Goal: Information Seeking & Learning: Learn about a topic

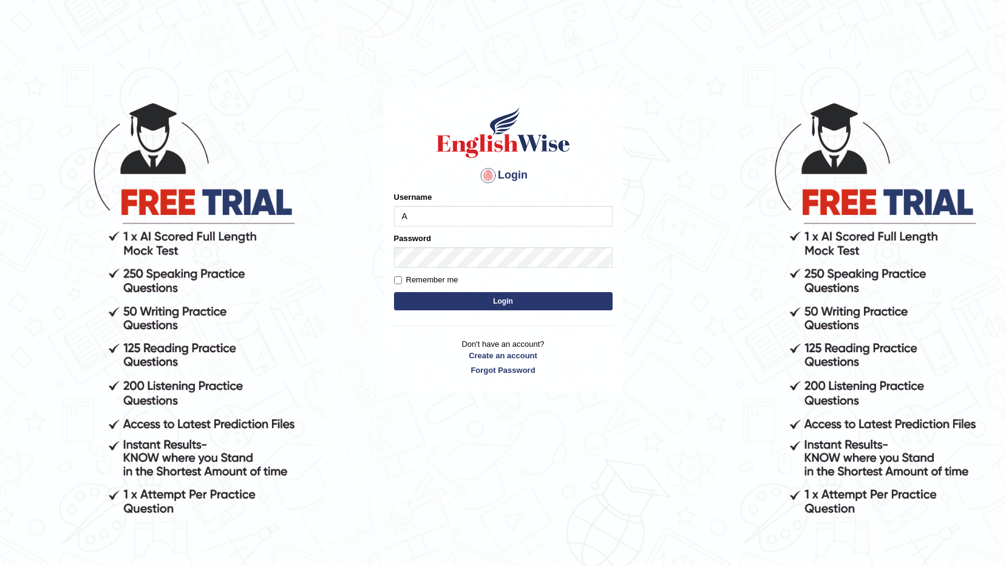
type input "Amanjot96"
click at [459, 293] on button "Login" at bounding box center [503, 301] width 218 height 18
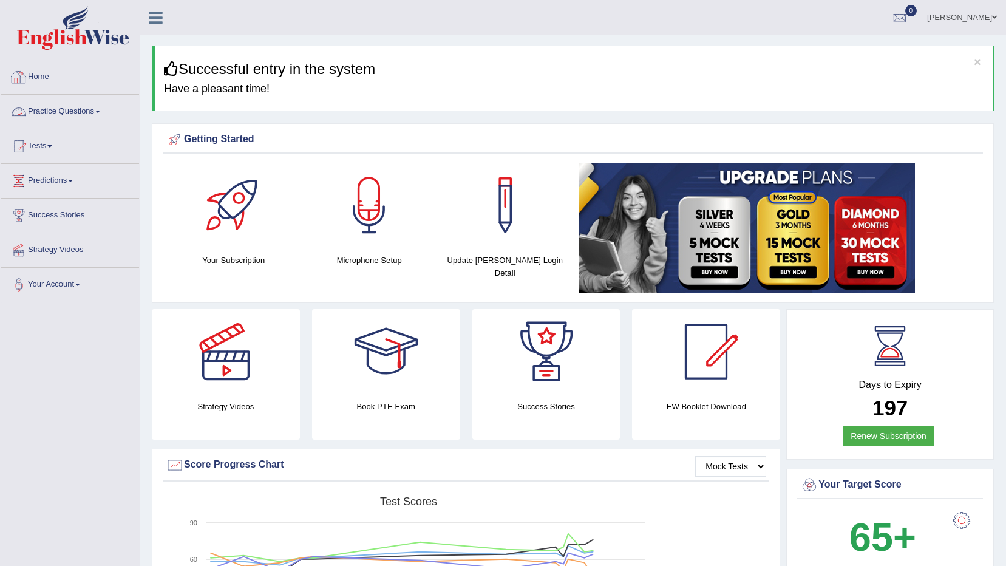
click at [61, 115] on link "Practice Questions" at bounding box center [70, 110] width 138 height 30
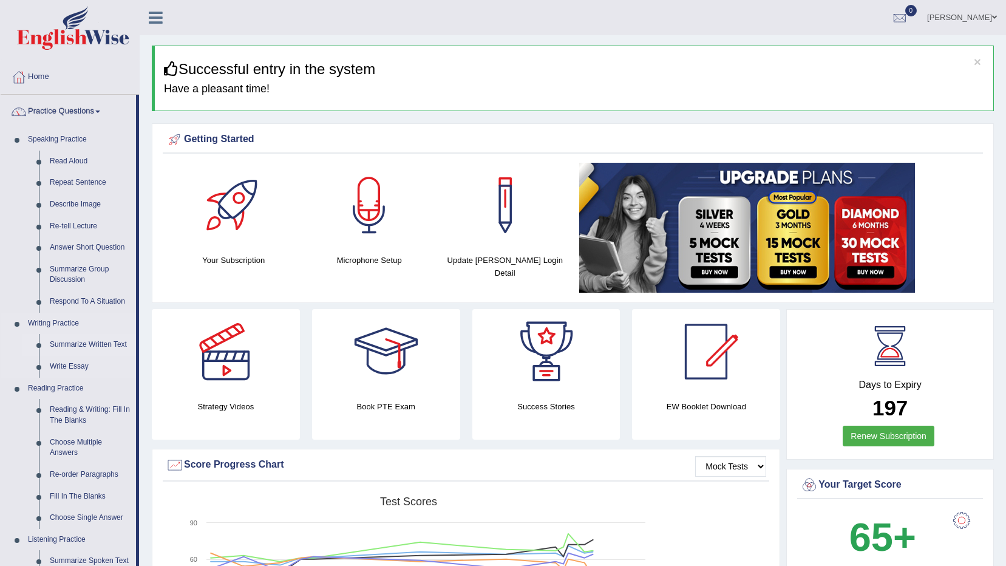
click at [92, 343] on link "Summarize Written Text" at bounding box center [90, 345] width 92 height 22
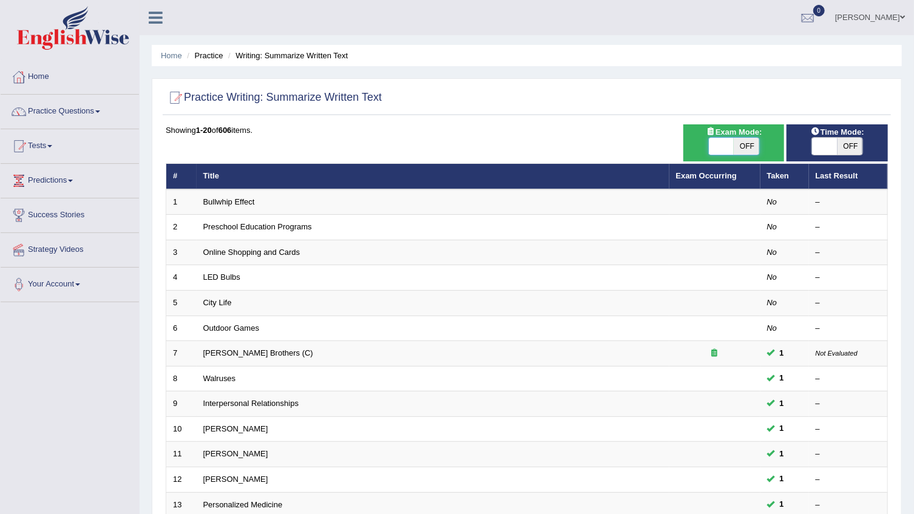
click at [717, 154] on span at bounding box center [721, 146] width 25 height 17
checkbox input "true"
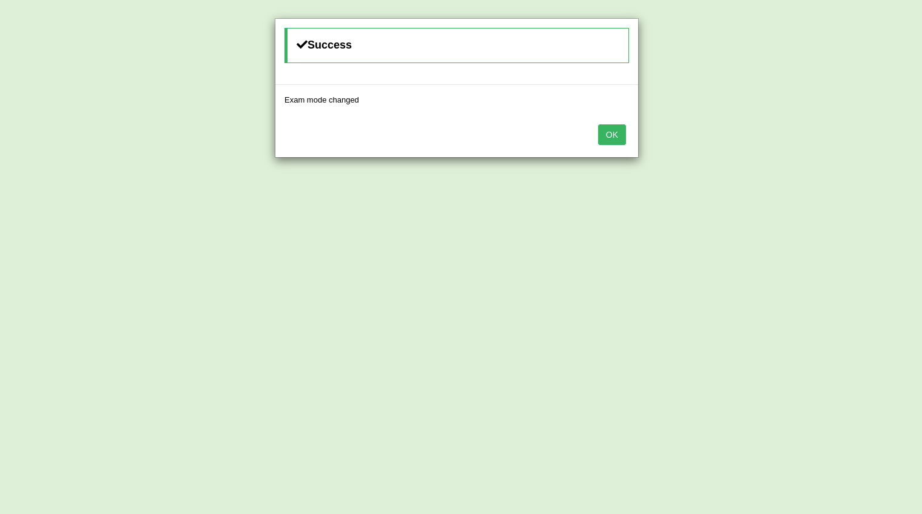
click at [617, 133] on button "OK" at bounding box center [612, 134] width 28 height 21
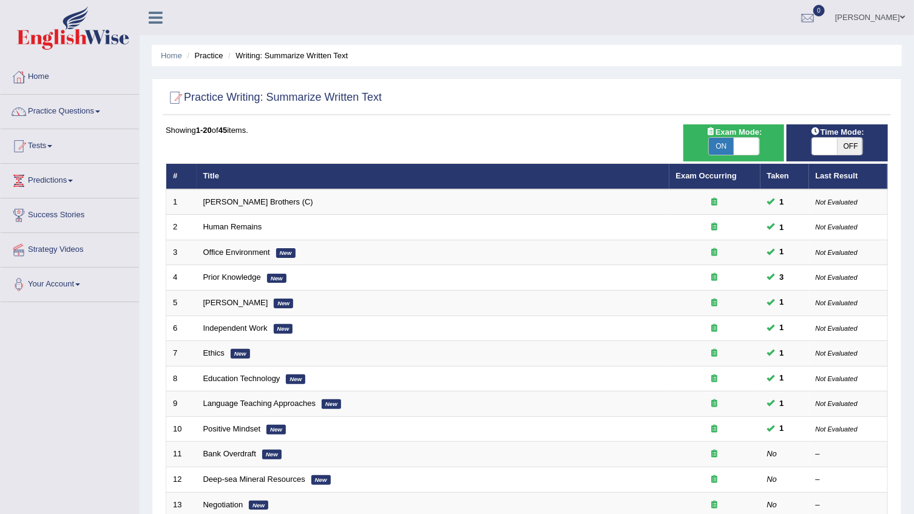
click at [848, 145] on span "OFF" at bounding box center [849, 146] width 25 height 17
checkbox input "true"
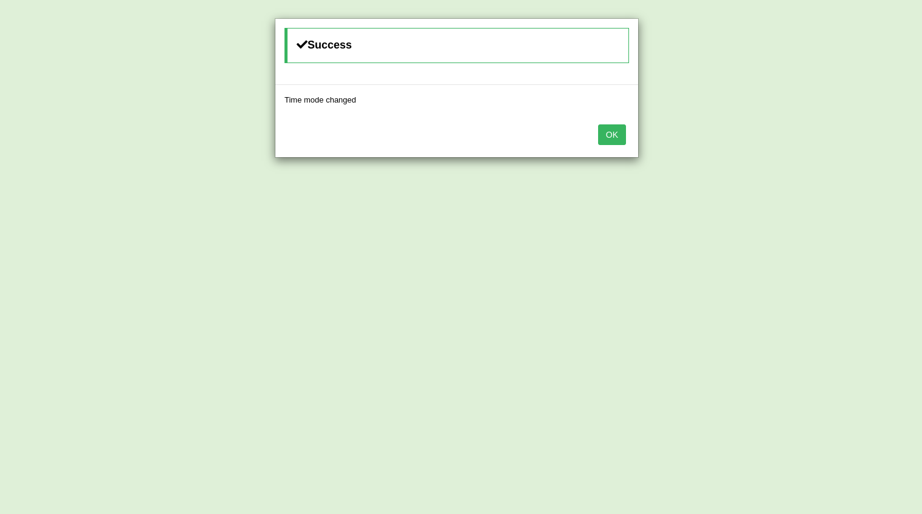
click at [605, 136] on button "OK" at bounding box center [612, 134] width 28 height 21
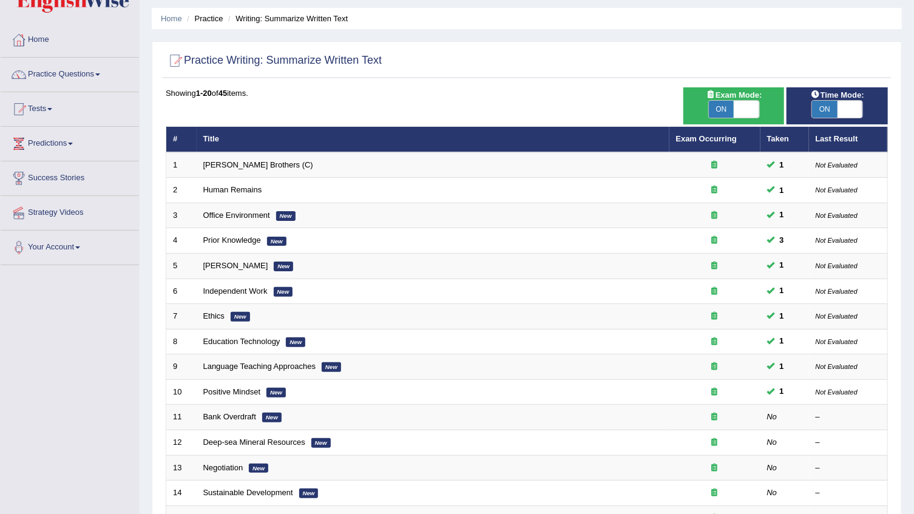
scroll to position [55, 0]
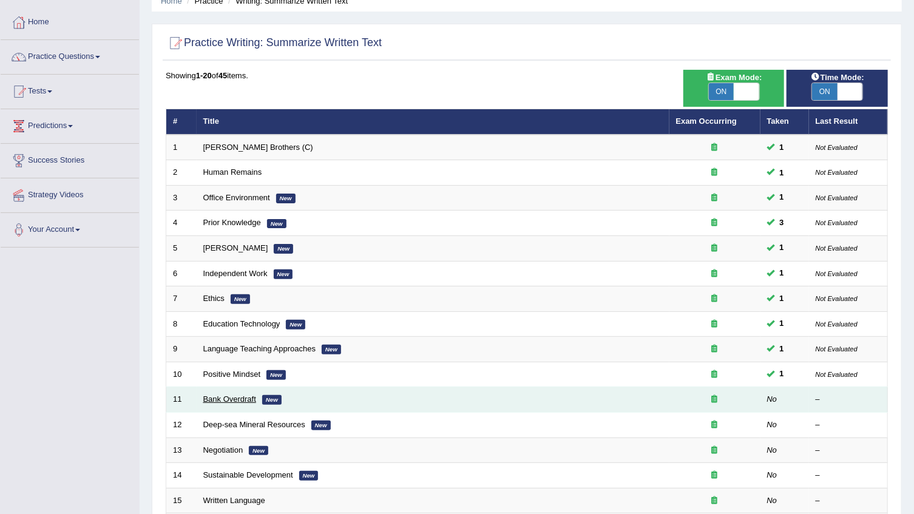
click at [225, 397] on link "Bank Overdraft" at bounding box center [229, 398] width 53 height 9
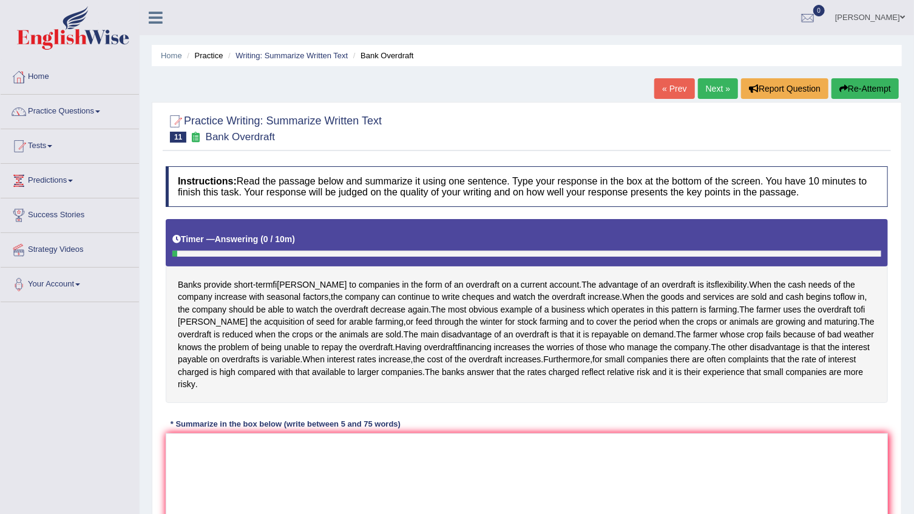
scroll to position [137, 0]
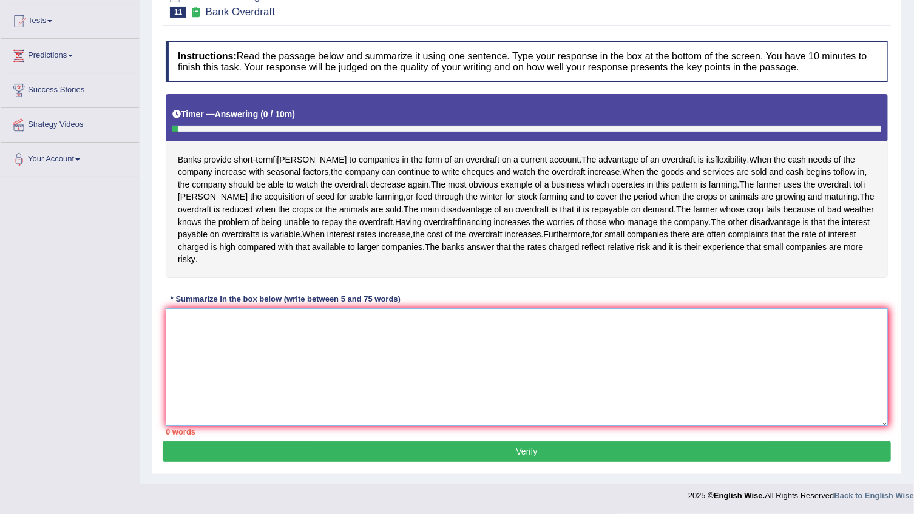
click at [603, 353] on textarea at bounding box center [527, 367] width 722 height 118
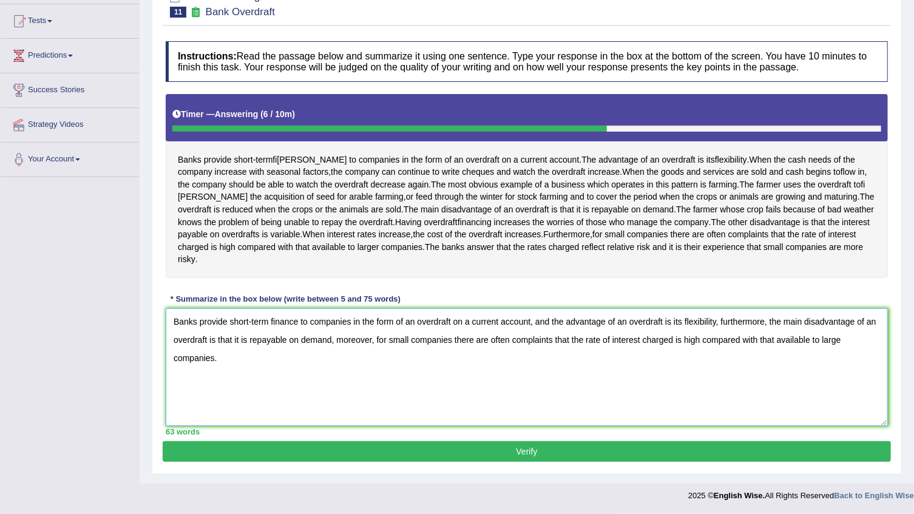
click at [844, 338] on textarea "Banks provide short-term finance to companies in the form of an overdraft on a …" at bounding box center [527, 367] width 722 height 118
type textarea "Banks provide short-term finance to companies in the form of an overdraft on a …"
click at [498, 453] on button "Verify" at bounding box center [527, 451] width 728 height 21
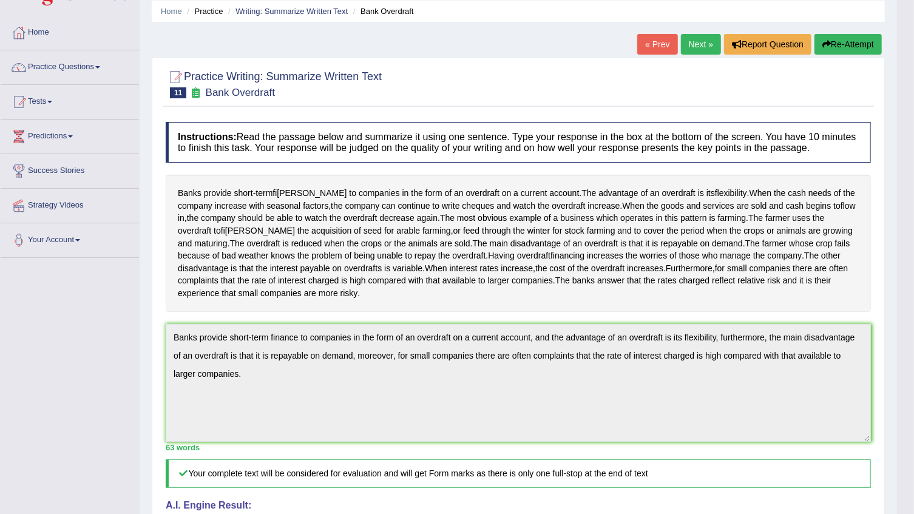
scroll to position [0, 0]
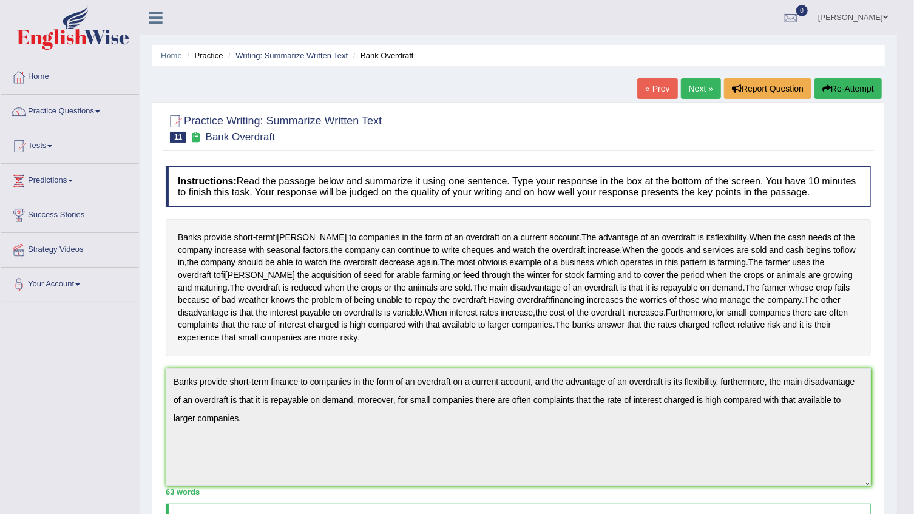
click at [698, 91] on link "Next »" at bounding box center [701, 88] width 40 height 21
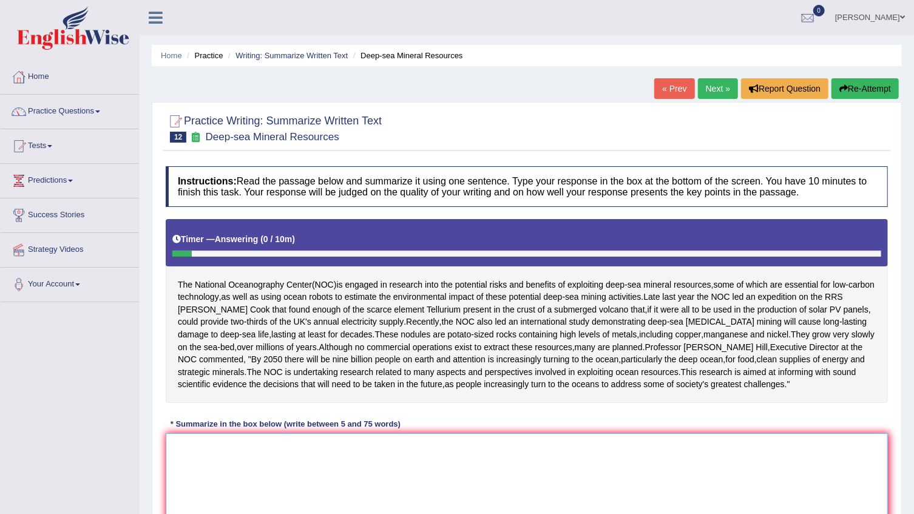
click at [277, 485] on textarea at bounding box center [527, 492] width 722 height 118
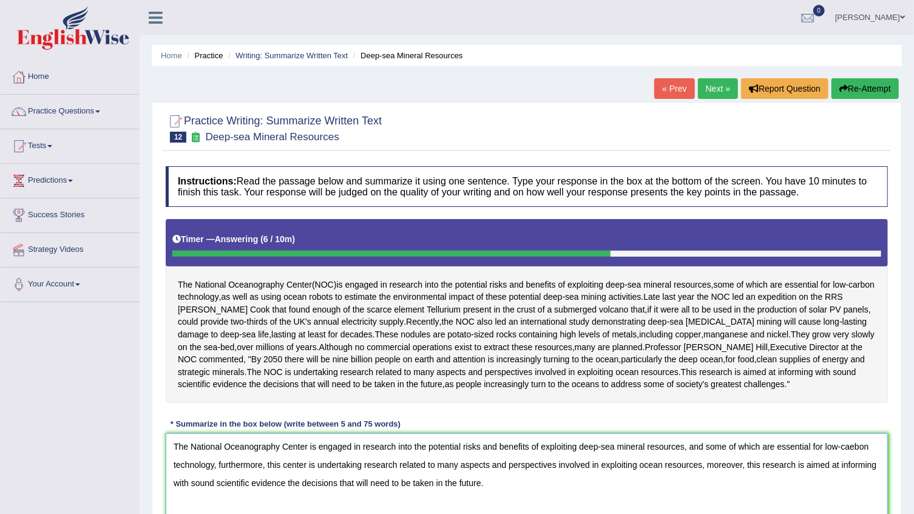
scroll to position [55, 0]
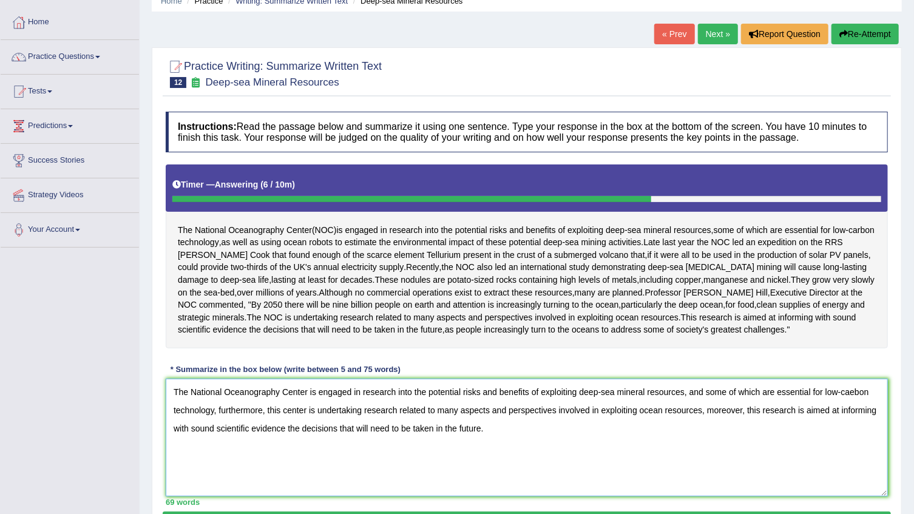
click at [850, 429] on textarea "The National Oceanography Center is engaged in research into the potential risk…" at bounding box center [527, 438] width 722 height 118
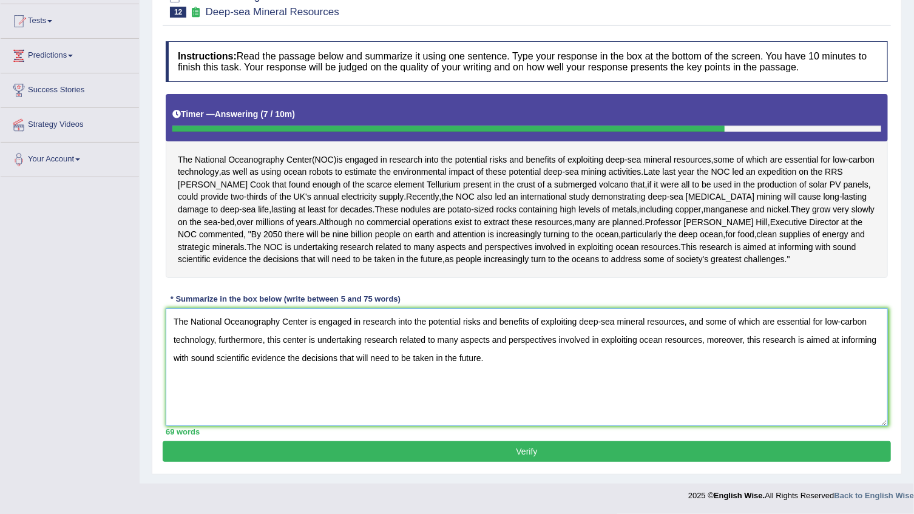
scroll to position [161, 0]
type textarea "The National Oceanography Center is engaged in research into the potential risk…"
click at [521, 444] on button "Verify" at bounding box center [527, 451] width 728 height 21
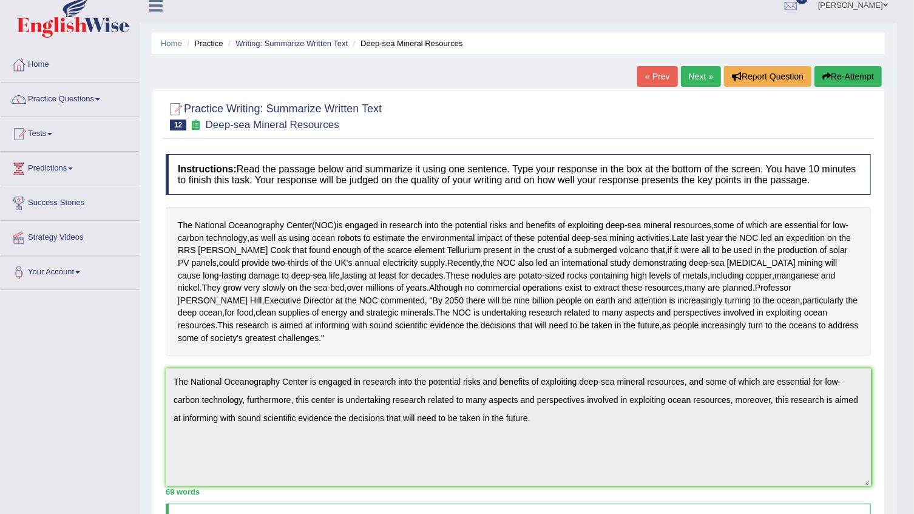
scroll to position [0, 0]
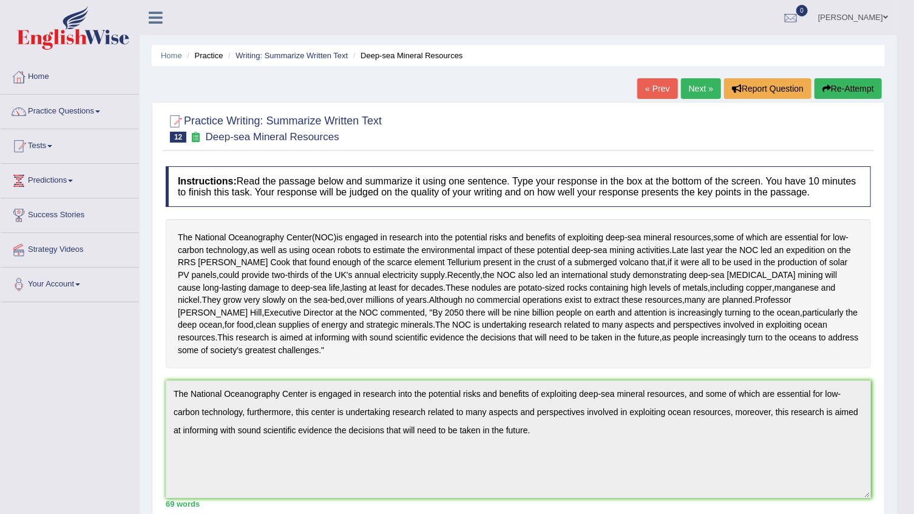
click at [702, 93] on link "Next »" at bounding box center [701, 88] width 40 height 21
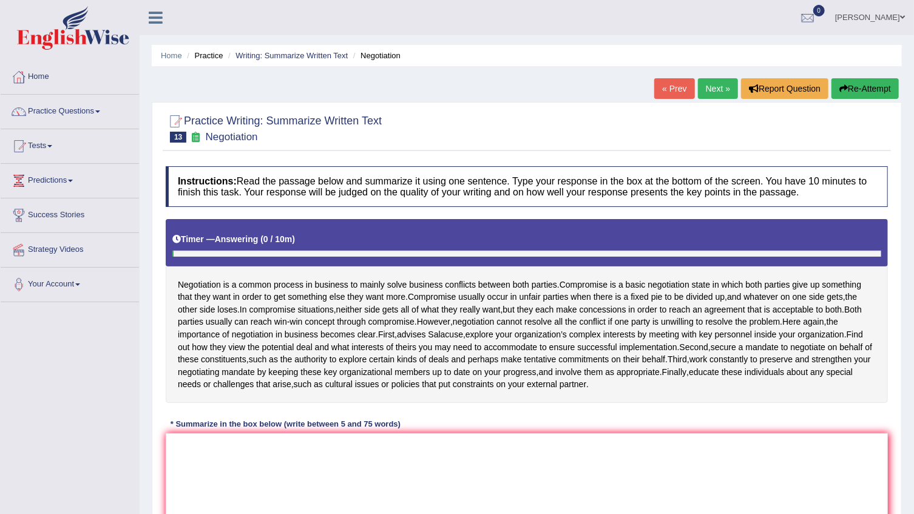
click at [672, 85] on link "« Prev" at bounding box center [674, 88] width 40 height 21
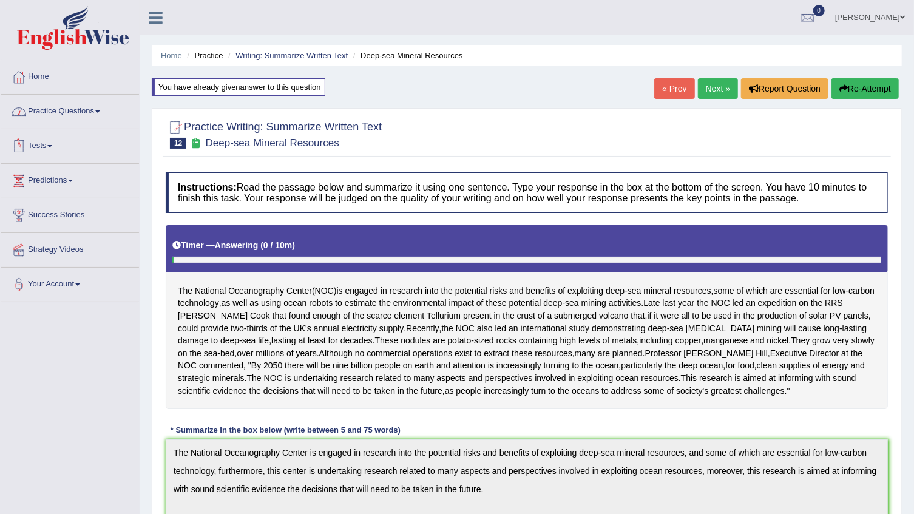
click at [85, 117] on link "Practice Questions" at bounding box center [70, 110] width 138 height 30
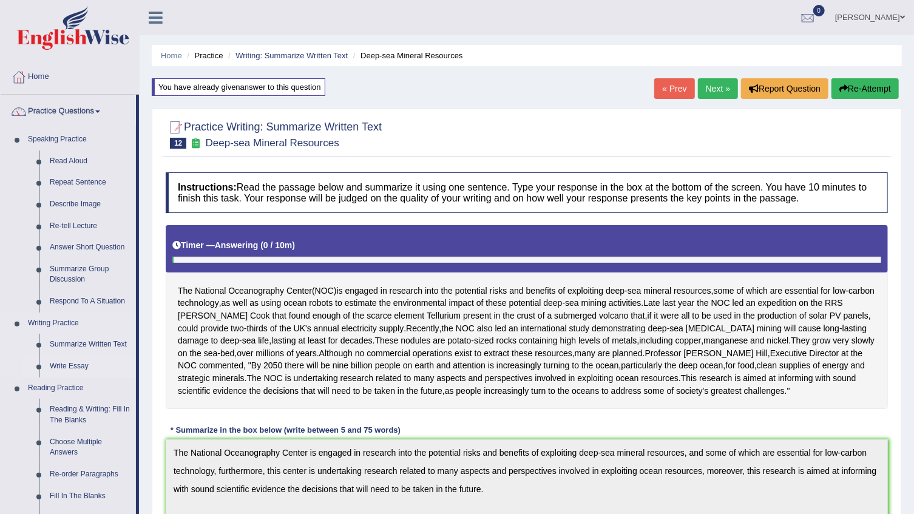
click at [75, 367] on link "Write Essay" at bounding box center [90, 367] width 92 height 22
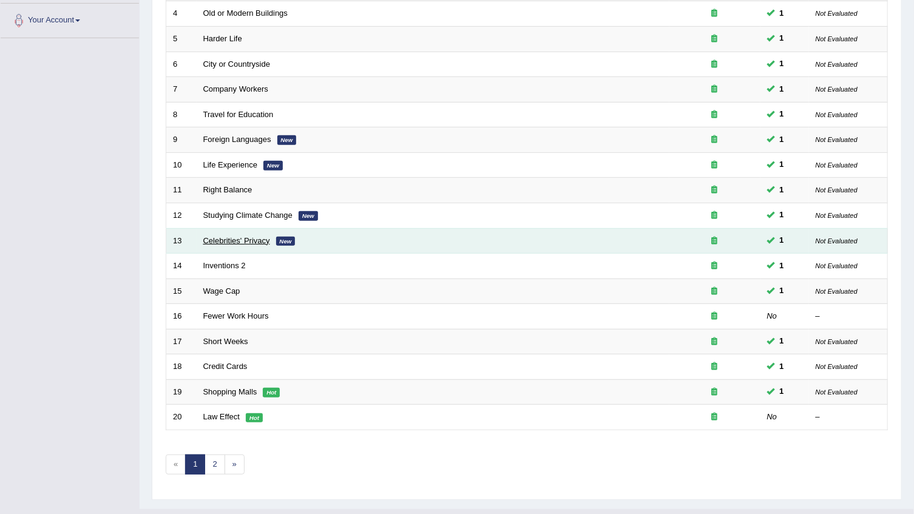
scroll to position [276, 0]
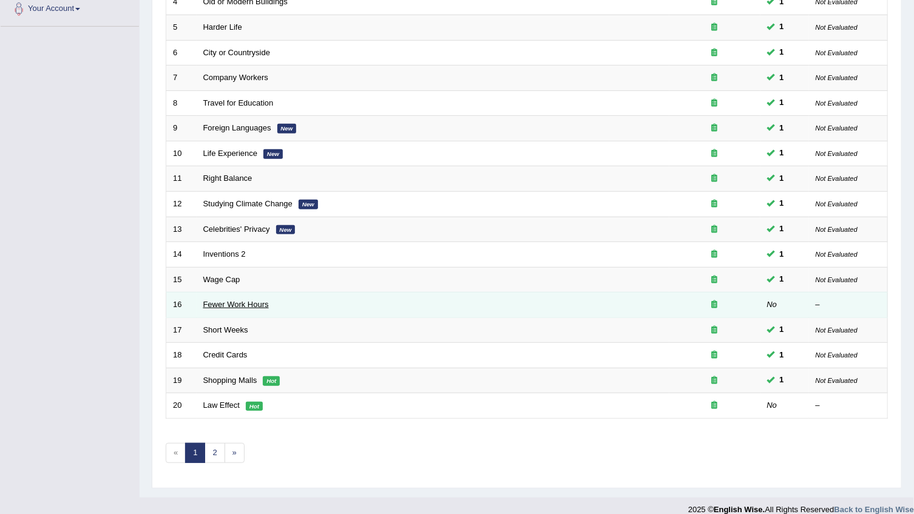
click at [217, 300] on link "Fewer Work Hours" at bounding box center [236, 304] width 66 height 9
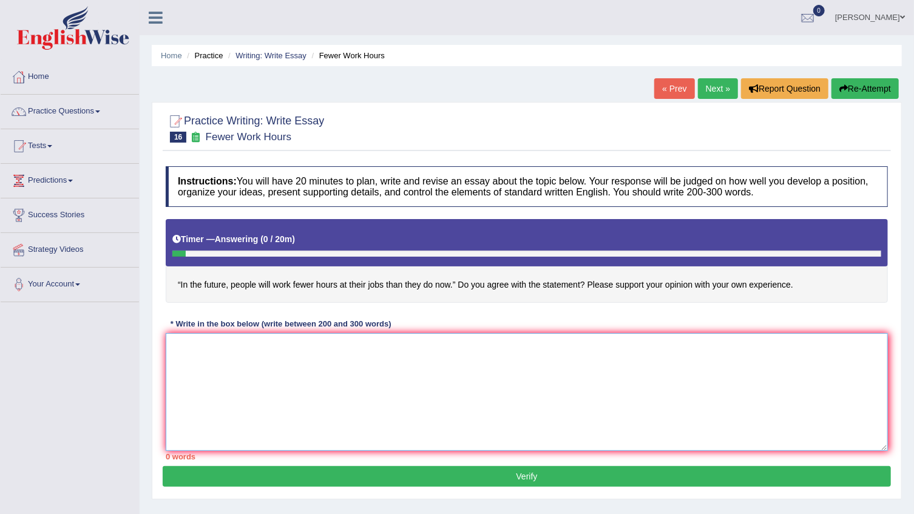
click at [303, 376] on textarea at bounding box center [527, 392] width 722 height 118
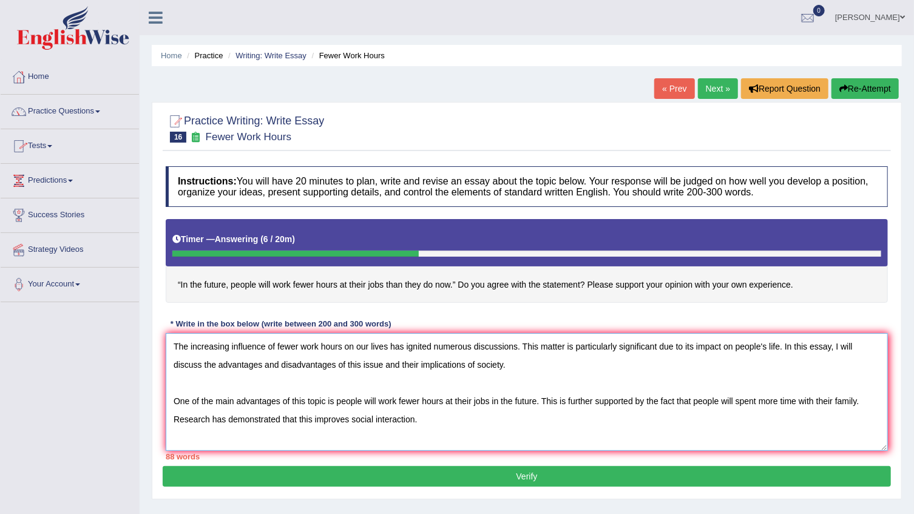
click at [311, 419] on textarea "The increasing influence of fewer work hours on our lives has ignited numerous …" at bounding box center [527, 392] width 722 height 118
click at [418, 417] on textarea "The increasing influence of fewer work hours on our lives has ignited numerous …" at bounding box center [527, 392] width 722 height 118
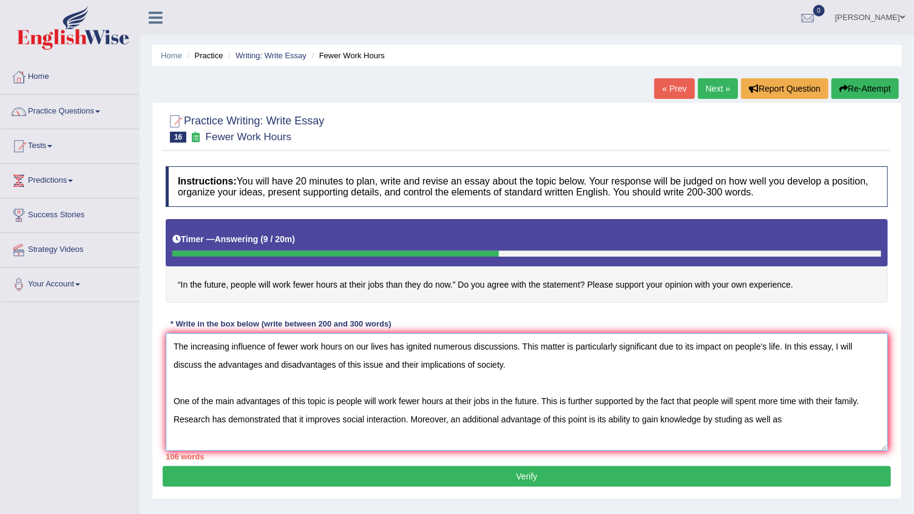
click at [732, 422] on textarea "The increasing influence of fewer work hours on our lives has ignited numerous …" at bounding box center [527, 392] width 722 height 118
click at [800, 416] on textarea "The increasing influence of fewer work hours on our lives has ignited numerous …" at bounding box center [527, 392] width 722 height 118
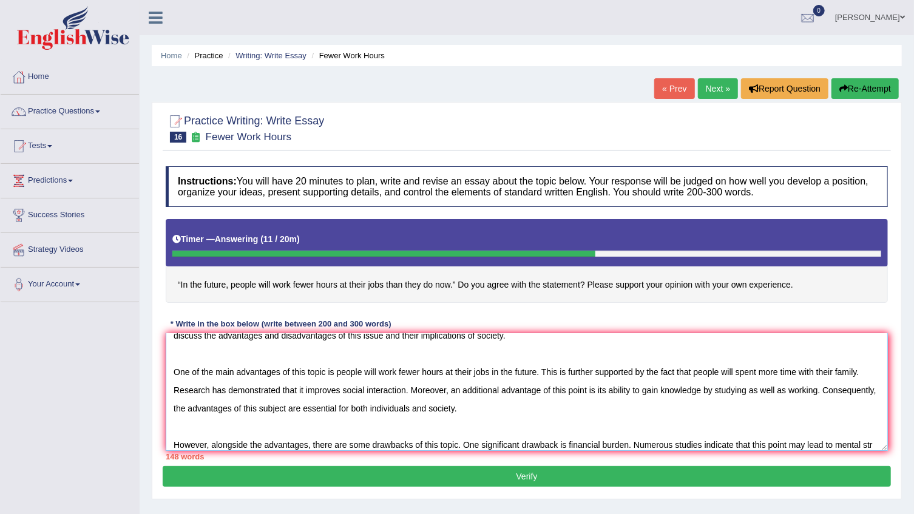
scroll to position [47, 0]
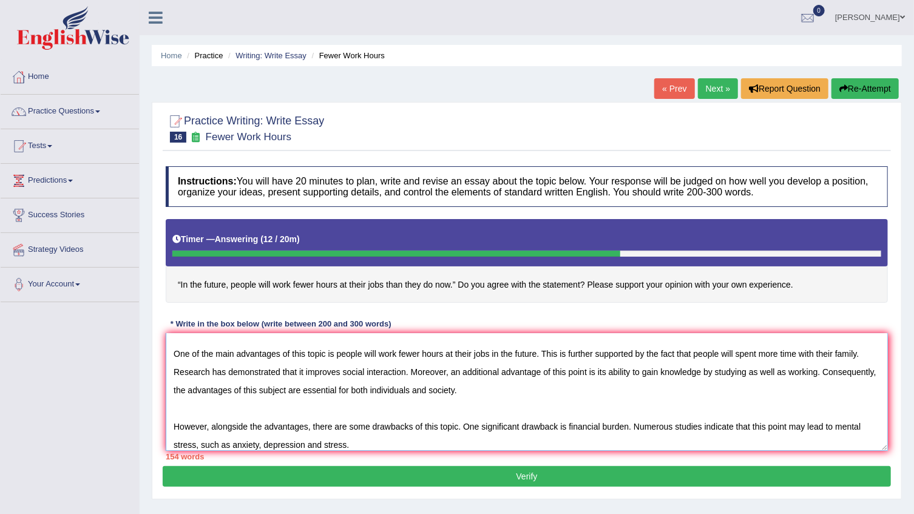
click at [193, 448] on textarea "The increasing influence of fewer work hours on our lives has ignited numerous …" at bounding box center [527, 392] width 722 height 118
click at [352, 444] on textarea "The increasing influence of fewer work hours on our lives has ignited numerous …" at bounding box center [527, 392] width 722 height 118
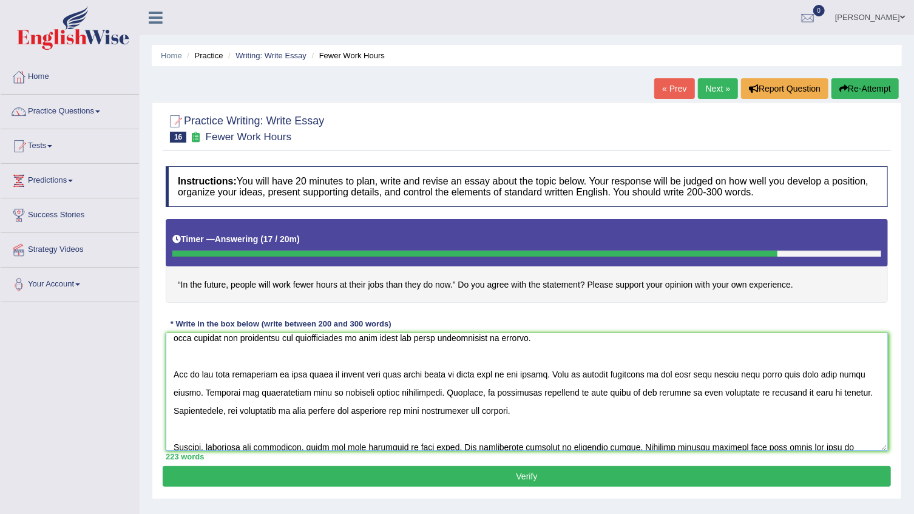
scroll to position [0, 0]
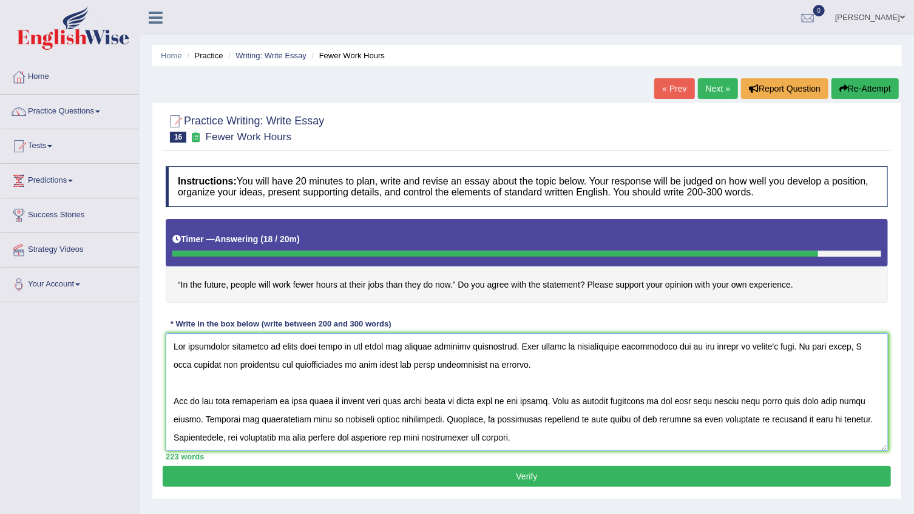
click at [407, 424] on textarea at bounding box center [527, 392] width 722 height 118
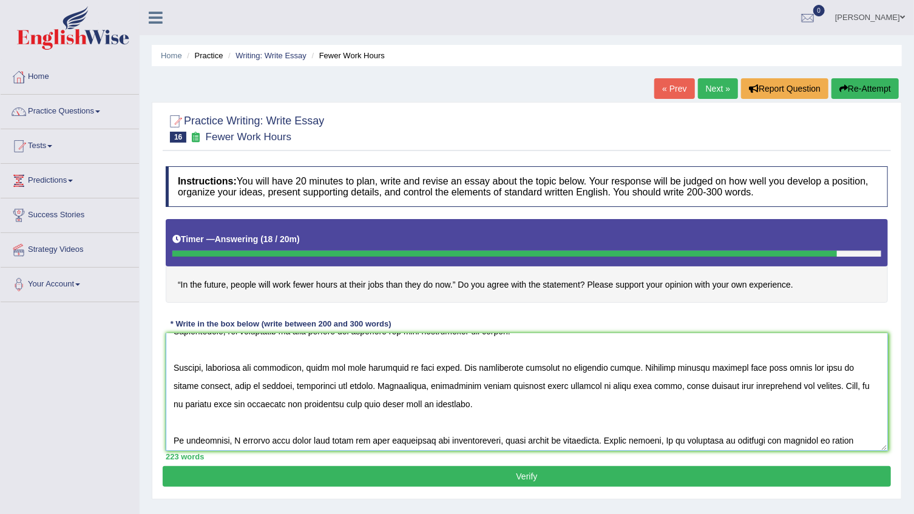
scroll to position [110, 0]
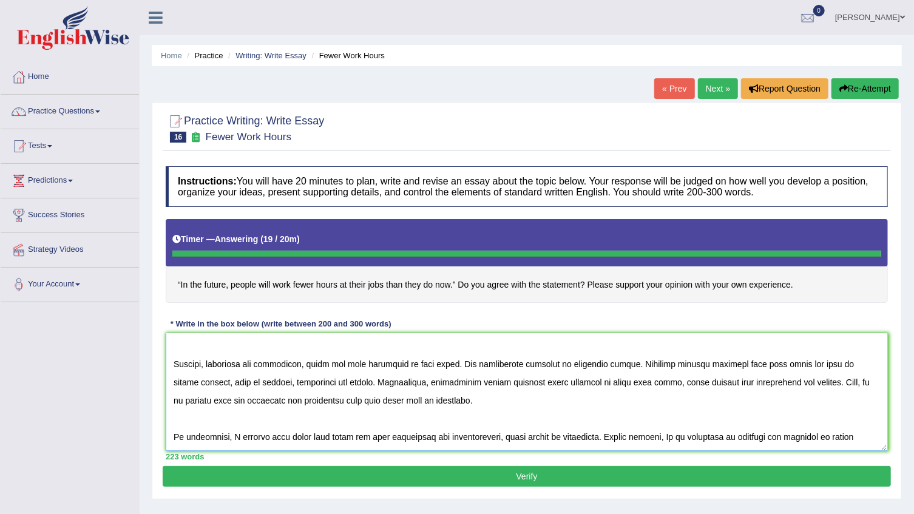
type textarea "The increasing influence of fewer work hours on our lives has ignited numerous …"
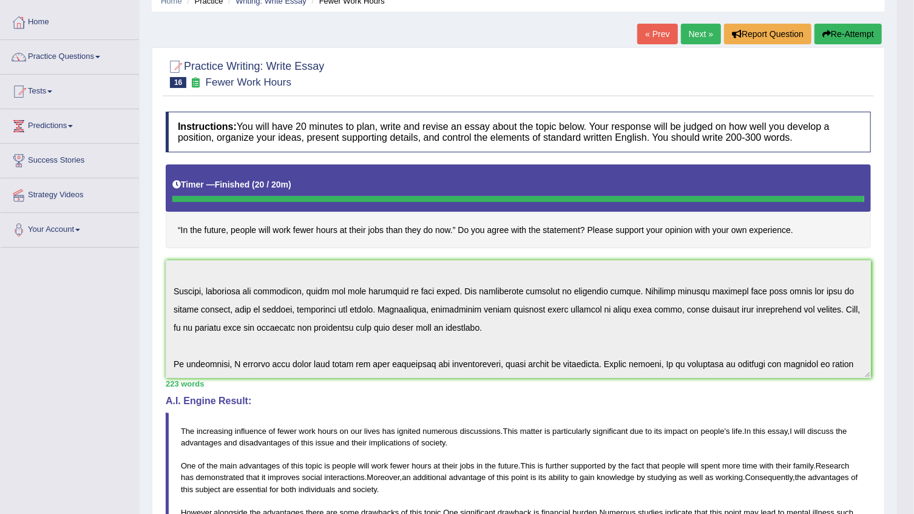
scroll to position [0, 0]
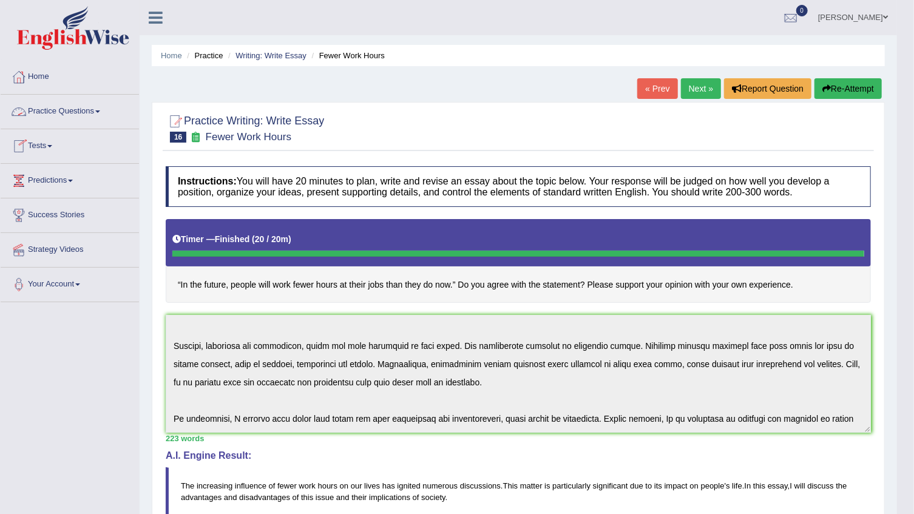
click at [93, 111] on link "Practice Questions" at bounding box center [70, 110] width 138 height 30
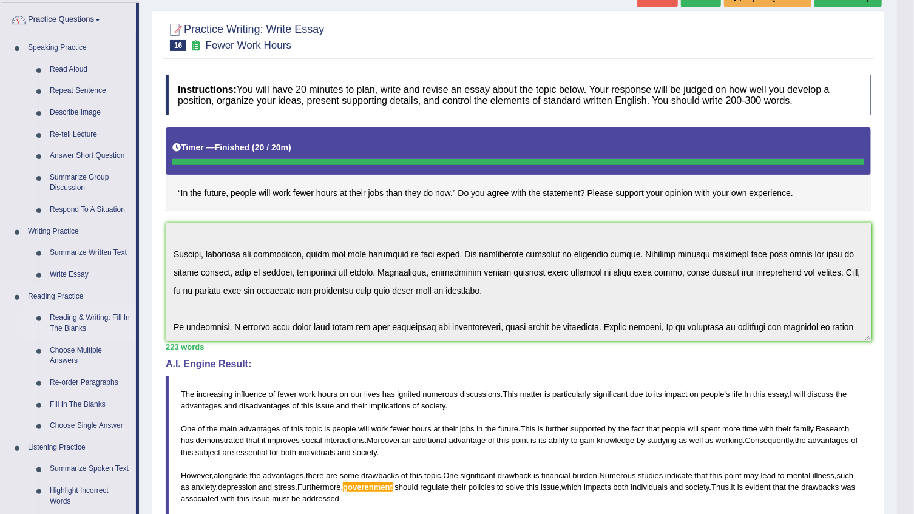
scroll to position [110, 0]
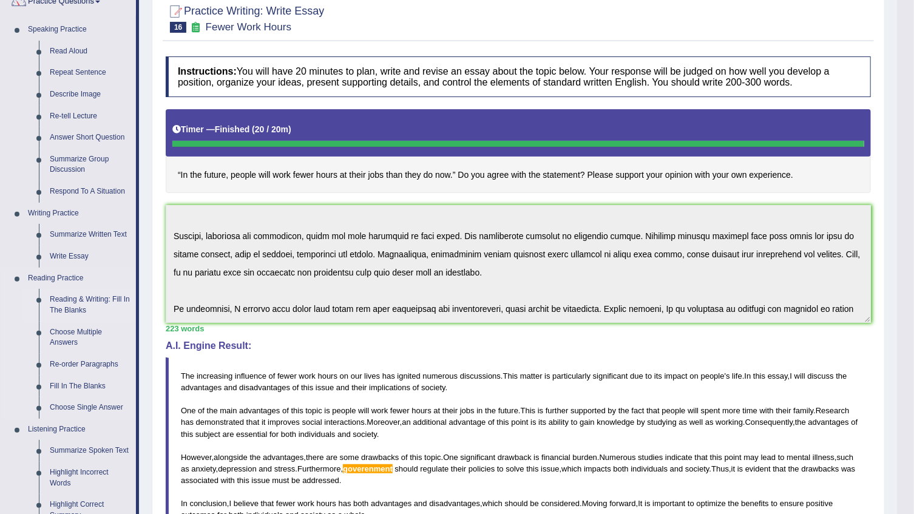
click at [80, 303] on link "Reading & Writing: Fill In The Blanks" at bounding box center [90, 305] width 92 height 32
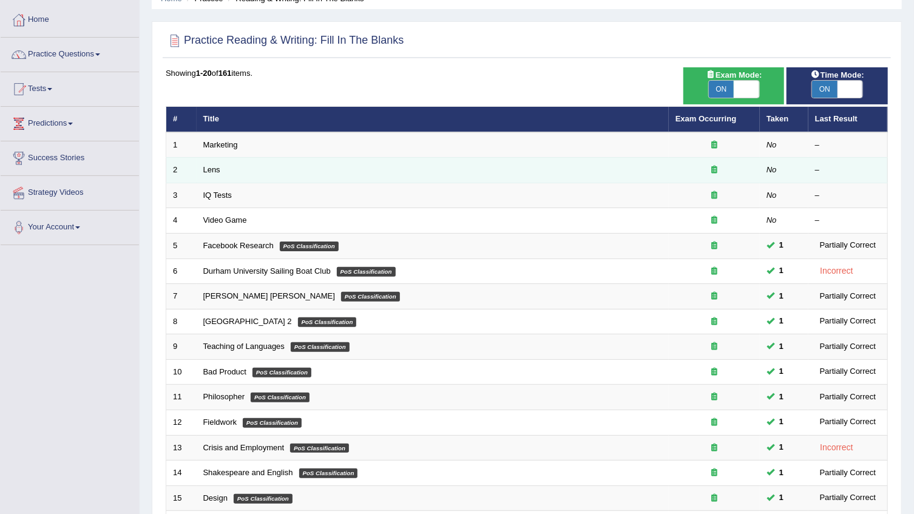
scroll to position [110, 0]
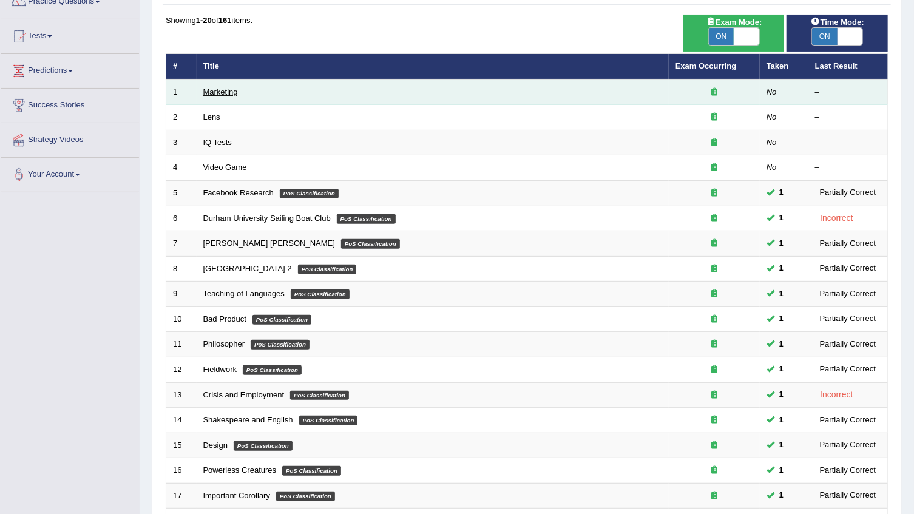
click at [235, 92] on link "Marketing" at bounding box center [220, 91] width 35 height 9
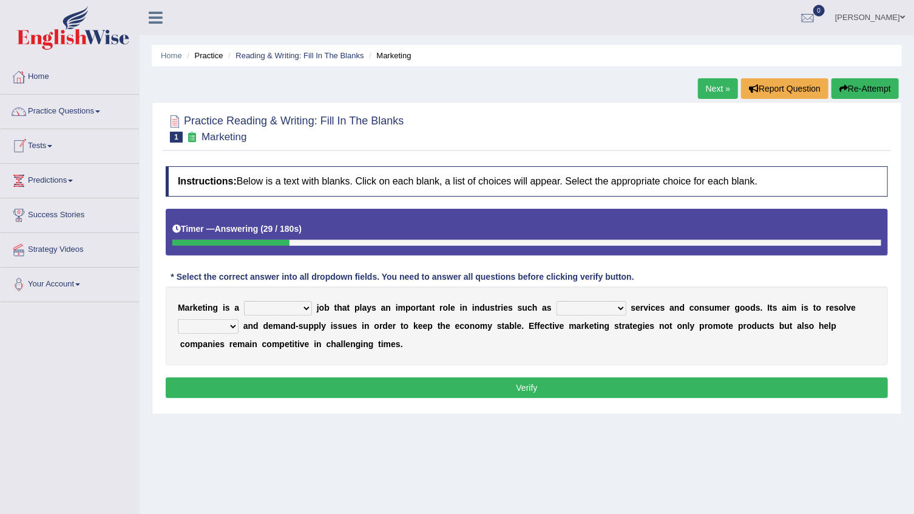
click at [874, 83] on button "Re-Attempt" at bounding box center [864, 88] width 67 height 21
click at [288, 305] on select "professional flexible parochial descriptive" at bounding box center [278, 308] width 68 height 15
select select "professional"
click at [244, 301] on select "professional flexible parochial descriptive" at bounding box center [278, 308] width 68 height 15
click at [577, 308] on select "civil financial conventional foremost" at bounding box center [591, 308] width 70 height 15
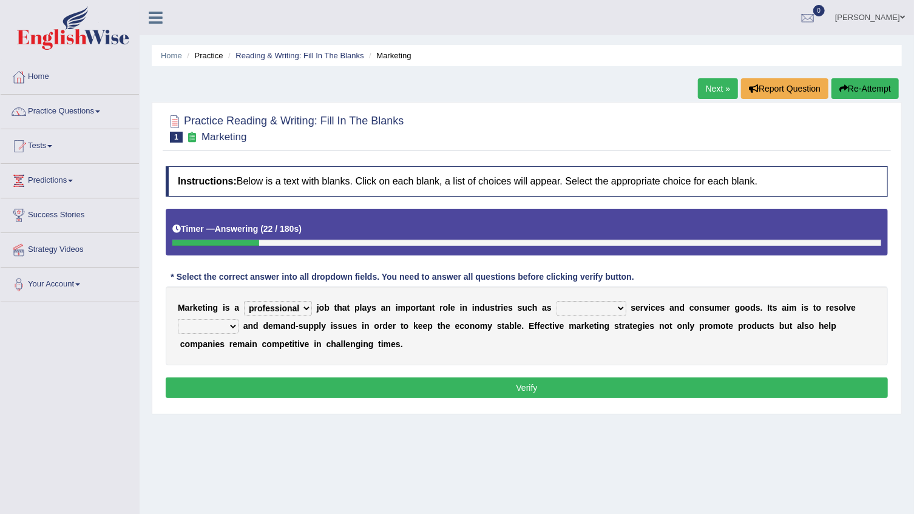
click at [556, 301] on select "civil financial conventional foremost" at bounding box center [591, 308] width 70 height 15
click at [582, 307] on select "civil financial conventional foremost" at bounding box center [591, 308] width 70 height 15
select select "civil"
click at [556, 301] on select "civil financial conventional foremost" at bounding box center [591, 308] width 70 height 15
click at [223, 330] on select "imbalance excess symmetry budget" at bounding box center [208, 326] width 61 height 15
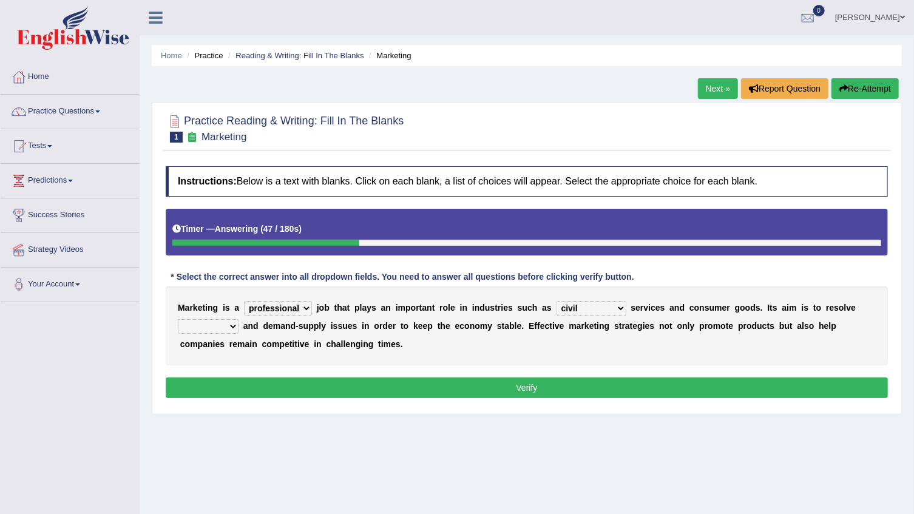
select select "budget"
click at [178, 319] on select "imbalance excess symmetry budget" at bounding box center [208, 326] width 61 height 15
click at [306, 384] on button "Verify" at bounding box center [527, 387] width 722 height 21
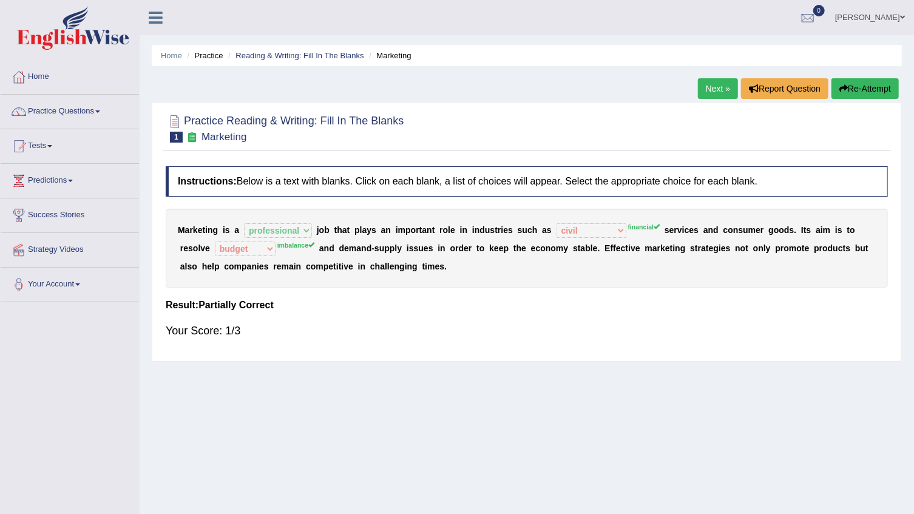
click at [713, 89] on link "Next »" at bounding box center [718, 88] width 40 height 21
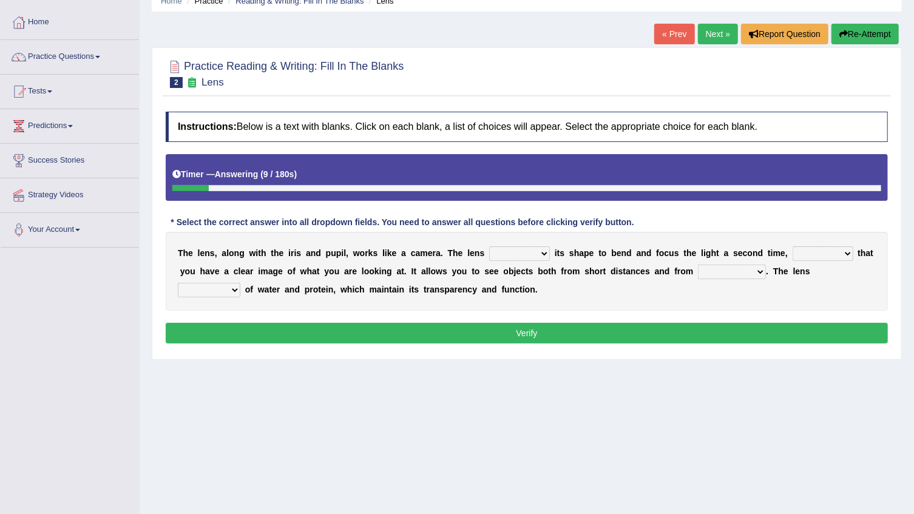
click at [509, 250] on select "adjusts shows selects presents" at bounding box center [519, 253] width 61 height 15
select select "adjusts"
click at [489, 246] on select "adjusts shows selects presents" at bounding box center [519, 253] width 61 height 15
click at [793, 249] on select "ensures to ensure ensure ensured" at bounding box center [823, 253] width 61 height 15
select select "ensures"
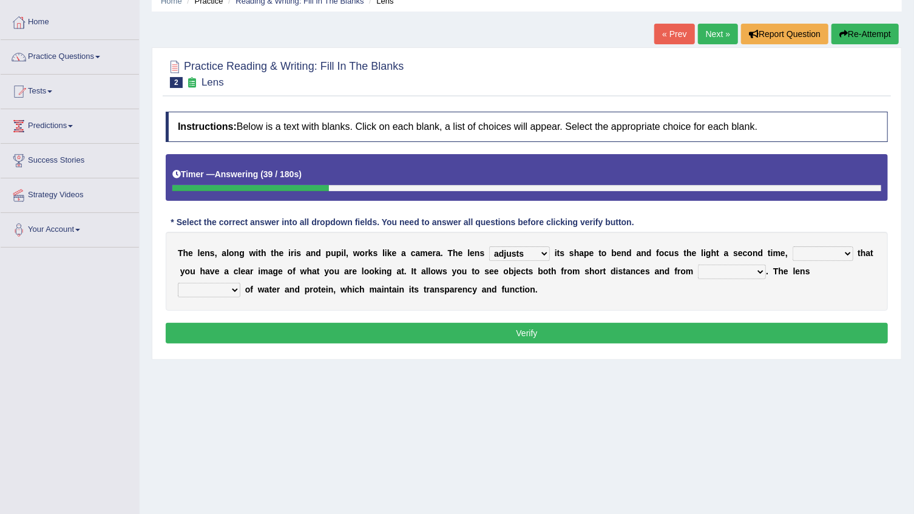
click at [793, 246] on select "ensures to ensure ensure ensured" at bounding box center [823, 253] width 61 height 15
drag, startPoint x: 695, startPoint y: 269, endPoint x: 690, endPoint y: 272, distance: 6.6
click at [698, 272] on select "far away in between further apart all along" at bounding box center [732, 272] width 68 height 15
select select "far away"
click at [698, 265] on select "far away in between further apart all along" at bounding box center [732, 272] width 68 height 15
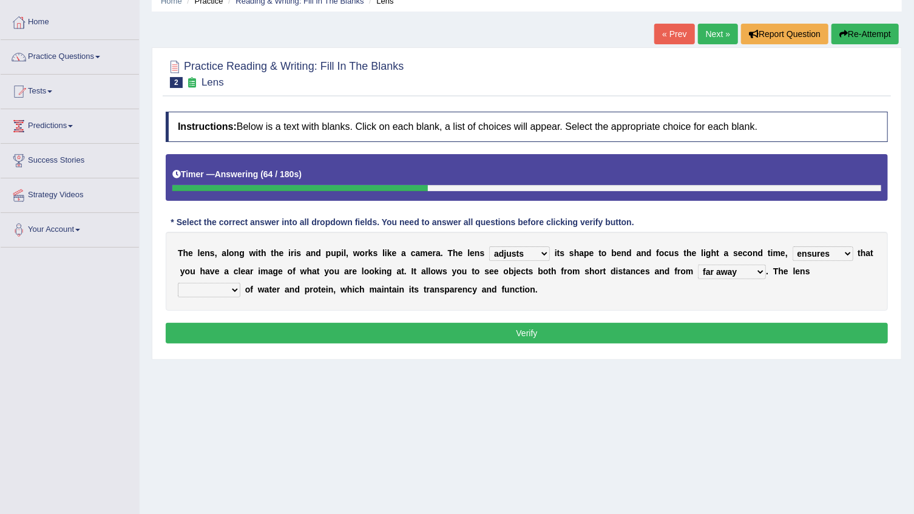
click at [240, 283] on select "constitutes comprises composes consists" at bounding box center [209, 290] width 63 height 15
select select "consists"
click at [240, 283] on select "constitutes comprises composes consists" at bounding box center [209, 290] width 63 height 15
click at [796, 323] on button "Verify" at bounding box center [527, 333] width 722 height 21
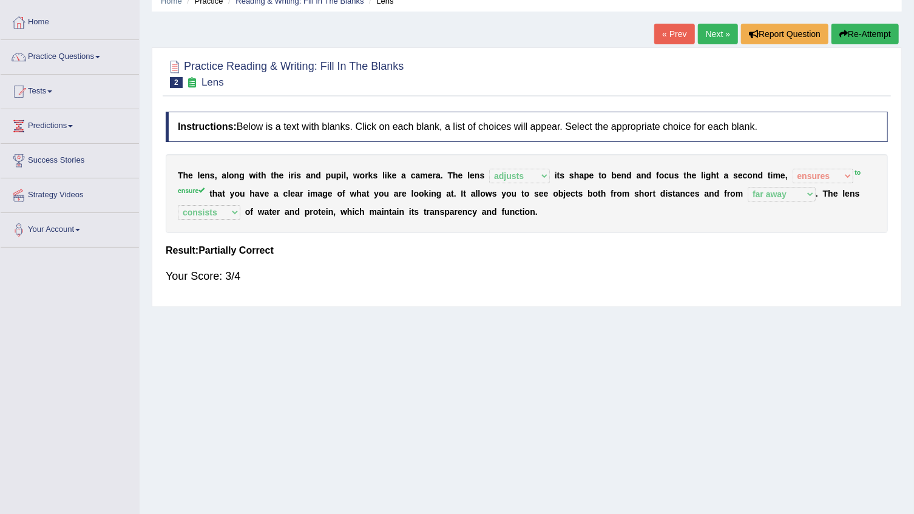
click at [707, 34] on link "Next »" at bounding box center [718, 34] width 40 height 21
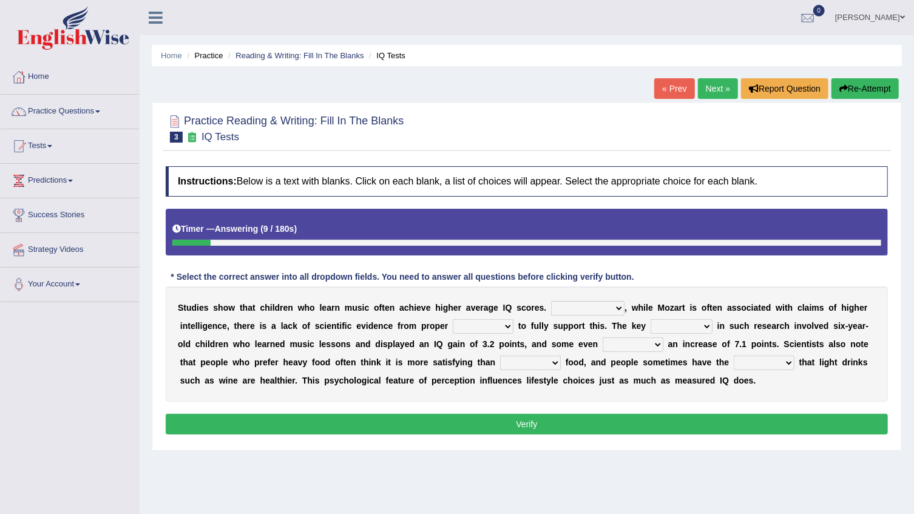
click at [589, 308] on select "However Therefore Consequently While" at bounding box center [587, 308] width 73 height 15
select select "However"
click at [551, 301] on select "However Therefore Consequently While" at bounding box center [587, 308] width 73 height 15
click at [453, 322] on select "test tests testing tested" at bounding box center [483, 326] width 61 height 15
select select "testing"
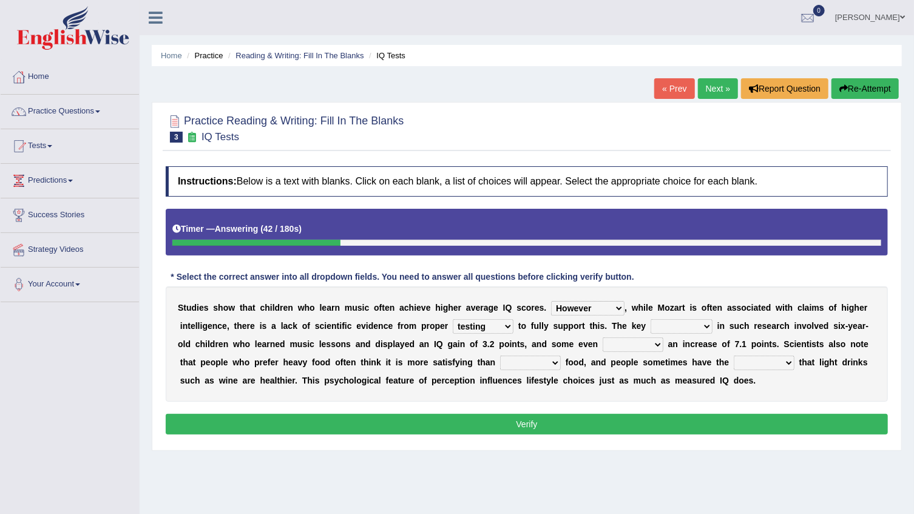
click at [453, 319] on select "test tests testing tested" at bounding box center [483, 326] width 61 height 15
click at [651, 323] on select "process goal implication odd" at bounding box center [682, 326] width 62 height 15
select select "goal"
click at [651, 319] on select "process goal implication odd" at bounding box center [682, 326] width 62 height 15
click at [651, 323] on select "process goal implication odd" at bounding box center [682, 326] width 62 height 15
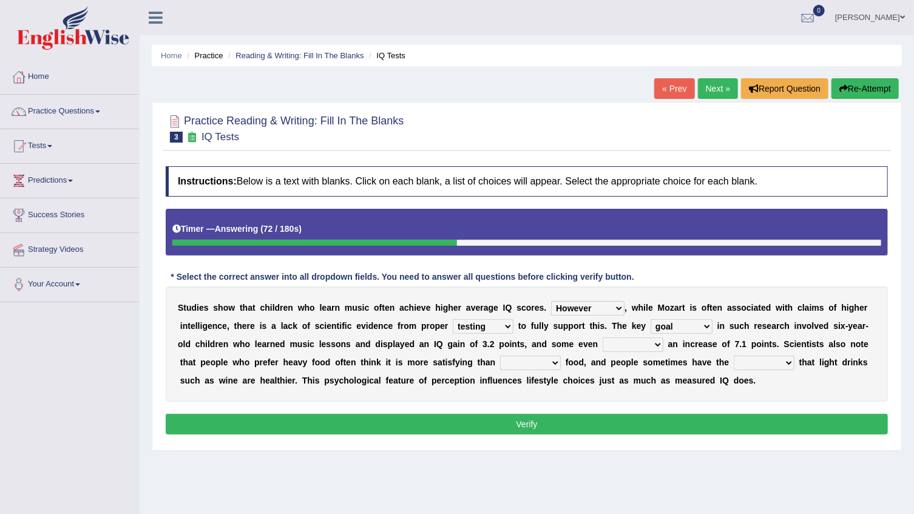
click at [603, 350] on select "exhibited taught learned threatened" at bounding box center [633, 344] width 61 height 15
select select "threatened"
click at [603, 337] on select "exhibited taught learned threatened" at bounding box center [633, 344] width 61 height 15
click at [500, 368] on select "choosy lighter cushiony spooky" at bounding box center [530, 363] width 61 height 15
select select "lighter"
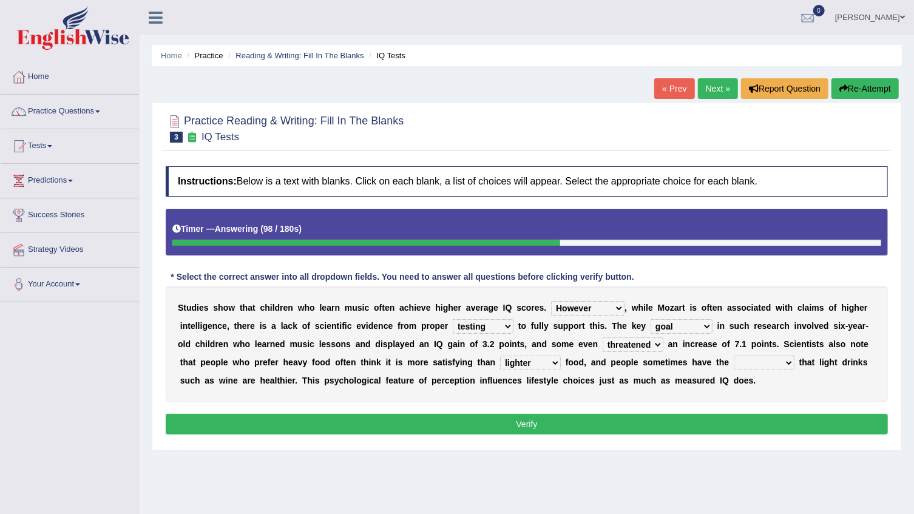
click at [500, 356] on select "choosy lighter cushiony spooky" at bounding box center [530, 363] width 61 height 15
click at [500, 360] on select "choosy lighter cushiony spooky" at bounding box center [530, 363] width 61 height 15
click at [498, 390] on div "S t u d i e s s h o w t h a t c h i l d r e n w h o l e a r n m u s i c o f t e…" at bounding box center [527, 343] width 722 height 115
click at [734, 361] on select "illusion sight anecdote intention" at bounding box center [764, 363] width 61 height 15
select select "illusion"
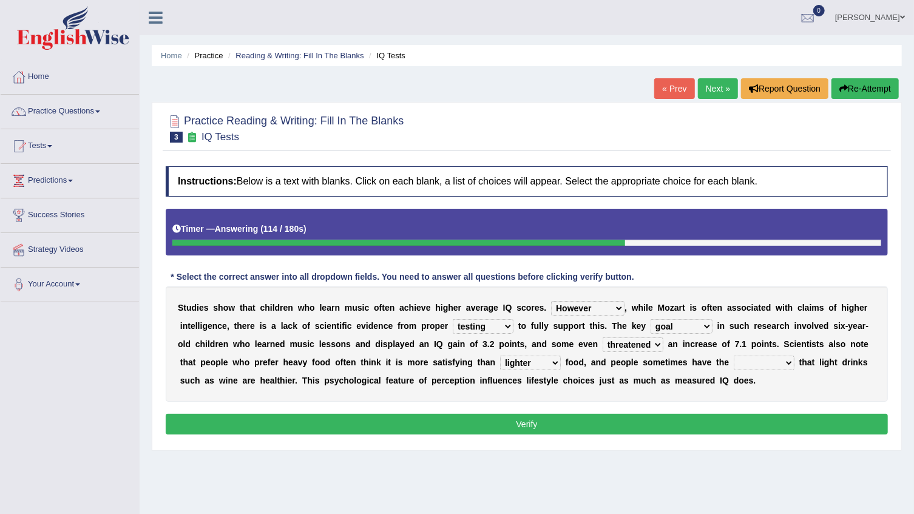
click at [734, 356] on select "illusion sight anecdote intention" at bounding box center [764, 363] width 61 height 15
click at [594, 422] on button "Verify" at bounding box center [527, 424] width 722 height 21
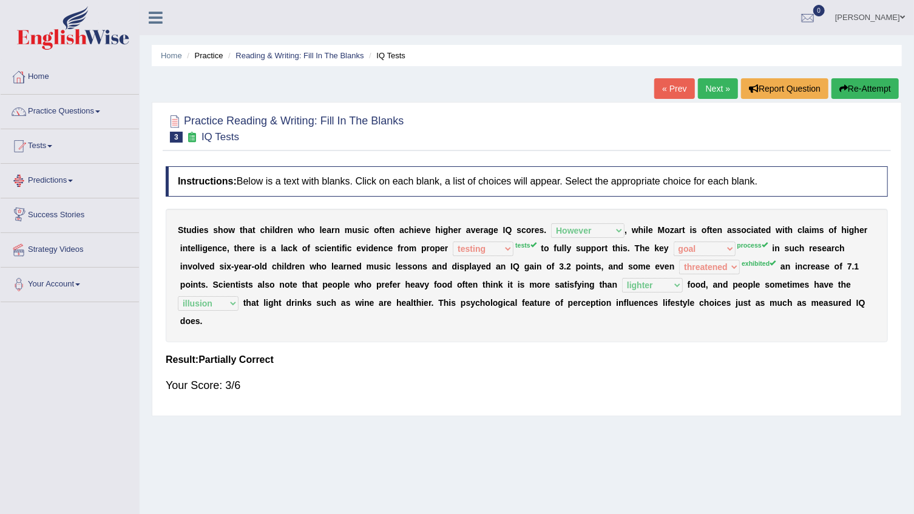
click at [716, 84] on link "Next »" at bounding box center [718, 88] width 40 height 21
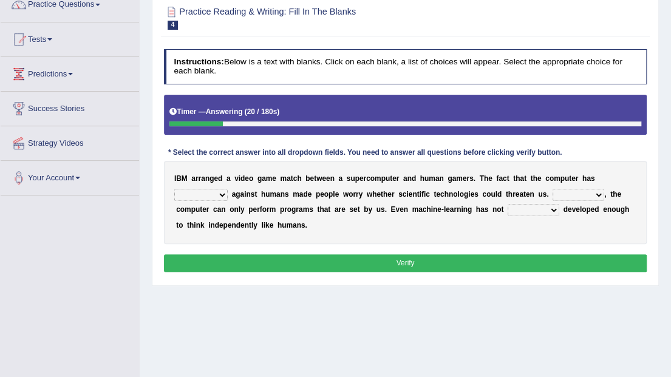
scroll to position [121, 0]
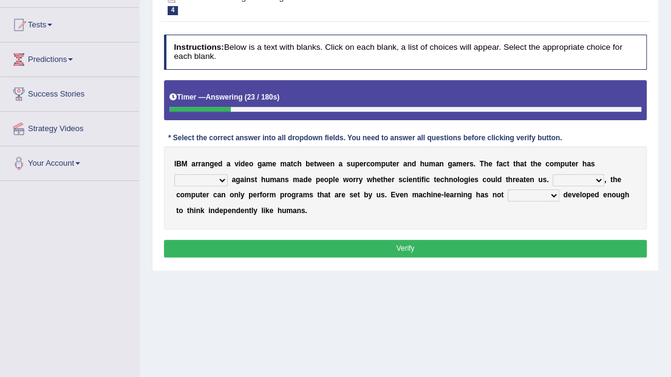
click at [228, 174] on select "competed fought acted challenged" at bounding box center [200, 180] width 53 height 12
select select "acted"
click at [228, 174] on select "competed fought acted challenged" at bounding box center [200, 180] width 53 height 12
click at [552, 180] on select "Moreover However Thus So" at bounding box center [578, 180] width 52 height 12
select select "However"
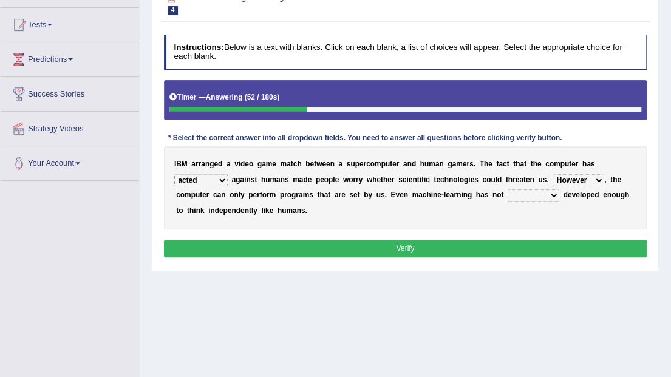
click at [552, 174] on select "Moreover However Thus So" at bounding box center [578, 180] width 52 height 12
click at [507, 195] on select "yet still only just" at bounding box center [533, 195] width 52 height 12
select select "only"
click at [507, 189] on select "yet still only just" at bounding box center [533, 195] width 52 height 12
click at [464, 251] on button "Verify" at bounding box center [405, 249] width 483 height 18
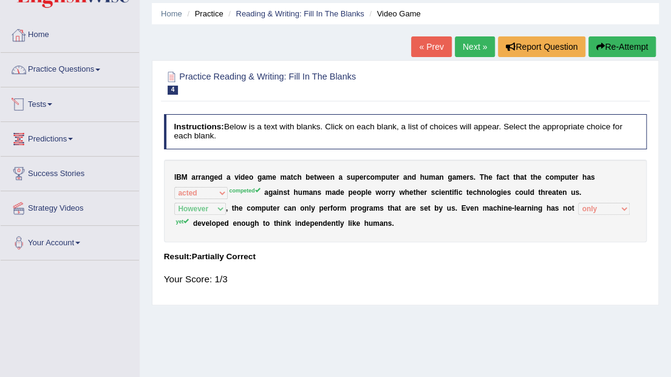
scroll to position [0, 0]
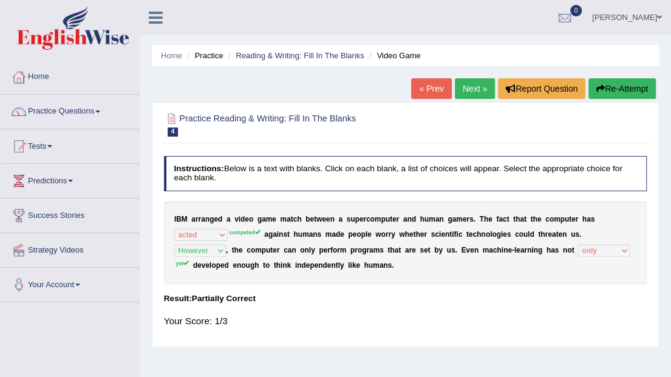
click at [473, 87] on link "Next »" at bounding box center [475, 88] width 40 height 21
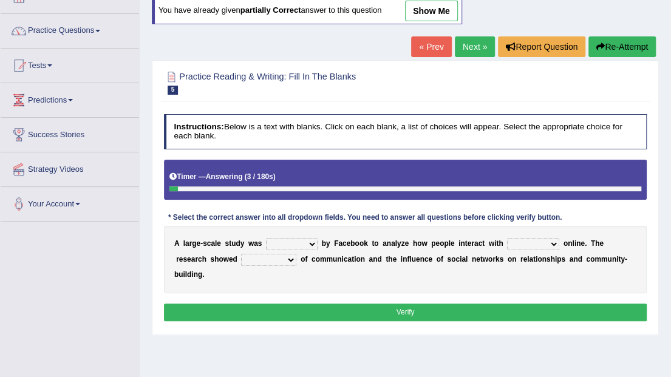
click at [305, 238] on select "surveyed had asked made" at bounding box center [292, 244] width 52 height 12
select select "made"
click at [266, 238] on select "surveyed had asked made" at bounding box center [292, 244] width 52 height 12
click at [299, 238] on select "surveyed had asked made" at bounding box center [292, 244] width 52 height 12
click at [421, 245] on b "w" at bounding box center [423, 243] width 5 height 8
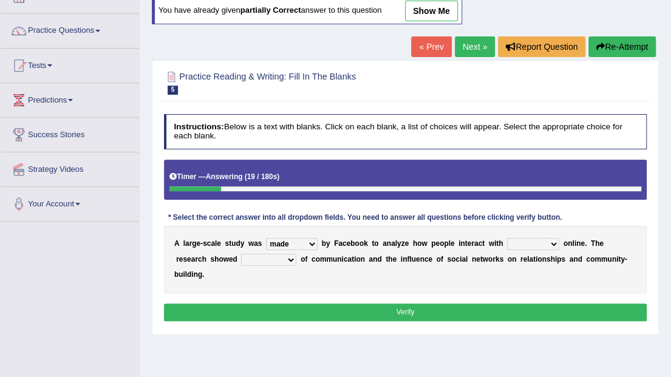
click at [519, 243] on select "together all each other another" at bounding box center [533, 244] width 52 height 12
select select "each other"
click at [507, 238] on select "together all each other another" at bounding box center [533, 244] width 52 height 12
click at [242, 262] on select "advantages standards fellowships patterns" at bounding box center [268, 260] width 55 height 12
select select "advantages"
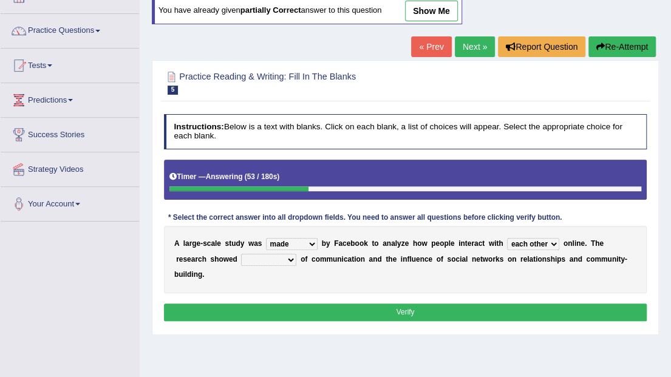
click at [241, 254] on select "advantages standards fellowships patterns" at bounding box center [268, 260] width 55 height 12
click at [274, 303] on button "Verify" at bounding box center [405, 312] width 483 height 18
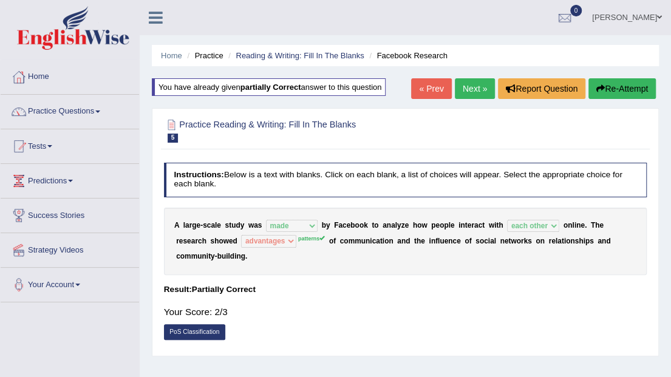
click at [607, 82] on button "Re-Attempt" at bounding box center [621, 88] width 67 height 21
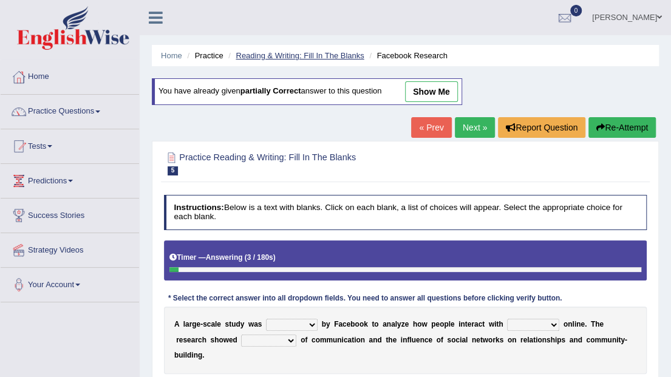
click at [266, 54] on link "Reading & Writing: Fill In The Blanks" at bounding box center [299, 55] width 128 height 9
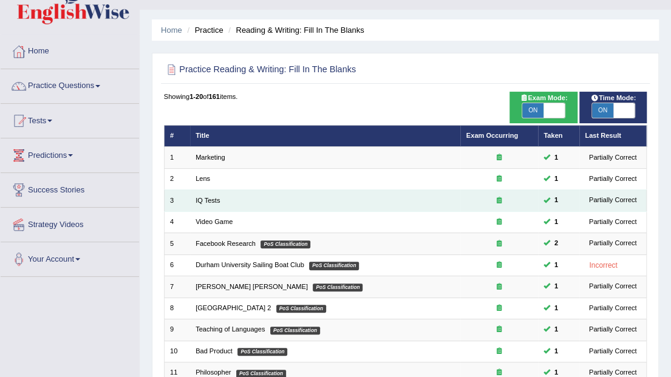
scroll to position [40, 0]
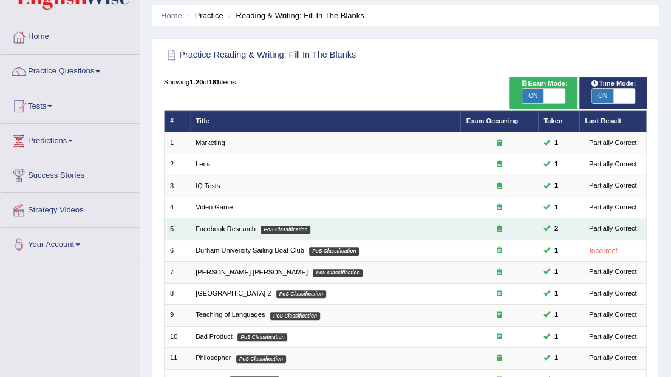
click at [238, 220] on td "Facebook Research PoS Classification" at bounding box center [325, 228] width 271 height 21
click at [239, 226] on link "Facebook Research" at bounding box center [225, 228] width 60 height 7
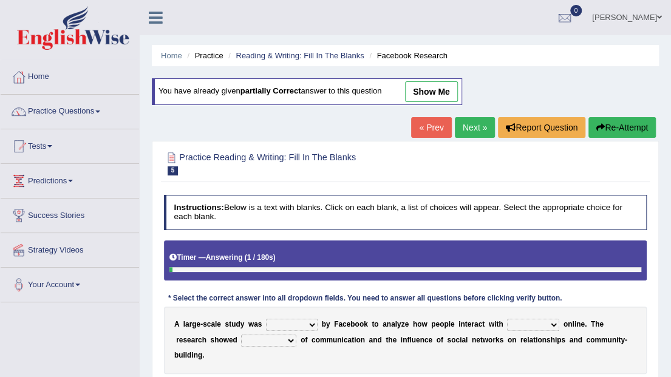
click at [427, 93] on link "show me" at bounding box center [431, 91] width 53 height 21
select select "made"
select select "each other"
select select "advantages"
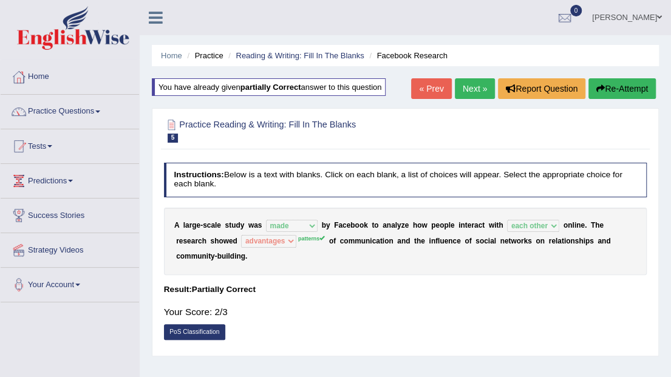
click at [465, 88] on link "Next »" at bounding box center [475, 88] width 40 height 21
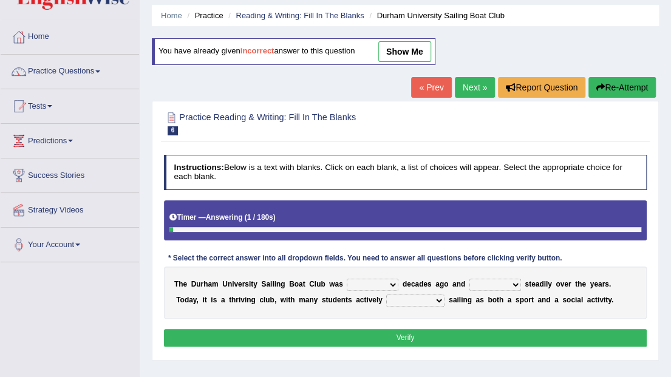
scroll to position [81, 0]
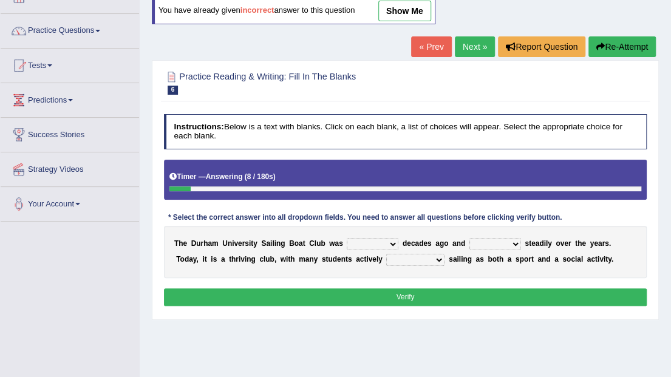
click at [376, 239] on select "found fund founded find" at bounding box center [373, 244] width 52 height 12
select select "found"
click at [347, 238] on select "found fund founded find" at bounding box center [373, 244] width 52 height 12
click at [479, 245] on select "grow growing has grown grown" at bounding box center [495, 244] width 52 height 12
select select "has grown"
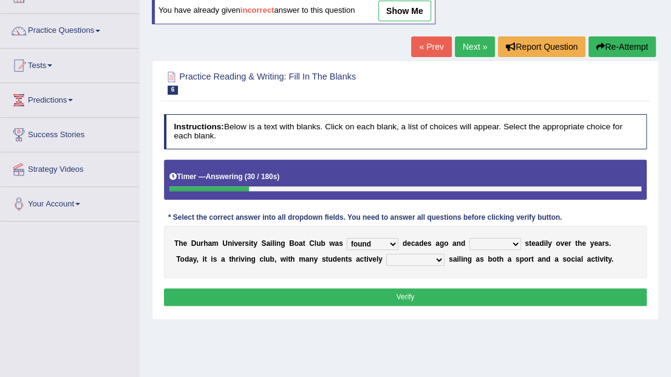
click at [469, 238] on select "grow growing has grown grown" at bounding box center [495, 244] width 52 height 12
click at [386, 256] on select "enjoy enjoyed are enjoying enjoying" at bounding box center [415, 260] width 58 height 12
select select "enjoying"
click at [386, 254] on select "enjoy enjoyed are enjoying enjoying" at bounding box center [415, 260] width 58 height 12
click at [401, 283] on div "Instructions: Below is a text with blanks. Click on each blank, a list of choic…" at bounding box center [405, 211] width 488 height 205
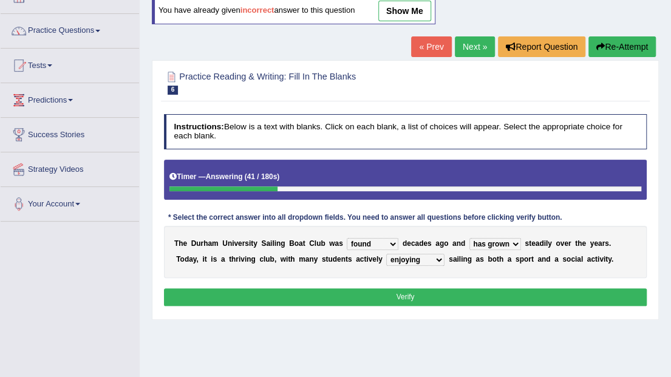
click at [398, 291] on button "Verify" at bounding box center [405, 297] width 483 height 18
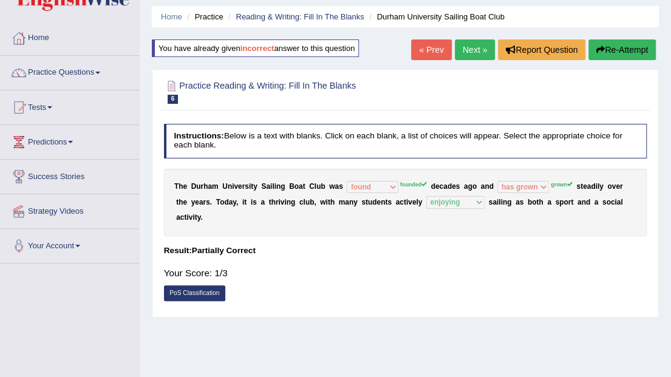
scroll to position [0, 0]
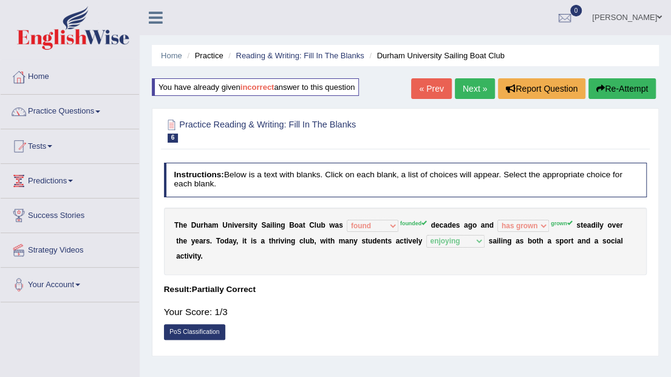
click at [479, 76] on div "Home Practice Reading & Writing: Fill In The Blanks Durham University Sailing B…" at bounding box center [405, 303] width 531 height 607
click at [468, 86] on link "Next »" at bounding box center [475, 88] width 40 height 21
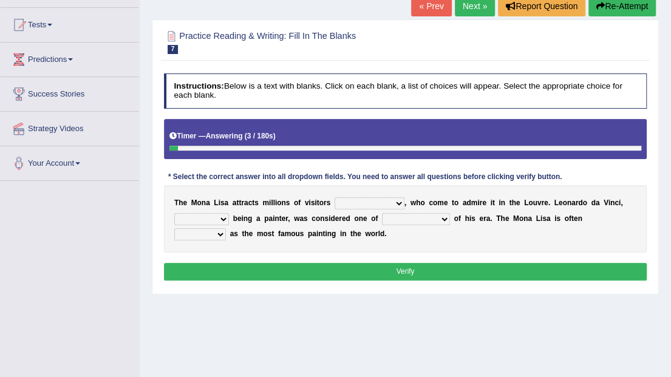
click at [378, 200] on select "around the year the all year all year round per year" at bounding box center [369, 203] width 70 height 12
select select "per year"
click at [334, 197] on select "around the year the all year all year round per year" at bounding box center [369, 203] width 70 height 12
click at [212, 217] on select "rather than as much as as well as as long as" at bounding box center [201, 219] width 55 height 12
select select "as long as"
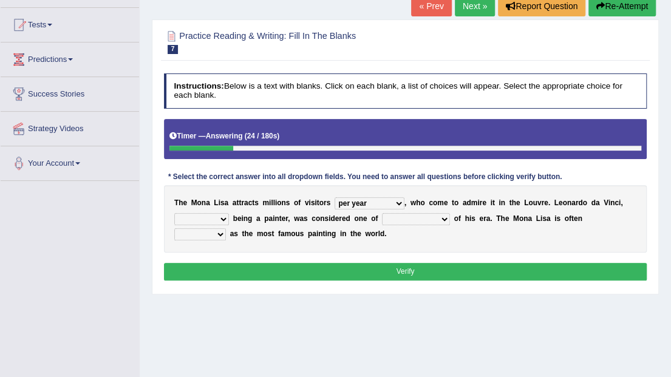
click at [174, 213] on select "rather than as much as as well as as long as" at bounding box center [201, 219] width 55 height 12
click at [411, 217] on select "better artists artist the better artist the best artists" at bounding box center [416, 219] width 68 height 12
select select "the best artists"
click at [382, 213] on select "better artists artist the better artist the best artists" at bounding box center [416, 219] width 68 height 12
click at [226, 228] on select "classified suggested predicted described" at bounding box center [200, 234] width 52 height 12
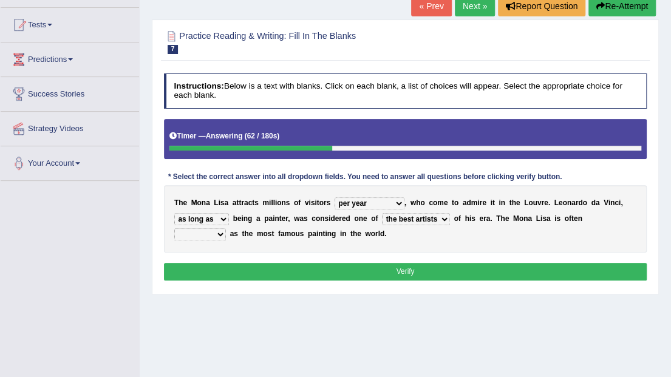
select select "described"
click at [226, 228] on select "classified suggested predicted described" at bounding box center [200, 234] width 52 height 12
click at [569, 263] on button "Verify" at bounding box center [405, 272] width 483 height 18
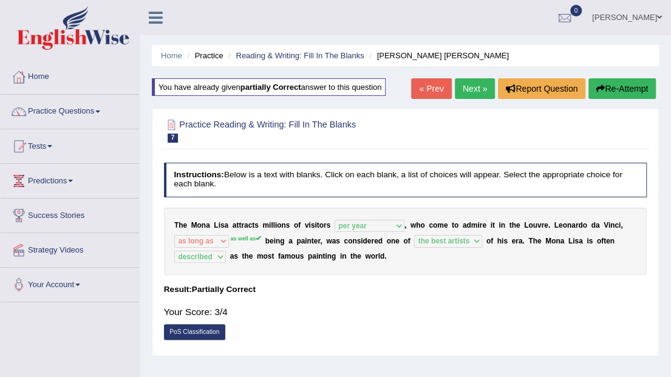
click at [460, 87] on link "Next »" at bounding box center [475, 88] width 40 height 21
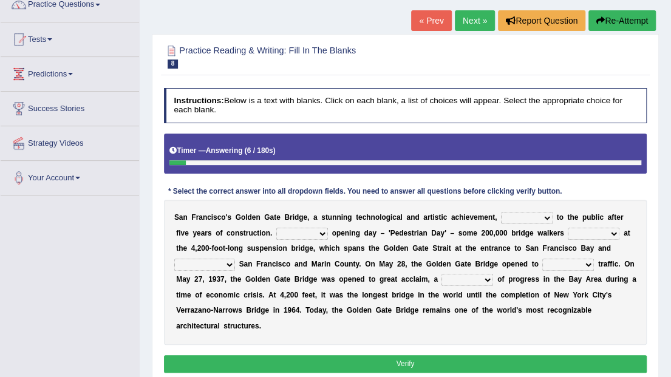
scroll to position [121, 0]
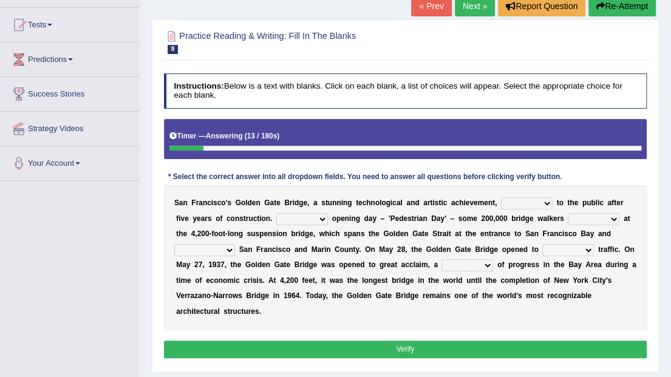
click at [517, 199] on select "opens closes appears equals" at bounding box center [527, 203] width 52 height 12
select select "opens"
click at [501, 197] on select "opens closes appears equals" at bounding box center [527, 203] width 52 height 12
click at [276, 213] on select "On During Since When" at bounding box center [302, 219] width 52 height 12
select select "During"
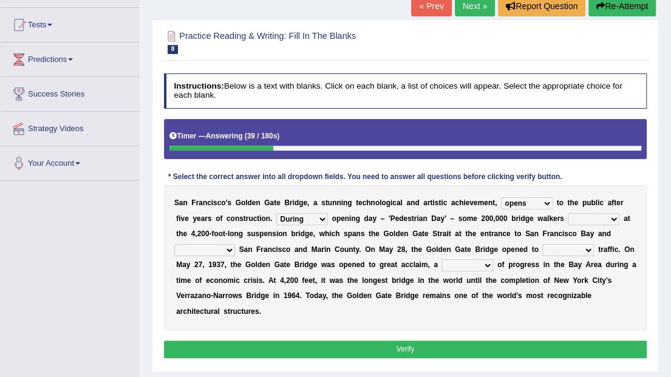
click at [276, 213] on select "On During Since When" at bounding box center [302, 219] width 52 height 12
click at [567, 213] on select "stationed looked marveled laughed" at bounding box center [593, 219] width 52 height 12
select select "looked"
click at [567, 213] on select "stationed looked marveled laughed" at bounding box center [593, 219] width 52 height 12
click at [235, 244] on select "separates connects channels differentiates" at bounding box center [204, 250] width 61 height 12
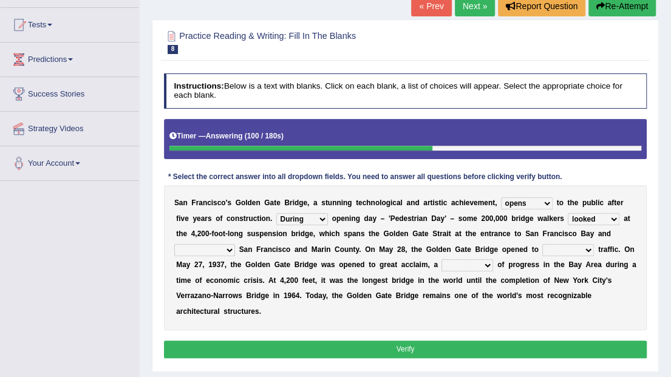
click at [235, 244] on select "separates connects channels differentiates" at bounding box center [204, 250] width 61 height 12
select select "connects"
click at [235, 244] on select "separates connects channels differentiates" at bounding box center [204, 250] width 61 height 12
click at [542, 246] on select "aquatic vehicular airborne watertight" at bounding box center [568, 250] width 52 height 12
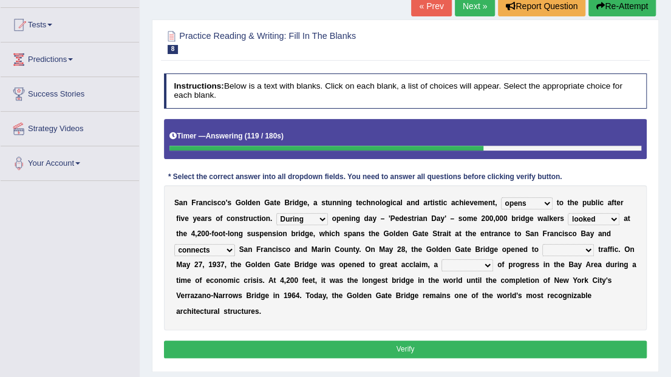
select select "vehicular"
click at [542, 244] on select "aquatic vehicular airborne watertight" at bounding box center [568, 250] width 52 height 12
click at [441, 262] on select "denial symbol technique yield" at bounding box center [467, 265] width 52 height 12
select select "symbol"
click at [441, 259] on select "denial symbol technique yield" at bounding box center [467, 265] width 52 height 12
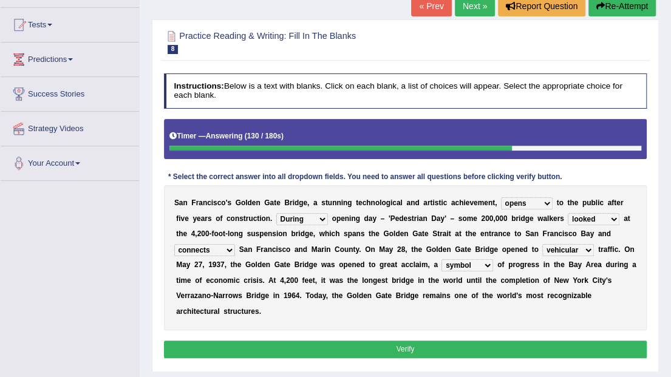
click at [354, 340] on button "Verify" at bounding box center [405, 349] width 483 height 18
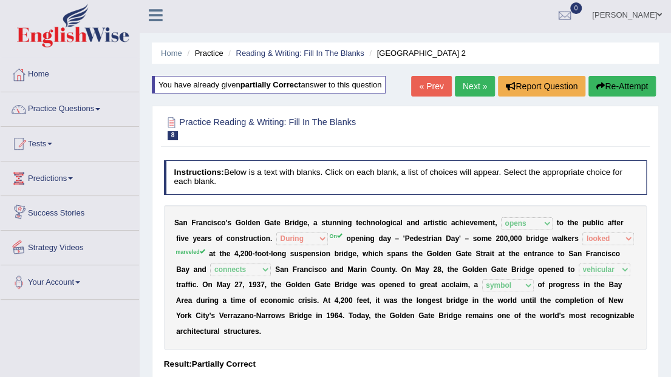
scroll to position [0, 0]
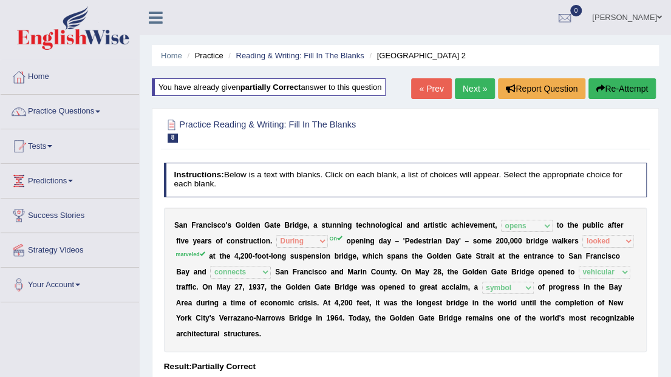
click at [478, 87] on link "Next »" at bounding box center [475, 88] width 40 height 21
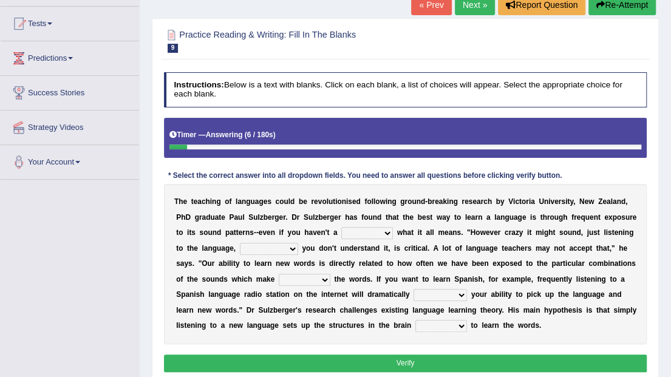
scroll to position [137, 0]
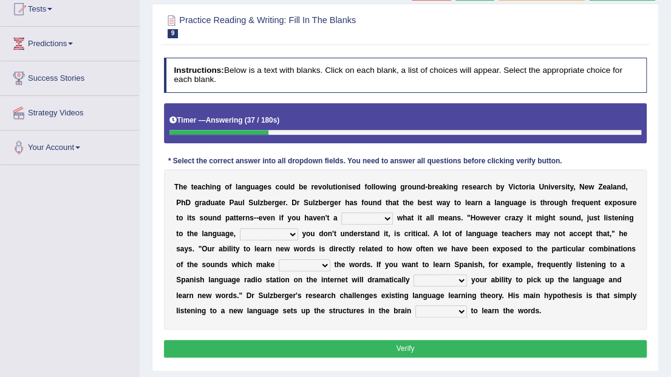
click at [341, 215] on select "dew claw clue due" at bounding box center [367, 218] width 52 height 12
select select "clue"
click at [341, 212] on select "dew claw clue due" at bounding box center [367, 218] width 52 height 12
click at [240, 233] on select "but also all together even though if so" at bounding box center [269, 234] width 58 height 12
select select "even though"
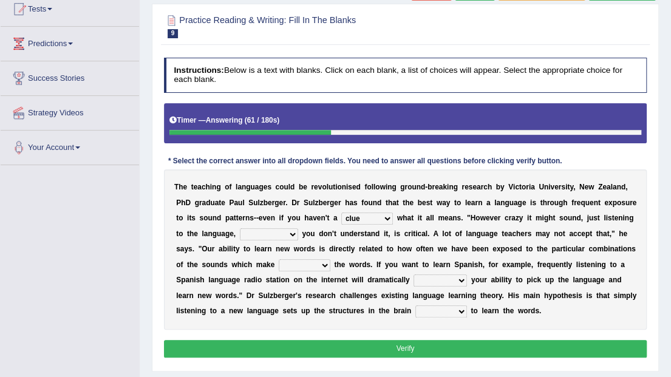
click at [240, 228] on select "but also all together even though if so" at bounding box center [269, 234] width 58 height 12
click at [279, 259] on select "down up of on" at bounding box center [305, 265] width 52 height 12
select select "up"
click at [279, 259] on select "down up of on" at bounding box center [305, 265] width 52 height 12
click at [413, 280] on select "evaluate exaggerate describe boost" at bounding box center [439, 280] width 53 height 12
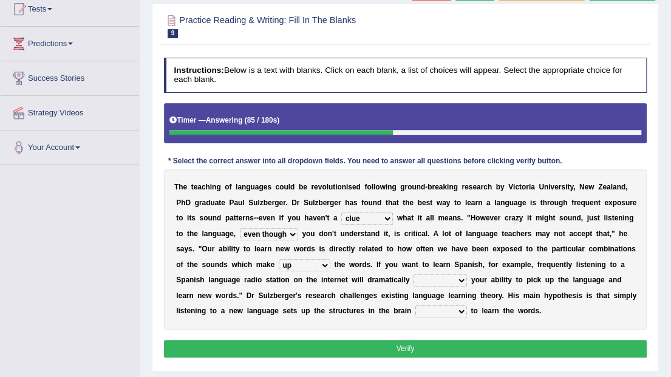
select select "boost"
click at [413, 274] on select "evaluate exaggerate describe boost" at bounding box center [439, 280] width 53 height 12
click at [415, 309] on select "requiring required directed to require" at bounding box center [441, 311] width 52 height 12
select select "directed"
click at [415, 305] on select "requiring required directed to require" at bounding box center [441, 311] width 52 height 12
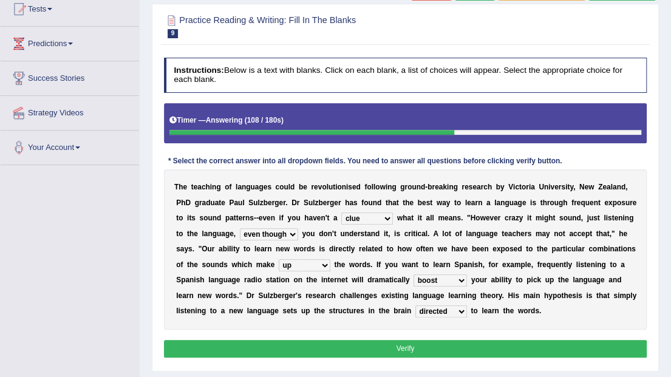
click at [244, 345] on button "Verify" at bounding box center [405, 349] width 483 height 18
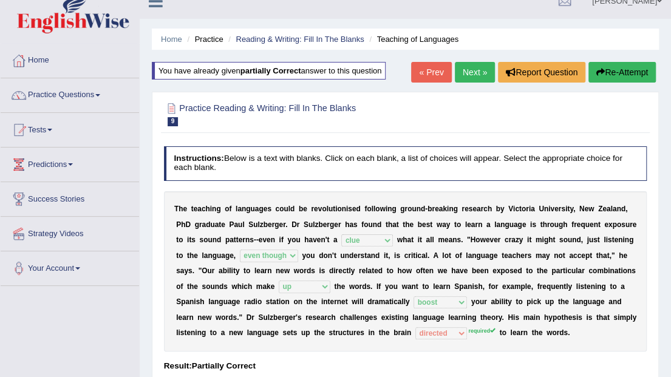
scroll to position [16, 0]
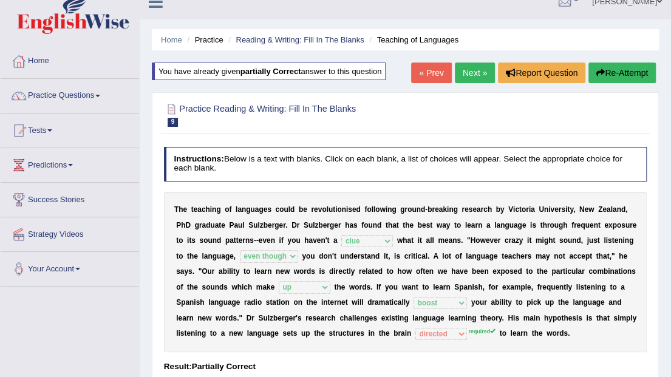
click at [481, 67] on link "Next »" at bounding box center [475, 73] width 40 height 21
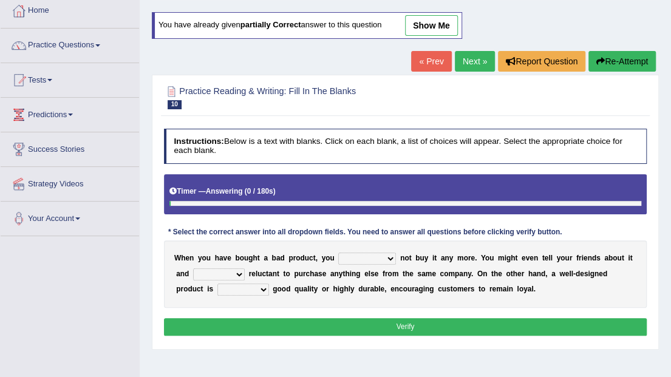
scroll to position [81, 0]
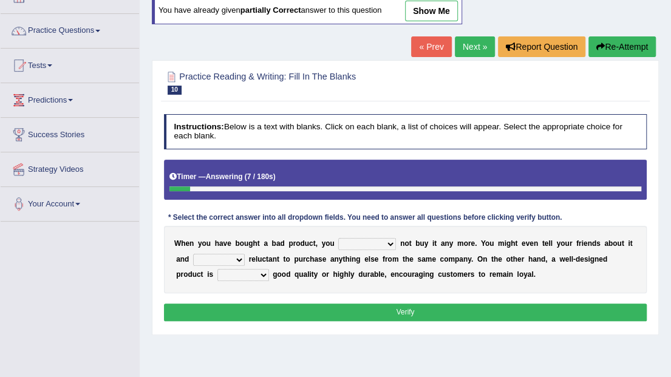
click at [365, 242] on select "would have should have should" at bounding box center [367, 244] width 58 height 12
select select "would"
click at [338, 238] on select "would have should have should" at bounding box center [367, 244] width 58 height 12
click at [209, 259] on select "is are be being" at bounding box center [219, 260] width 52 height 12
select select "being"
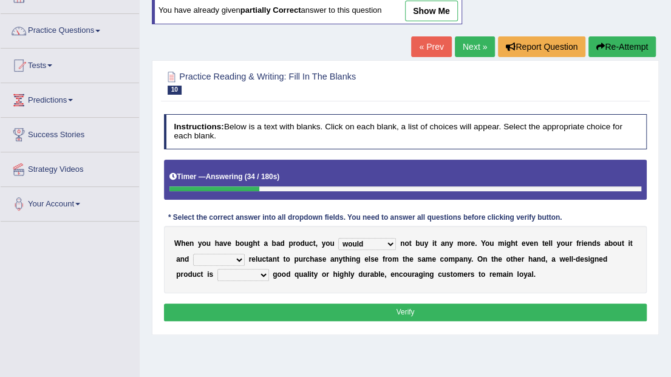
click at [193, 254] on select "is are be being" at bounding box center [219, 260] width 52 height 12
click at [217, 272] on select "both also neither either" at bounding box center [243, 275] width 52 height 12
select select "either"
click at [217, 269] on select "both also neither either" at bounding box center [243, 275] width 52 height 12
click at [266, 308] on button "Verify" at bounding box center [405, 312] width 483 height 18
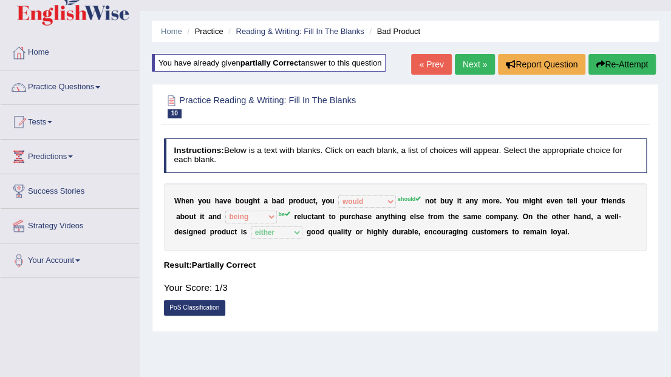
scroll to position [0, 0]
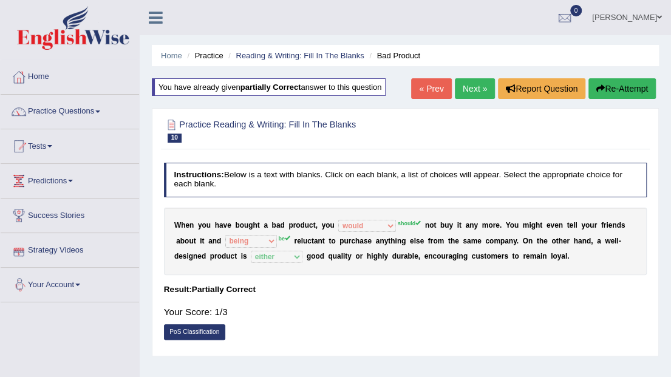
click at [485, 86] on link "Next »" at bounding box center [475, 88] width 40 height 21
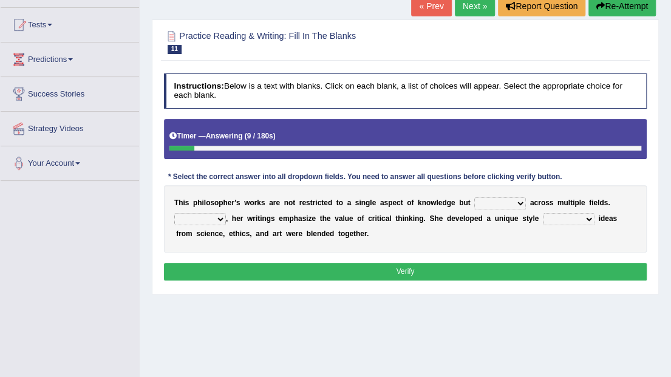
click at [490, 200] on select "constrain contain assemble extend" at bounding box center [500, 203] width 52 height 12
select select "contain"
click at [474, 197] on select "constrain contain assemble extend" at bounding box center [500, 203] width 52 height 12
click at [215, 220] on select "Rather So Moreover Likely" at bounding box center [200, 219] width 52 height 12
select select "Moreover"
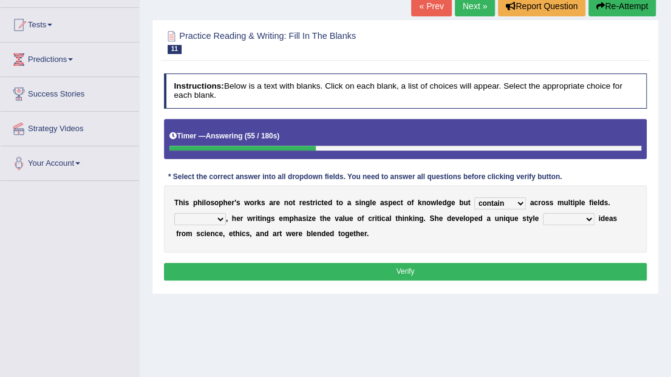
click at [174, 213] on select "Rather So Moreover Likely" at bounding box center [200, 219] width 52 height 12
click at [550, 215] on select "in that that which in which" at bounding box center [569, 219] width 52 height 12
select select "in which"
click at [543, 213] on select "in that that which in which" at bounding box center [569, 219] width 52 height 12
click at [490, 269] on button "Verify" at bounding box center [405, 272] width 483 height 18
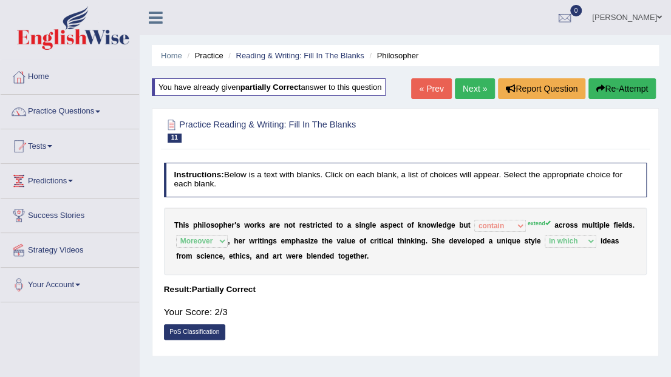
click at [472, 78] on link "Next »" at bounding box center [475, 88] width 40 height 21
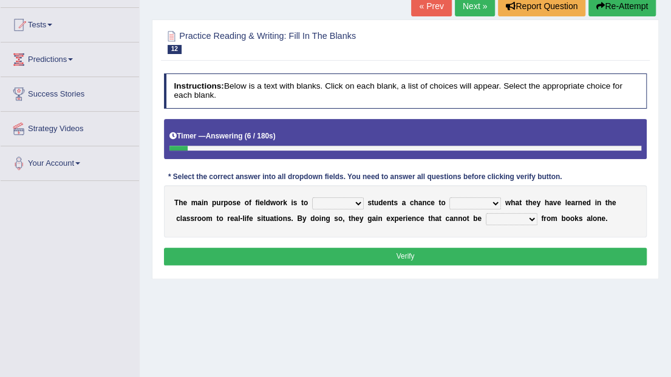
click at [337, 201] on select "resemble stow rave offer" at bounding box center [338, 203] width 52 height 12
select select "offer"
click at [312, 197] on select "resemble stow rave offer" at bounding box center [338, 203] width 52 height 12
click at [475, 201] on select "compare align apply dismount" at bounding box center [475, 203] width 52 height 12
select select "align"
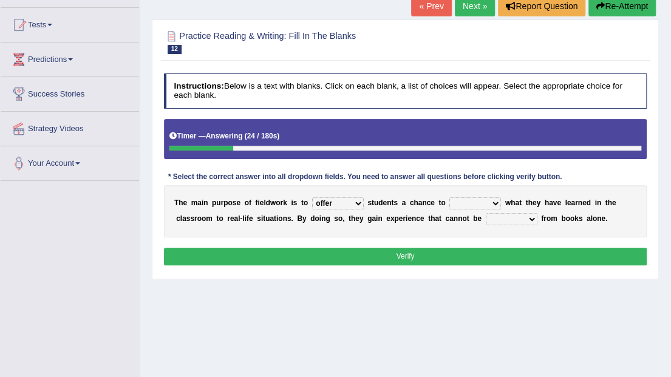
click at [449, 197] on select "compare align apply dismount" at bounding box center [475, 203] width 52 height 12
click at [485, 220] on select "originated prepared obtained touted" at bounding box center [511, 219] width 52 height 12
select select "obtained"
click at [485, 213] on select "originated prepared obtained touted" at bounding box center [511, 219] width 52 height 12
click at [436, 252] on button "Verify" at bounding box center [405, 257] width 483 height 18
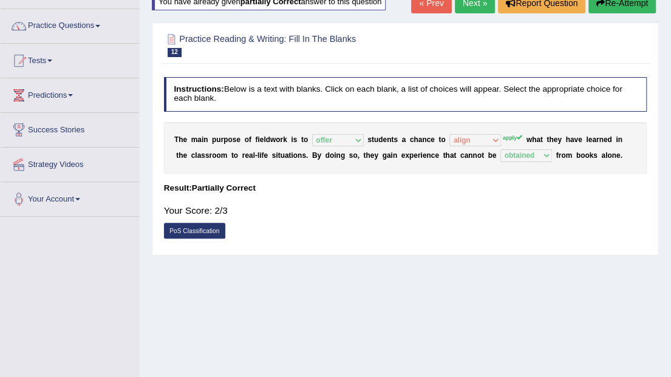
scroll to position [40, 0]
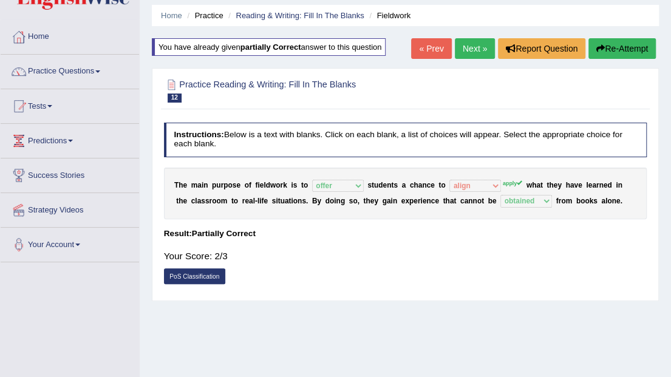
click at [464, 43] on link "Next »" at bounding box center [475, 48] width 40 height 21
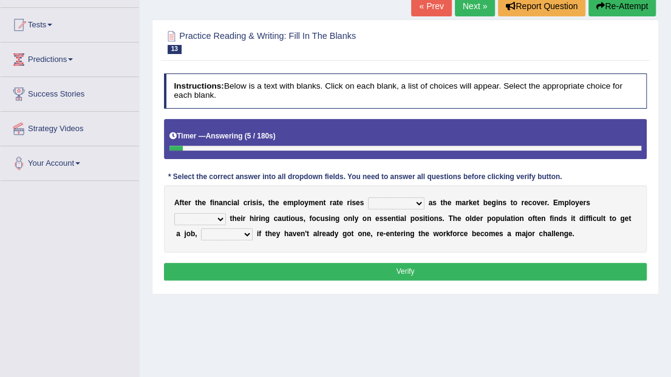
click at [391, 201] on select "normally conversely strenuously sharply" at bounding box center [396, 203] width 56 height 12
select select "sharply"
click at [368, 197] on select "normally conversely strenuously sharply" at bounding box center [396, 203] width 56 height 12
click at [388, 205] on select "normally conversely strenuously sharply" at bounding box center [396, 203] width 56 height 12
click at [458, 251] on div "Instructions: Below is a text with blanks. Click on each blank, a list of choic…" at bounding box center [405, 179] width 488 height 220
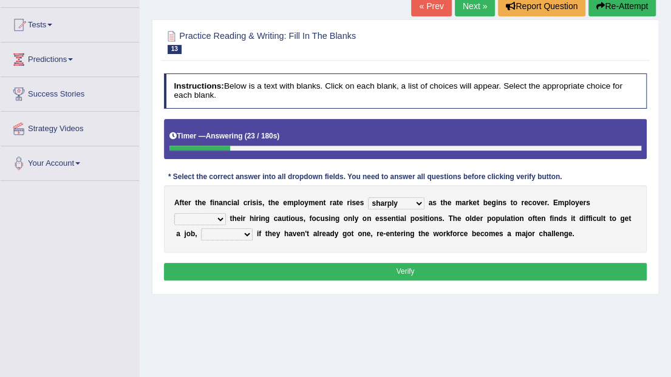
click at [226, 213] on select "keeping kept keep are kept" at bounding box center [200, 219] width 52 height 12
select select "are kept"
click at [226, 213] on select "keeping kept keep are kept" at bounding box center [200, 219] width 52 height 12
click at [252, 228] on select "although while then because" at bounding box center [227, 234] width 52 height 12
select select "although"
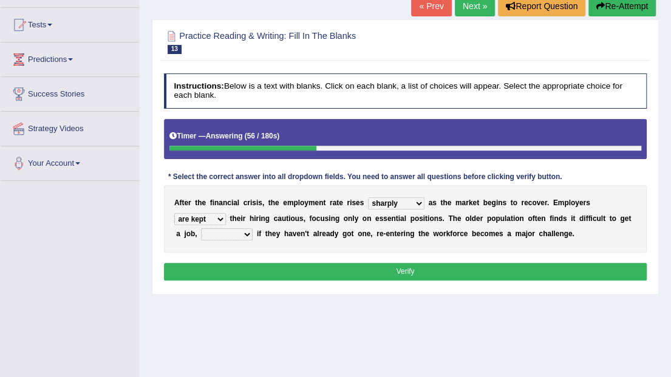
click at [252, 228] on select "although while then because" at bounding box center [227, 234] width 52 height 12
click at [555, 269] on button "Verify" at bounding box center [405, 272] width 483 height 18
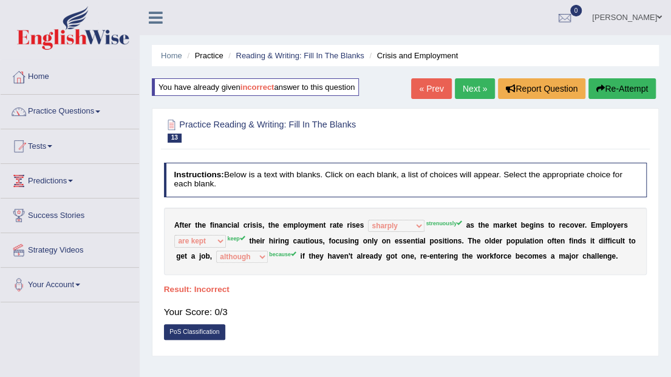
click at [481, 83] on link "Next »" at bounding box center [475, 88] width 40 height 21
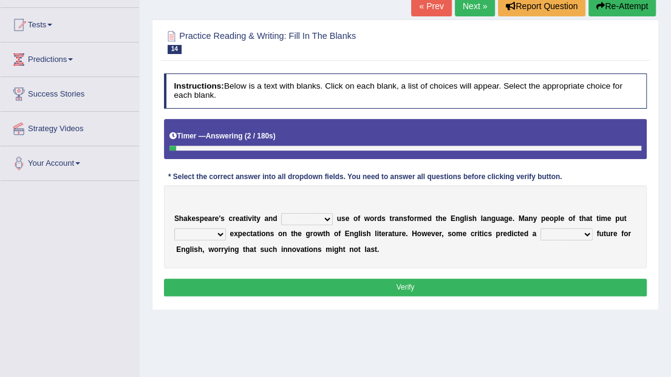
click at [299, 217] on select "idealized intensive fancied inventive" at bounding box center [307, 219] width 52 height 12
select select "intensive"
click at [281, 213] on select "idealized intensive fancied inventive" at bounding box center [307, 219] width 52 height 12
click at [209, 234] on select "wide much high more" at bounding box center [200, 234] width 52 height 12
select select "more"
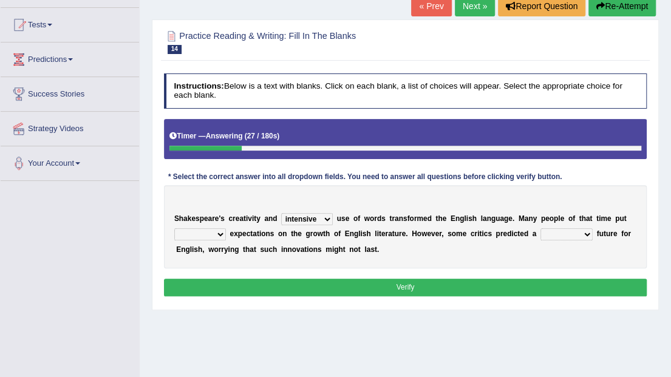
click at [174, 228] on select "wide much high more" at bounding box center [200, 234] width 52 height 12
click at [549, 232] on select "monetary promising irresistible daunting" at bounding box center [566, 234] width 52 height 12
select select "daunting"
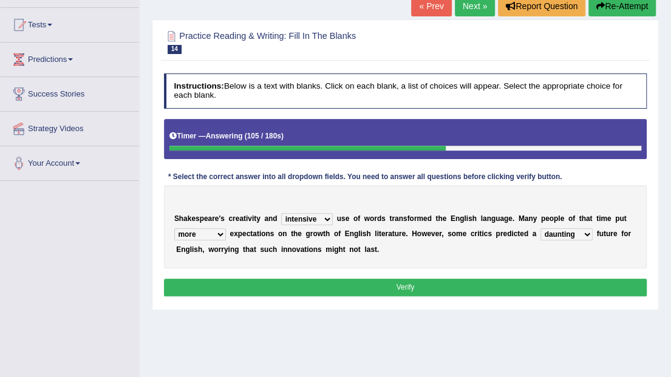
click at [540, 228] on select "monetary promising irresistible daunting" at bounding box center [566, 234] width 52 height 12
click at [538, 288] on button "Verify" at bounding box center [405, 288] width 483 height 18
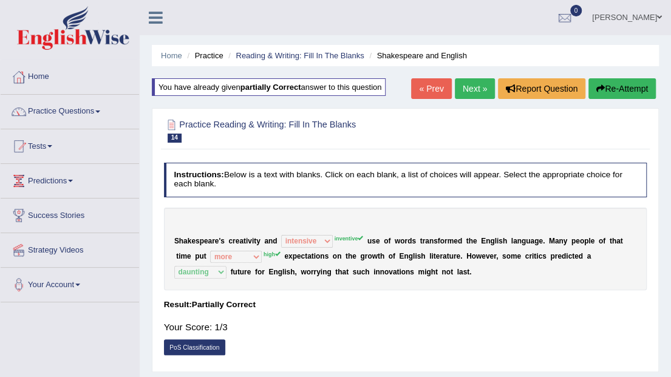
click at [488, 88] on link "Next »" at bounding box center [475, 88] width 40 height 21
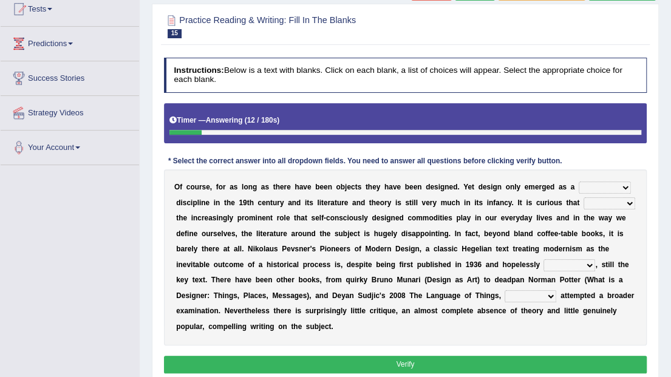
click at [580, 186] on select "bilateral ubiquitous foremost dedicated" at bounding box center [604, 187] width 52 height 12
select select "foremost"
click at [578, 181] on select "bilateral ubiquitous foremost dedicated" at bounding box center [604, 187] width 52 height 12
click at [543, 263] on select "dates dating date dated" at bounding box center [569, 265] width 52 height 12
select select "dated"
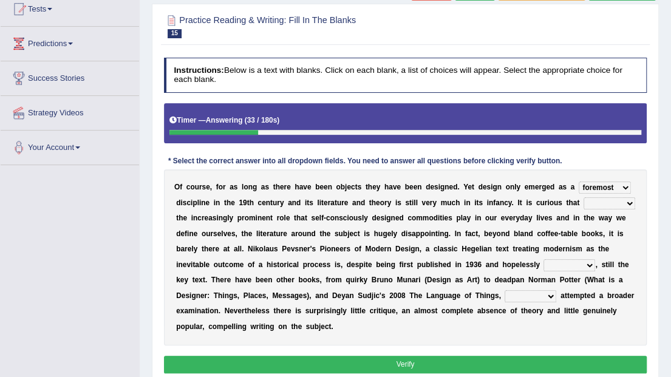
click at [543, 259] on select "dates dating date dated" at bounding box center [569, 265] width 52 height 12
click at [504, 294] on select "which then however as" at bounding box center [530, 296] width 52 height 12
select select "as"
click at [504, 290] on select "which then however as" at bounding box center [530, 296] width 52 height 12
click at [396, 335] on div "Instructions: Below is a text with blanks. Click on each blank, a list of choic…" at bounding box center [405, 217] width 488 height 328
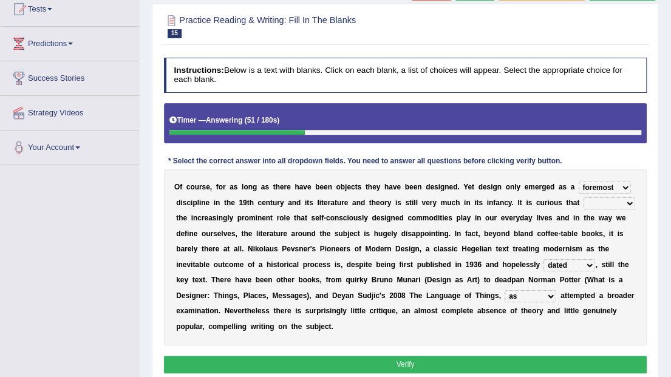
click at [394, 356] on button "Verify" at bounding box center [405, 365] width 483 height 18
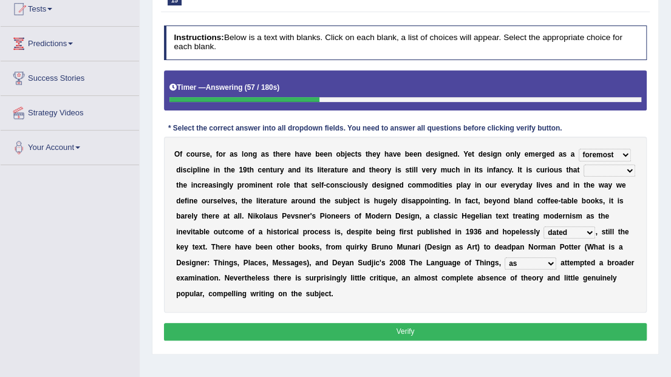
click at [589, 171] on select "since despite within through" at bounding box center [609, 170] width 52 height 12
select select "despite"
click at [583, 164] on select "since despite within through" at bounding box center [609, 170] width 52 height 12
click at [535, 323] on button "Verify" at bounding box center [405, 332] width 483 height 18
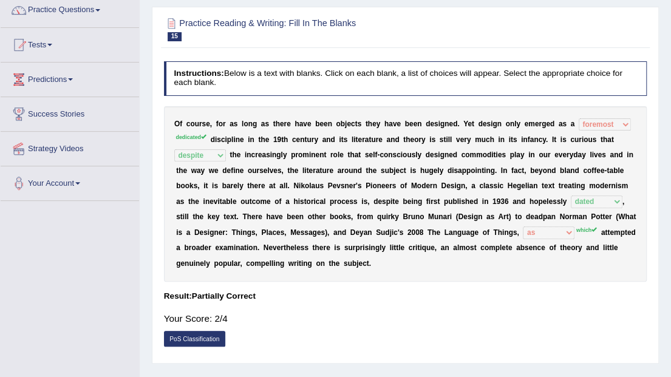
scroll to position [56, 0]
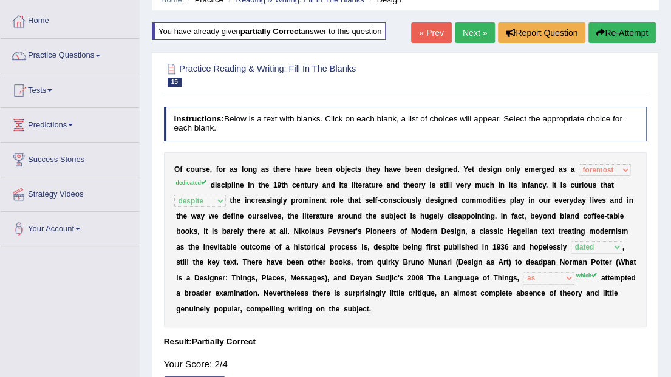
click at [470, 27] on link "Next »" at bounding box center [475, 32] width 40 height 21
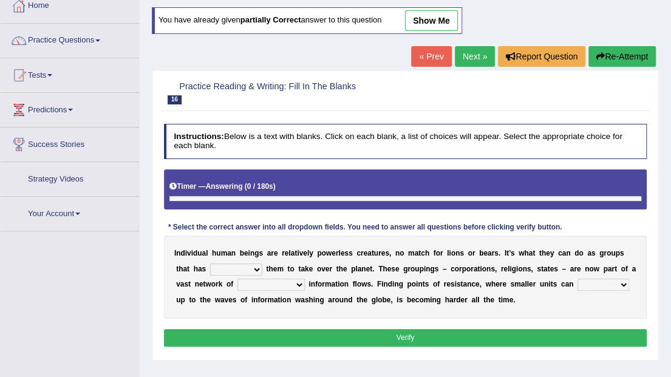
scroll to position [121, 0]
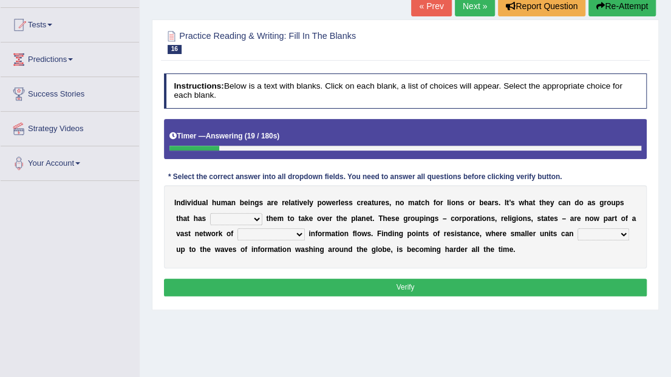
click at [210, 213] on select "enabled contended embodied conjured" at bounding box center [236, 219] width 52 height 12
select select "enabled"
click at [210, 213] on select "enabled contended embodied conjured" at bounding box center [236, 219] width 52 height 12
click at [237, 232] on select "interconnected overlapping fastened exploited" at bounding box center [270, 234] width 67 height 12
select select "exploited"
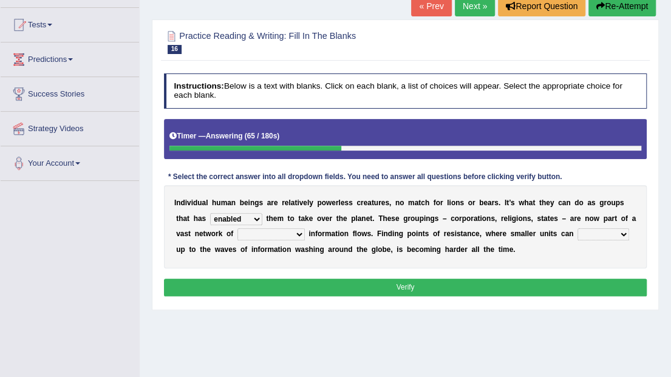
click at [237, 228] on select "interconnected overlapping fastened exploited" at bounding box center [270, 234] width 67 height 12
click at [577, 233] on select "stand raise hail pump" at bounding box center [603, 234] width 52 height 12
select select "raise"
click at [577, 228] on select "stand raise hail pump" at bounding box center [603, 234] width 52 height 12
click at [492, 295] on div "Instructions: Below is a text with blanks. Click on each blank, a list of choic…" at bounding box center [405, 186] width 488 height 235
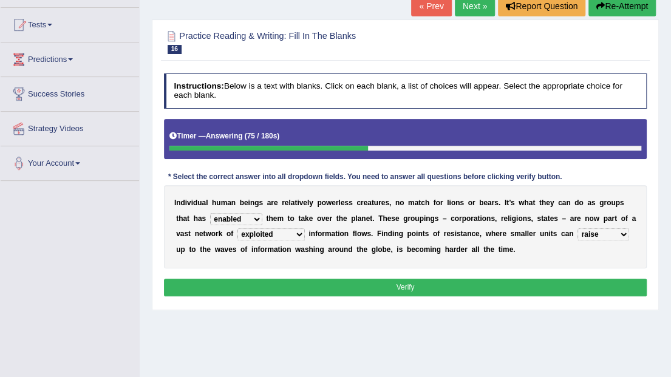
click at [495, 288] on button "Verify" at bounding box center [405, 288] width 483 height 18
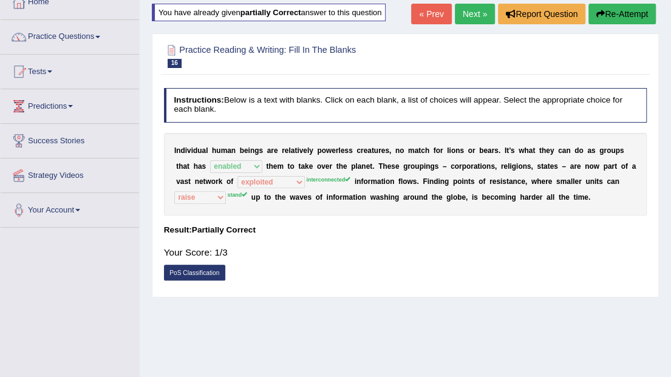
scroll to position [0, 0]
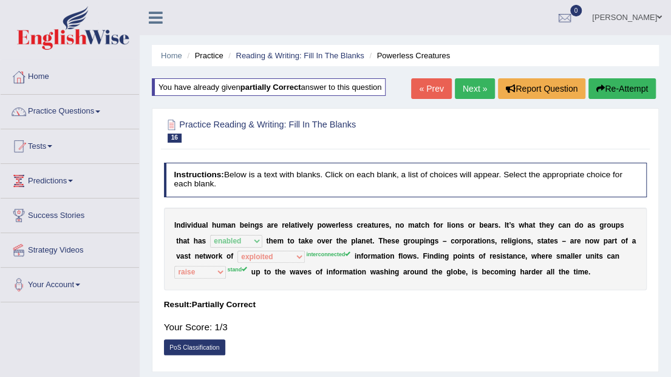
click at [277, 63] on ul "Home Practice Reading & Writing: Fill In The Blanks Powerless Creatures" at bounding box center [405, 55] width 507 height 21
click at [282, 58] on link "Reading & Writing: Fill In The Blanks" at bounding box center [299, 55] width 128 height 9
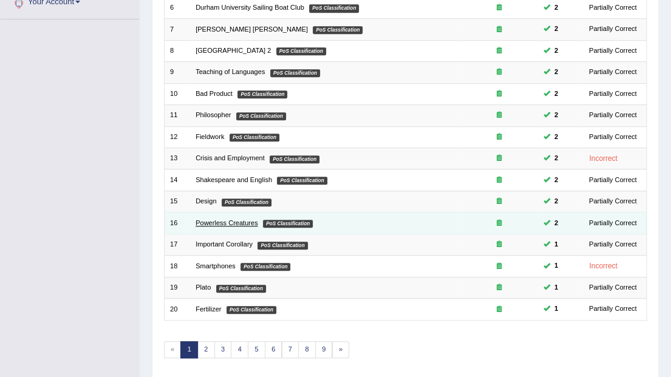
click at [239, 220] on link "Powerless Creatures" at bounding box center [226, 222] width 63 height 7
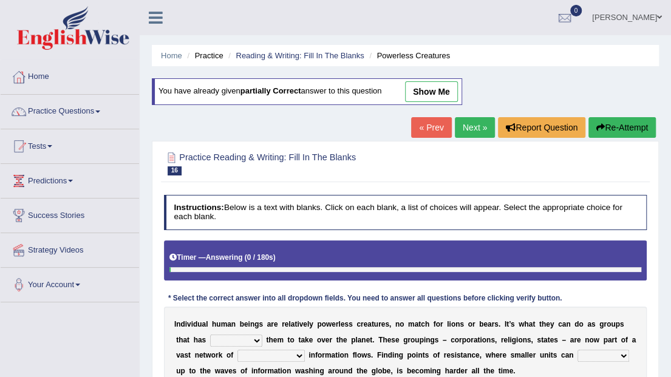
click at [438, 85] on link "show me" at bounding box center [431, 91] width 53 height 21
select select "enabled"
select select "exploited"
select select "raise"
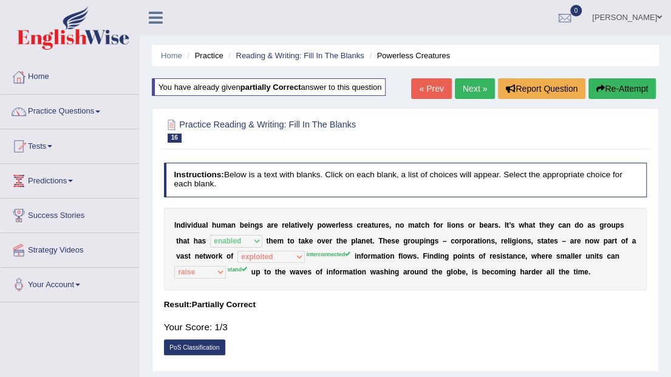
click at [484, 90] on link "Next »" at bounding box center [475, 88] width 40 height 21
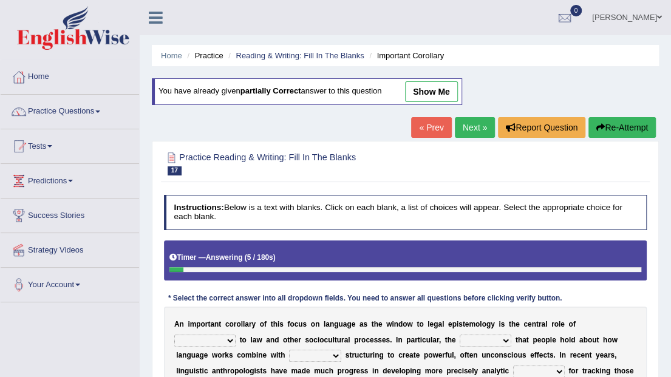
scroll to position [81, 0]
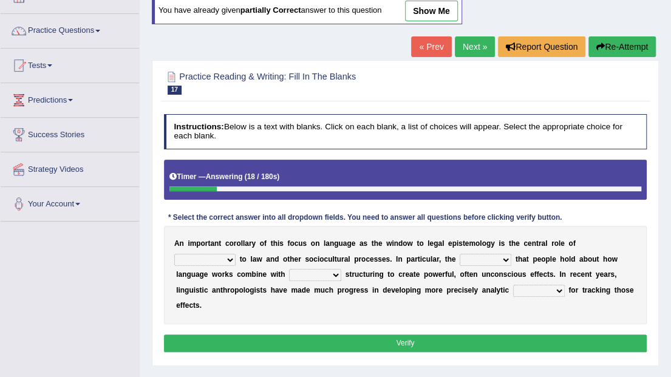
click at [235, 254] on select "discourse epoch dialect acquaintance" at bounding box center [204, 260] width 61 height 12
click at [459, 255] on select "deviation besmirch consent ideas" at bounding box center [485, 260] width 52 height 12
select select "ideas"
click at [459, 254] on select "deviation besmirch consent ideas" at bounding box center [485, 260] width 52 height 12
click at [289, 269] on select "mandatory linguistic legitimate customary" at bounding box center [315, 275] width 52 height 12
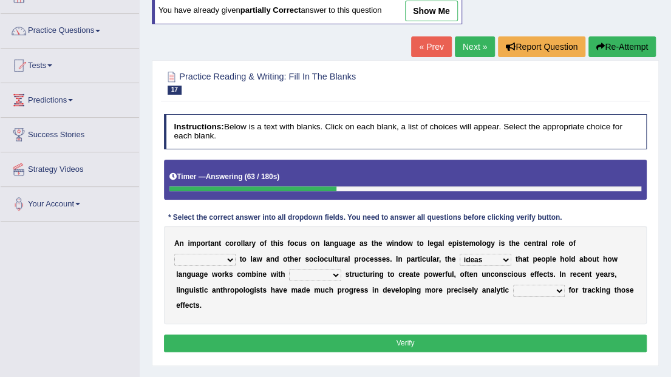
select select "mandatory"
click at [289, 269] on select "mandatory linguistic legitimate customary" at bounding box center [315, 275] width 52 height 12
click at [513, 288] on select "tools appetite albums stroke" at bounding box center [539, 291] width 52 height 12
select select "tools"
click at [513, 285] on select "tools appetite albums stroke" at bounding box center [539, 291] width 52 height 12
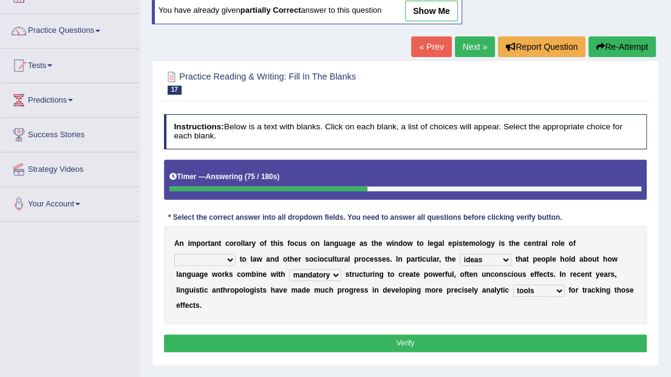
click at [235, 254] on select "discourse epoch dialect acquaintance" at bounding box center [204, 260] width 61 height 12
select select "epoch"
click at [235, 254] on select "discourse epoch dialect acquaintance" at bounding box center [204, 260] width 61 height 12
click at [541, 334] on button "Verify" at bounding box center [405, 343] width 483 height 18
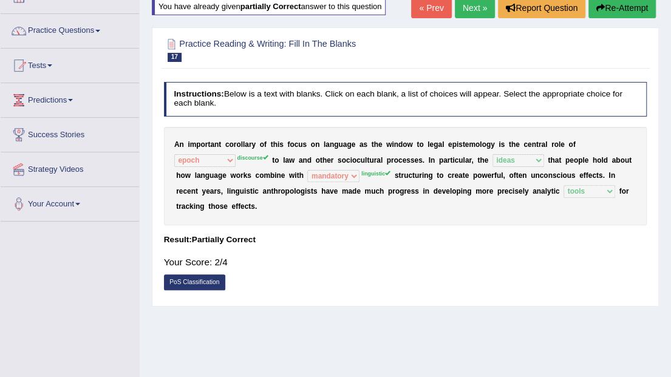
click at [470, 12] on link "Next »" at bounding box center [475, 8] width 40 height 21
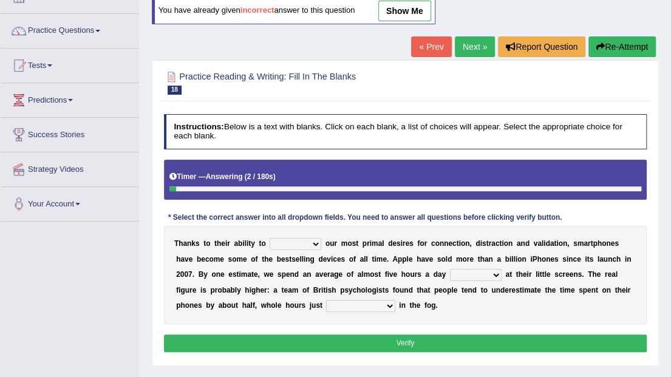
click at [299, 243] on select "hijack describe sharpen conserve" at bounding box center [295, 244] width 52 height 12
select select "sharpen"
click at [269, 238] on select "hijack describe sharpen conserve" at bounding box center [295, 244] width 52 height 12
click at [306, 242] on select "hijack describe sharpen conserve" at bounding box center [295, 244] width 52 height 12
click at [450, 274] on select "watching waggling snoring staring" at bounding box center [476, 275] width 52 height 12
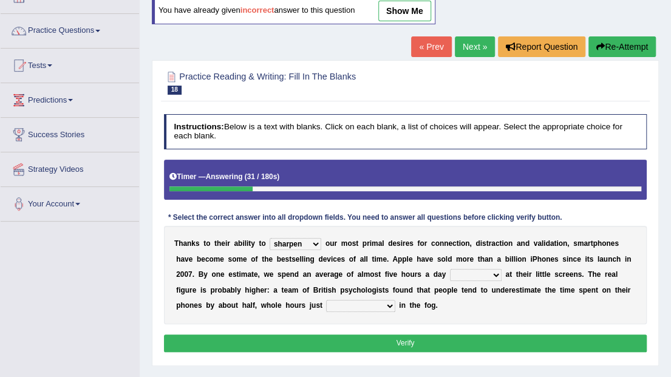
select select "watching"
click at [450, 269] on select "watching waggling snoring staring" at bounding box center [476, 275] width 52 height 12
click at [238, 294] on div "T h a n k s t o t h e i r a b i l i t y t o hijack describe sharpen conserve o …" at bounding box center [405, 275] width 483 height 98
click at [326, 305] on select "has evaporated evaporating evaporate evaporates" at bounding box center [360, 306] width 69 height 12
select select "evaporating"
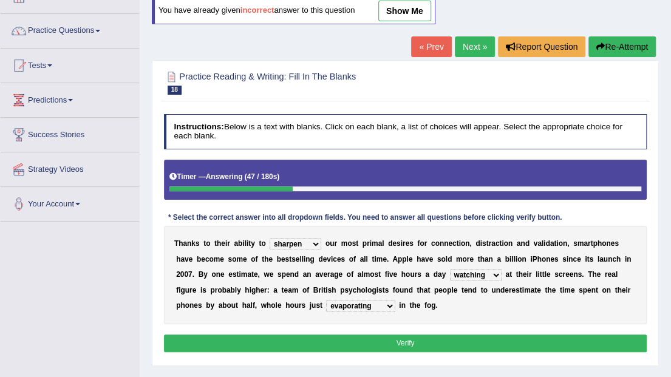
click at [326, 300] on select "has evaporated evaporating evaporate evaporates" at bounding box center [360, 306] width 69 height 12
click at [255, 338] on button "Verify" at bounding box center [405, 343] width 483 height 18
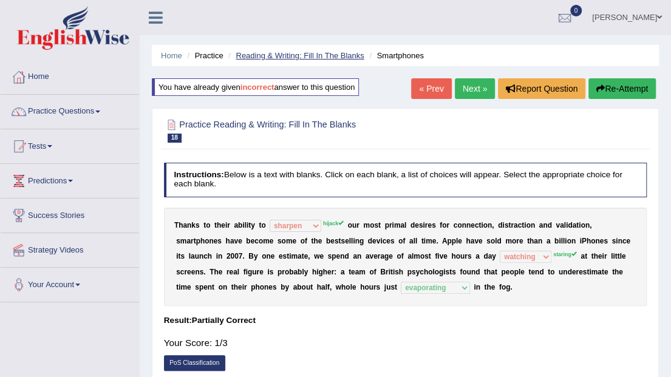
click at [274, 53] on link "Reading & Writing: Fill In The Blanks" at bounding box center [299, 55] width 128 height 9
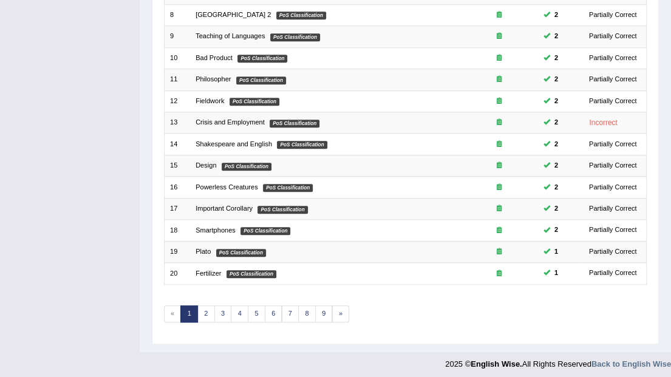
scroll to position [319, 0]
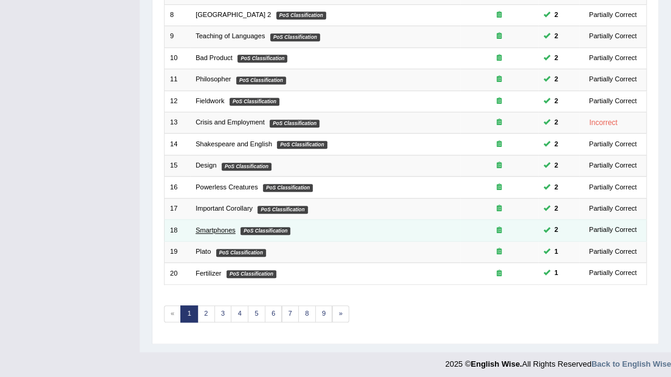
click at [216, 228] on link "Smartphones" at bounding box center [215, 229] width 40 height 7
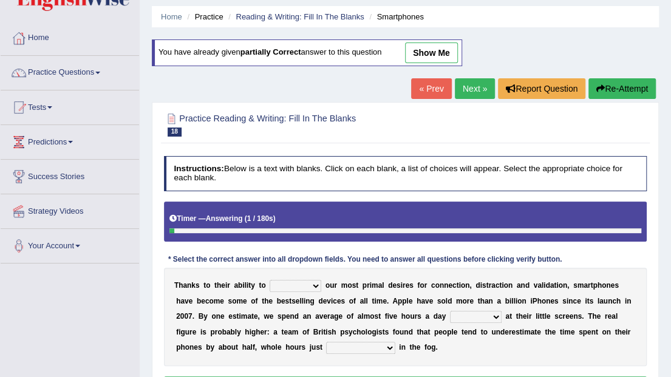
scroll to position [81, 0]
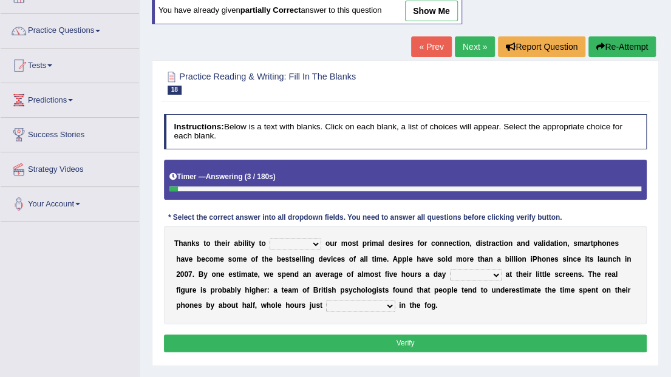
click at [445, 9] on link "show me" at bounding box center [431, 11] width 53 height 21
select select "sharpen"
select select "watching"
select select "evaporating"
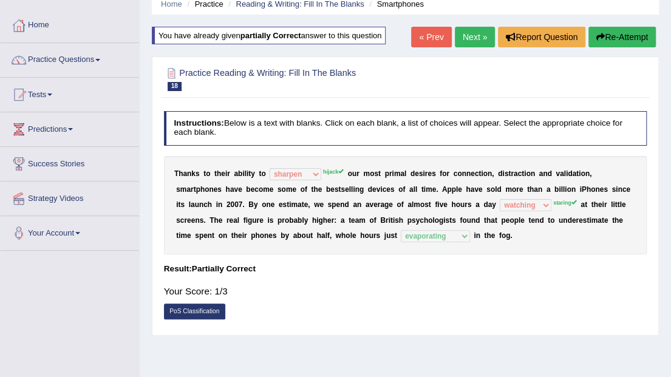
scroll to position [40, 0]
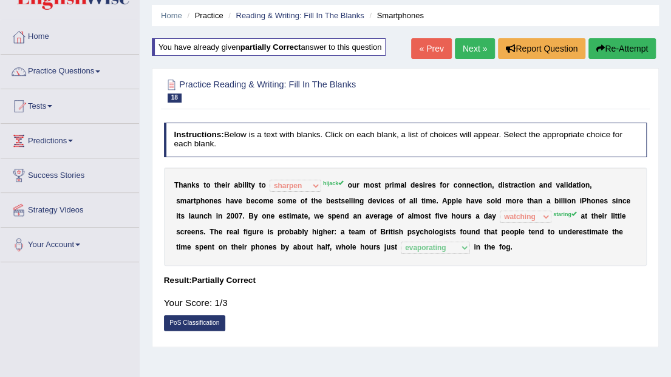
click at [470, 41] on link "Next »" at bounding box center [475, 48] width 40 height 21
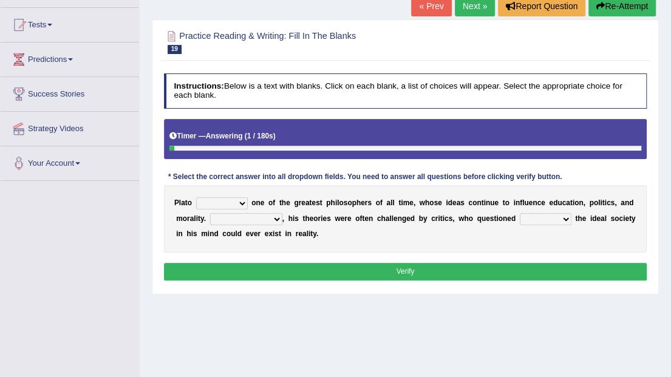
click at [223, 197] on select "keeps comes claims remains" at bounding box center [222, 203] width 52 height 12
select select "remains"
click at [196, 197] on select "keeps comes claims remains" at bounding box center [222, 203] width 52 height 12
click at [259, 215] on select "Notwithstanding So However Whatever" at bounding box center [246, 219] width 72 height 12
select select "So"
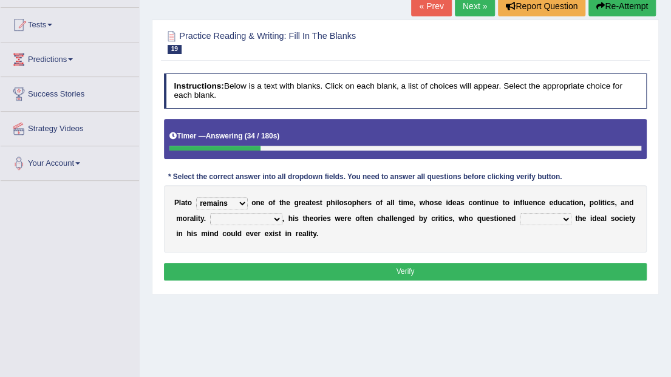
click at [210, 213] on select "Notwithstanding So However Whatever" at bounding box center [246, 219] width 72 height 12
click at [526, 217] on select "which what that whether" at bounding box center [545, 219] width 52 height 12
select select "whether"
click at [519, 213] on select "which what that whether" at bounding box center [545, 219] width 52 height 12
drag, startPoint x: 543, startPoint y: 228, endPoint x: 550, endPoint y: 225, distance: 7.9
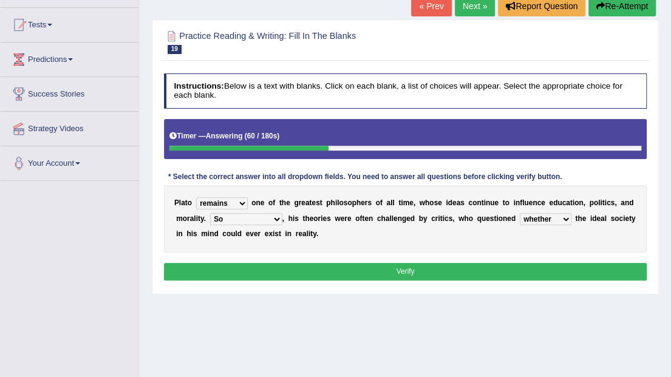
click at [543, 228] on div "P l a t o keeps comes claims remains o n e o f t h e g r e a t e s t p h i l o …" at bounding box center [405, 218] width 483 height 67
click at [539, 218] on select "which what that whether" at bounding box center [545, 219] width 52 height 12
click at [408, 271] on button "Verify" at bounding box center [405, 272] width 483 height 18
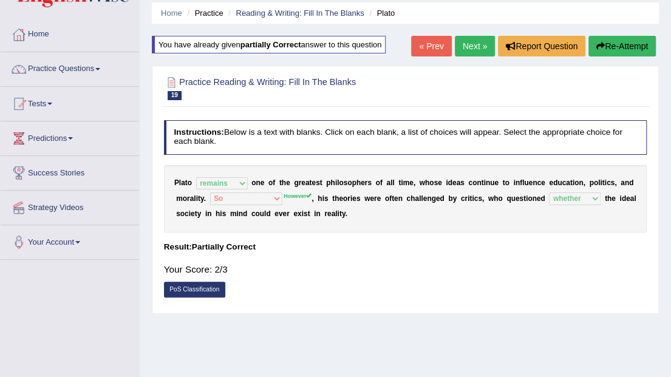
scroll to position [40, 0]
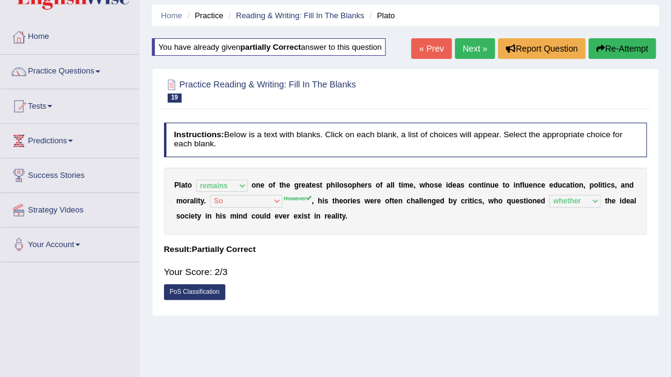
click at [467, 39] on link "Next »" at bounding box center [475, 48] width 40 height 21
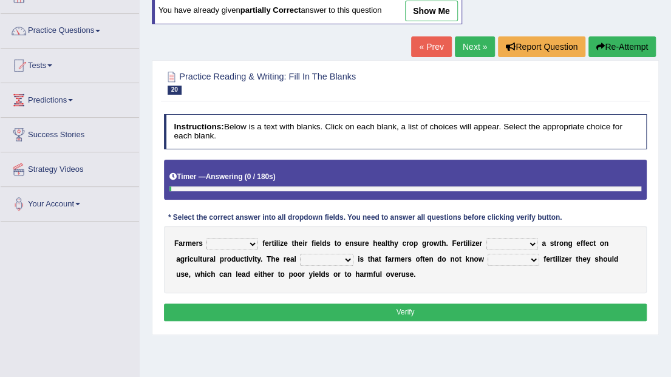
scroll to position [81, 0]
click at [242, 243] on select "must should need can" at bounding box center [232, 244] width 52 height 12
click at [518, 242] on select "has had have having" at bounding box center [512, 244] width 52 height 12
click at [486, 238] on select "has had have having" at bounding box center [512, 244] width 52 height 12
click at [494, 242] on select "has had have having" at bounding box center [512, 244] width 52 height 12
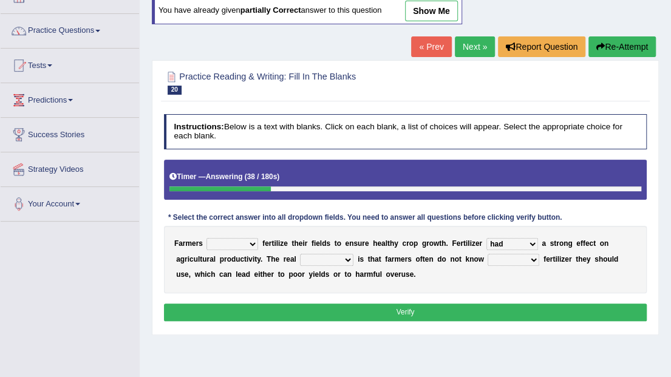
click at [486, 238] on select "has had have having" at bounding box center [512, 244] width 52 height 12
click at [405, 278] on div "F a r m e r s must should need can f e r t i l i z e t h e i r f i e l d s t o …" at bounding box center [405, 259] width 483 height 67
click at [486, 240] on select "has had have having" at bounding box center [512, 244] width 52 height 12
select select "has"
click at [486, 238] on select "has had have having" at bounding box center [512, 244] width 52 height 12
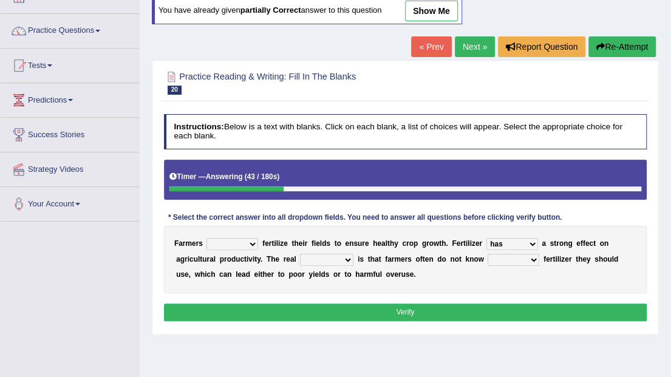
click at [300, 256] on select "problem question conclusion answer" at bounding box center [326, 260] width 53 height 12
select select "problem"
click at [300, 254] on select "problem question conclusion answer" at bounding box center [326, 260] width 53 height 12
click at [487, 255] on select "how much how many however so much" at bounding box center [513, 260] width 52 height 12
select select "how much"
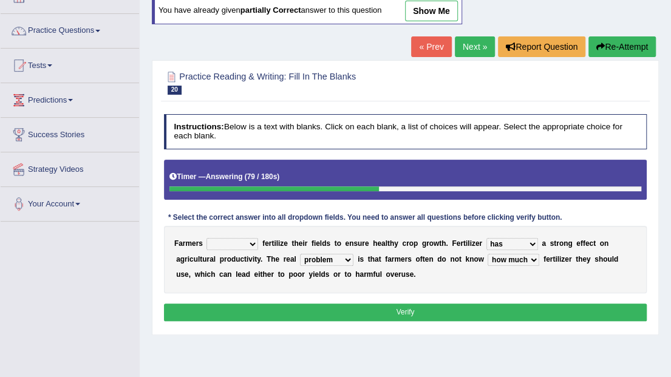
click at [487, 254] on select "how much how many however so much" at bounding box center [513, 260] width 52 height 12
click at [245, 242] on select "must should need can" at bounding box center [232, 244] width 52 height 12
select select "must"
click at [206, 238] on select "must should need can" at bounding box center [232, 244] width 52 height 12
click at [272, 310] on button "Verify" at bounding box center [405, 312] width 483 height 18
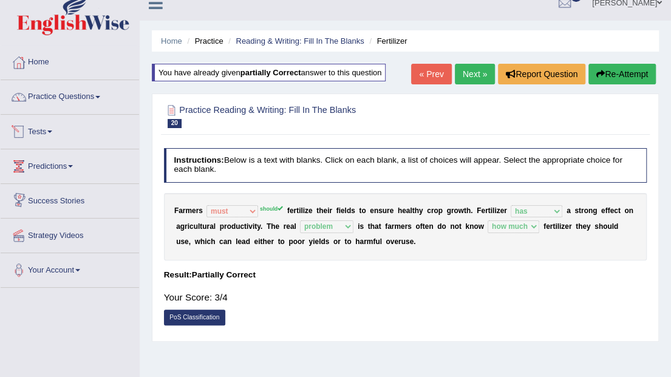
scroll to position [0, 0]
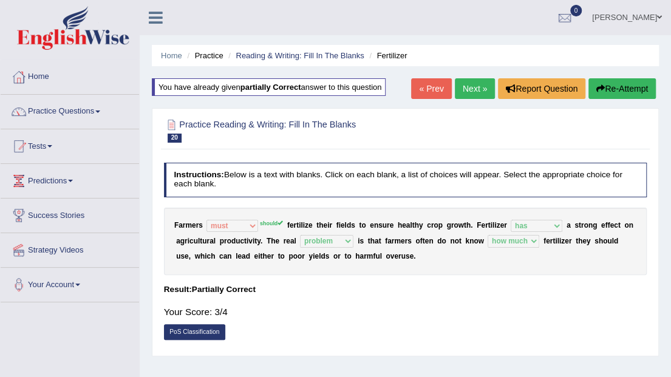
click at [76, 113] on link "Practice Questions" at bounding box center [70, 110] width 138 height 30
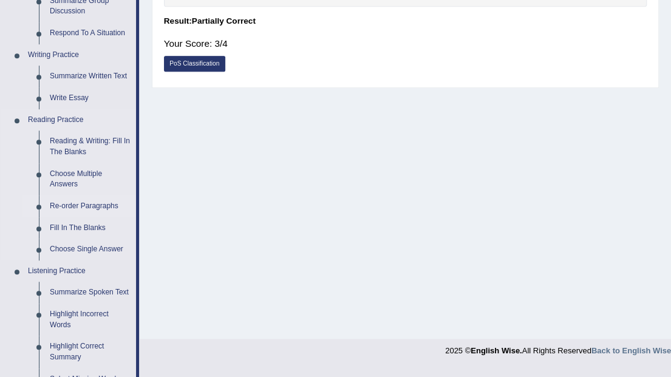
scroll to position [283, 0]
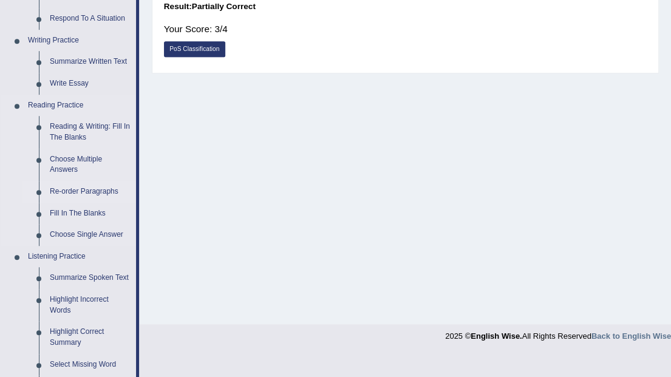
click at [85, 186] on link "Re-order Paragraphs" at bounding box center [90, 192] width 92 height 22
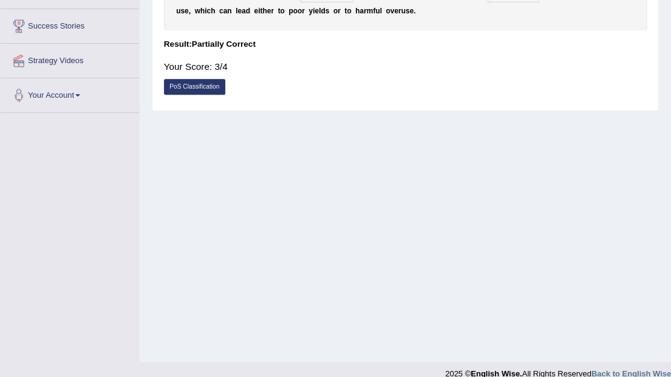
scroll to position [260, 0]
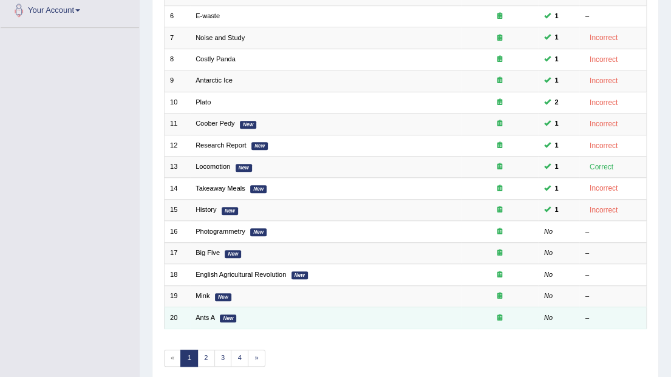
scroll to position [319, 0]
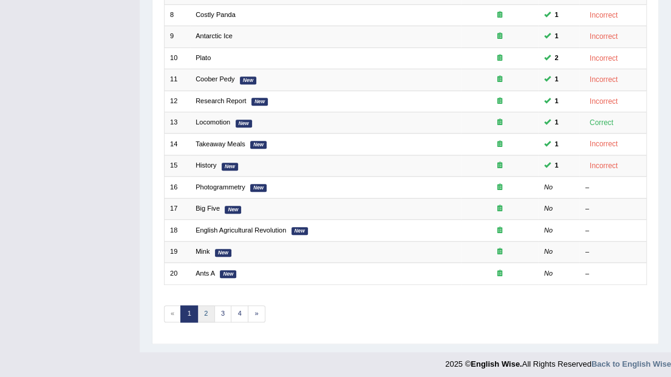
click at [205, 311] on link "2" at bounding box center [206, 313] width 18 height 17
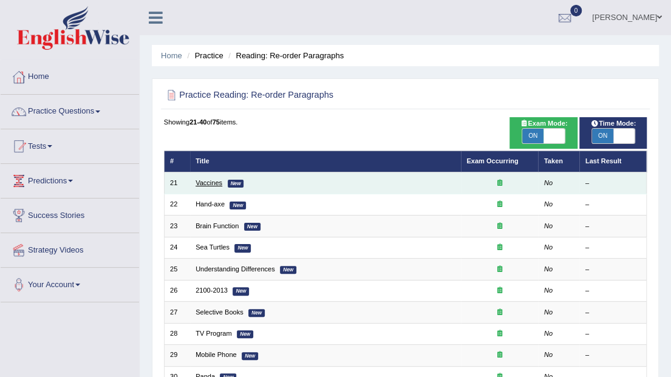
click at [203, 183] on link "Vaccines" at bounding box center [208, 182] width 27 height 7
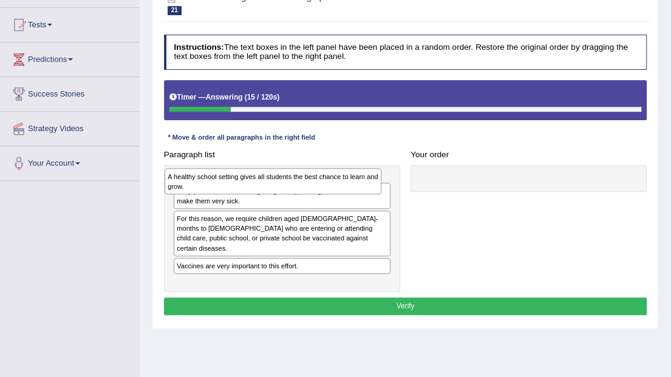
drag, startPoint x: 264, startPoint y: 249, endPoint x: 256, endPoint y: 182, distance: 67.2
click at [256, 182] on div "A healthy school setting gives all students the best chance to learn and grow." at bounding box center [272, 180] width 217 height 25
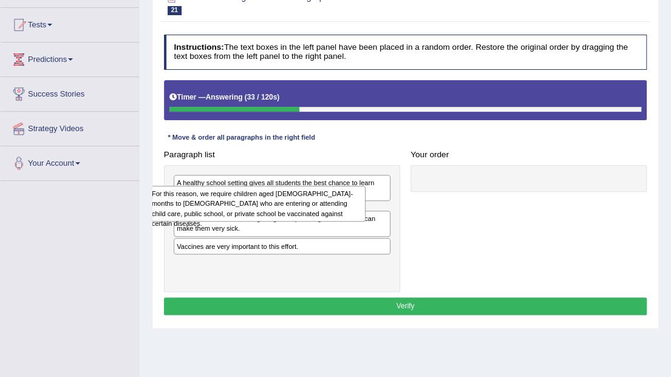
drag, startPoint x: 291, startPoint y: 251, endPoint x: 265, endPoint y: 216, distance: 44.2
click at [265, 216] on div "For this reason, we require children aged 2-months to 18-years old who are ente…" at bounding box center [257, 204] width 217 height 36
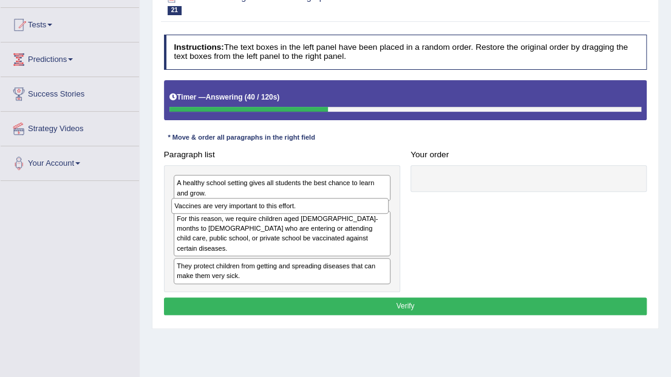
drag, startPoint x: 243, startPoint y: 277, endPoint x: 243, endPoint y: 217, distance: 59.5
click at [243, 217] on div "A healthy school setting gives all students the best chance to learn and grow. …" at bounding box center [282, 228] width 236 height 127
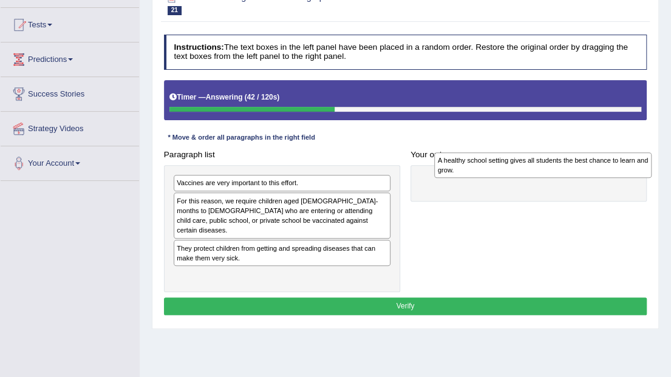
drag, startPoint x: 249, startPoint y: 186, endPoint x: 559, endPoint y: 165, distance: 310.2
click at [559, 165] on div "A healthy school setting gives all students the best chance to learn and grow." at bounding box center [542, 164] width 217 height 25
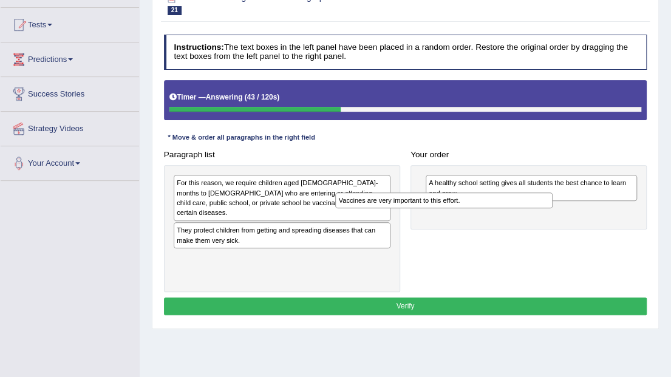
drag, startPoint x: 414, startPoint y: 181, endPoint x: 551, endPoint y: 208, distance: 139.1
click at [551, 208] on div "Paragraph list Vaccines are very important to this effort. For this reason, we …" at bounding box center [404, 219] width 493 height 146
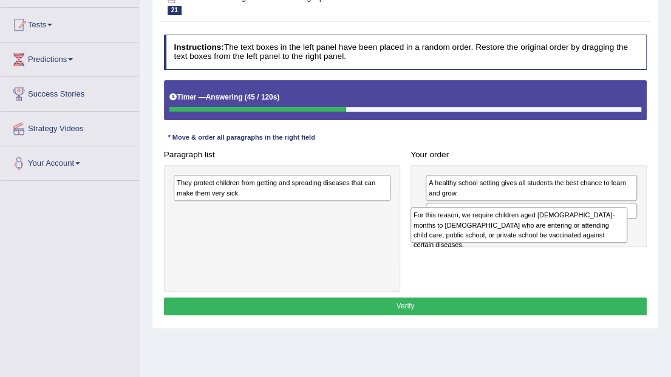
drag, startPoint x: 303, startPoint y: 198, endPoint x: 584, endPoint y: 241, distance: 283.7
click at [584, 241] on div "For this reason, we require children aged 2-months to 18-years old who are ente…" at bounding box center [518, 225] width 217 height 36
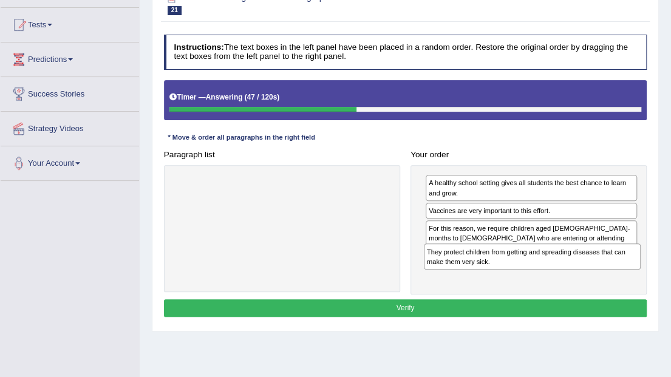
drag, startPoint x: 274, startPoint y: 192, endPoint x: 568, endPoint y: 274, distance: 304.9
click at [568, 274] on div "Paragraph list They protect children from getting and spreading diseases that c…" at bounding box center [404, 220] width 493 height 149
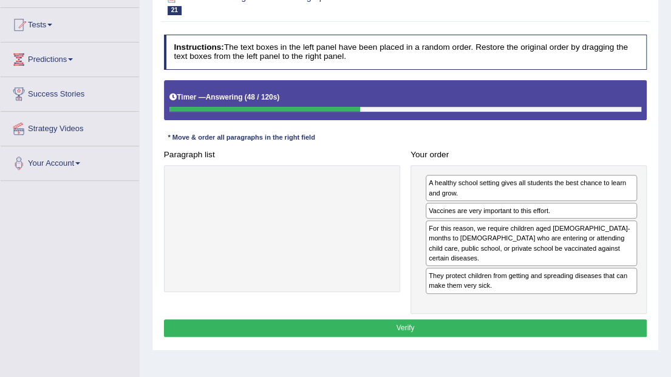
click at [500, 319] on button "Verify" at bounding box center [405, 328] width 483 height 18
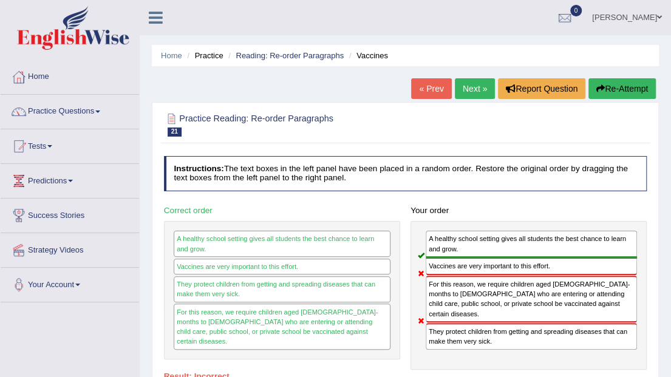
click at [468, 89] on link "Next »" at bounding box center [475, 88] width 40 height 21
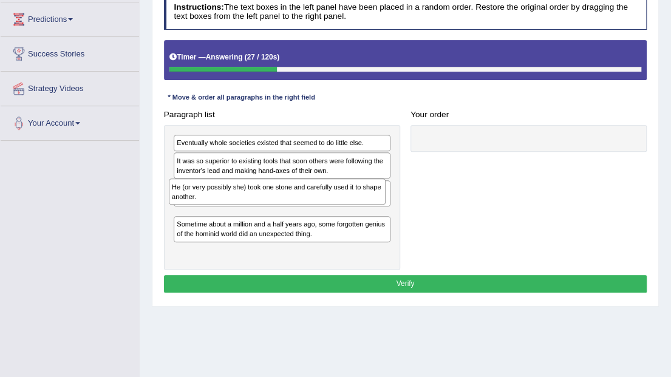
drag, startPoint x: 256, startPoint y: 163, endPoint x: 251, endPoint y: 201, distance: 39.1
click at [251, 201] on div "He (or very possibly she) took one stone and carefully used it to shape another." at bounding box center [277, 190] width 217 height 25
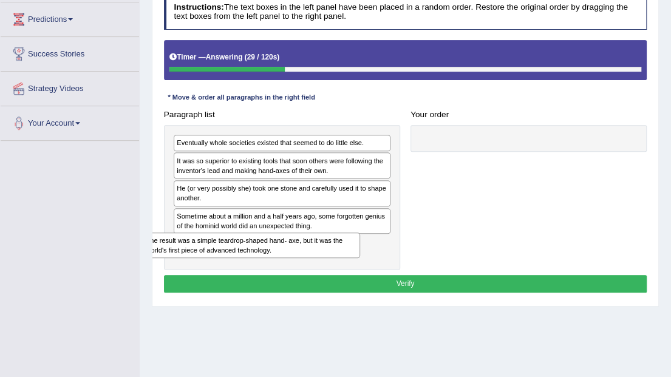
drag, startPoint x: 248, startPoint y: 192, endPoint x: 254, endPoint y: 274, distance: 82.1
click at [254, 275] on div "Instructions: The text boxes in the left panel have been placed in a random ord…" at bounding box center [405, 145] width 488 height 311
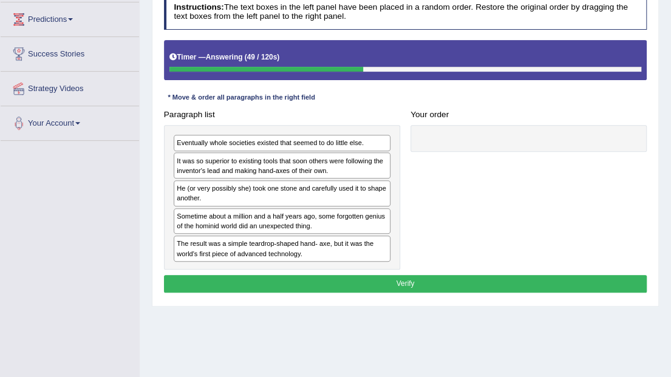
click at [319, 248] on div "The result was a simple teardrop-shaped hand- axe, but it was the world's first…" at bounding box center [282, 248] width 217 height 26
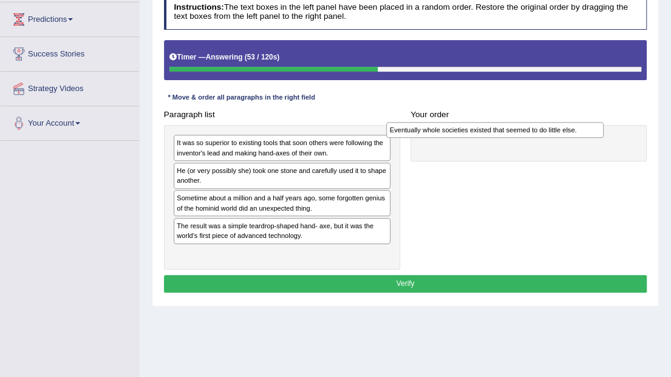
drag, startPoint x: 303, startPoint y: 141, endPoint x: 557, endPoint y: 132, distance: 253.8
click at [557, 132] on div "Eventually whole societies existed that seemed to do little else." at bounding box center [494, 130] width 217 height 16
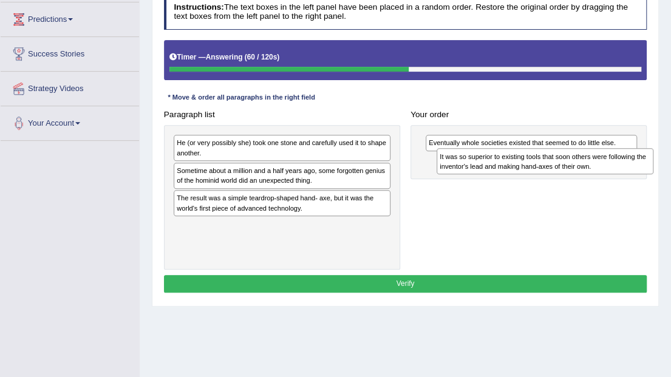
drag, startPoint x: 263, startPoint y: 148, endPoint x: 576, endPoint y: 169, distance: 313.2
click at [576, 169] on div "It was so superior to existing tools that soon others were following the invent…" at bounding box center [544, 160] width 217 height 25
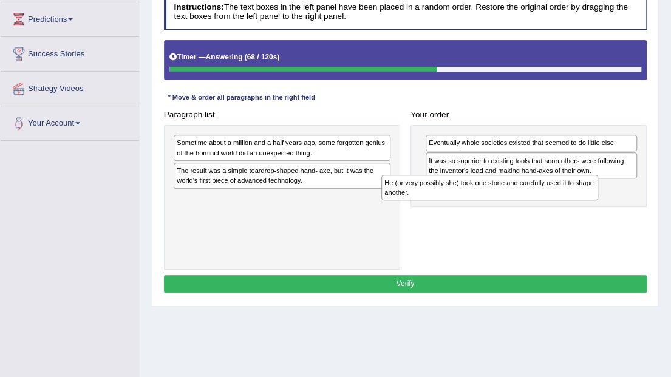
drag, startPoint x: 339, startPoint y: 146, endPoint x: 587, endPoint y: 195, distance: 253.6
click at [587, 197] on div "He (or very possibly she) took one stone and carefully used it to shape another." at bounding box center [489, 187] width 217 height 25
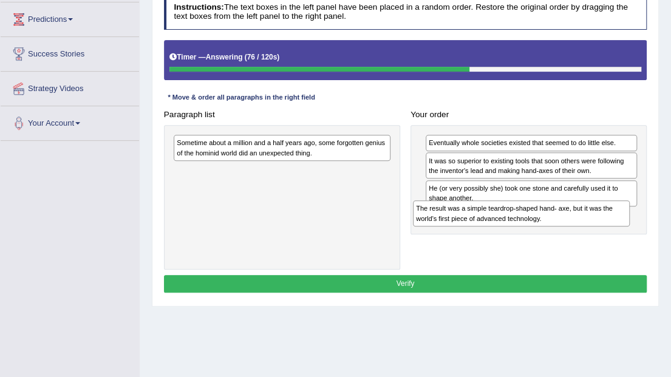
drag, startPoint x: 269, startPoint y: 174, endPoint x: 564, endPoint y: 232, distance: 300.6
click at [564, 232] on div "Paragraph list Sometime about a million and a half years ago, some forgotten ge…" at bounding box center [404, 188] width 493 height 164
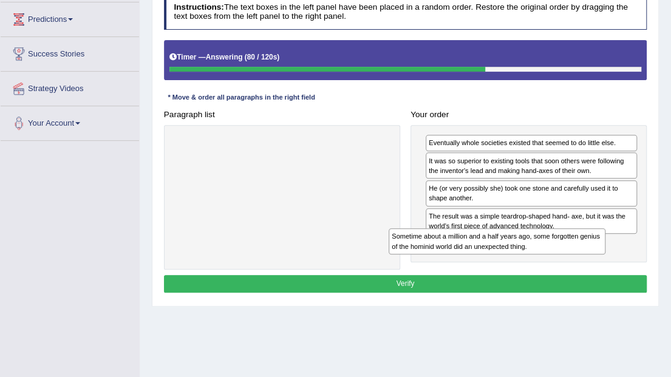
drag, startPoint x: 263, startPoint y: 150, endPoint x: 519, endPoint y: 266, distance: 280.5
click at [519, 266] on div "Paragraph list Sometime about a million and a half years ago, some forgotten ge…" at bounding box center [404, 188] width 493 height 164
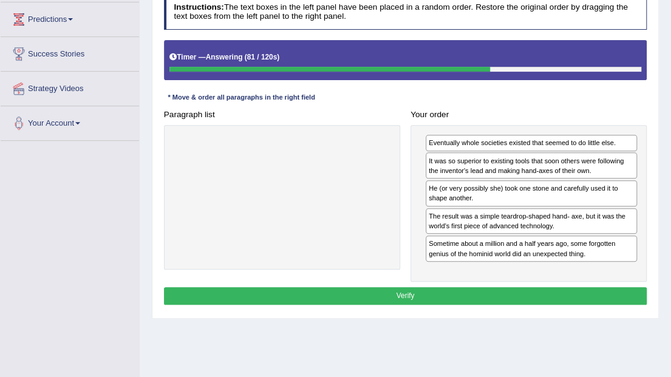
click at [509, 285] on div "Instructions: The text boxes in the left panel have been placed in a random ord…" at bounding box center [405, 151] width 488 height 323
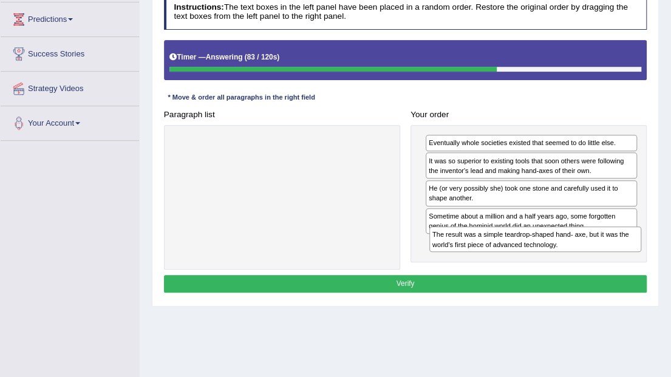
drag, startPoint x: 512, startPoint y: 215, endPoint x: 520, endPoint y: 255, distance: 41.4
click at [520, 255] on div "Eventually whole societies existed that seemed to do little else. It was so sup…" at bounding box center [528, 193] width 236 height 137
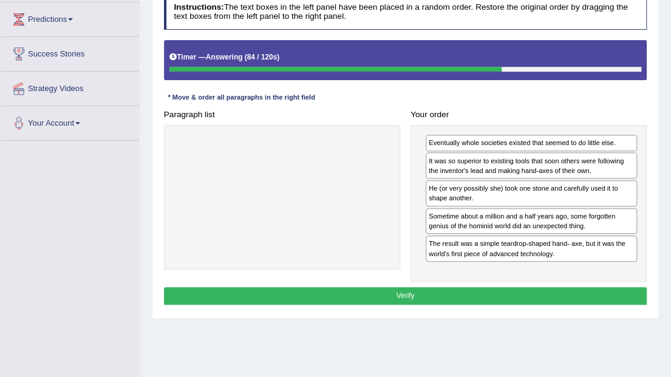
click at [440, 292] on button "Verify" at bounding box center [405, 296] width 483 height 18
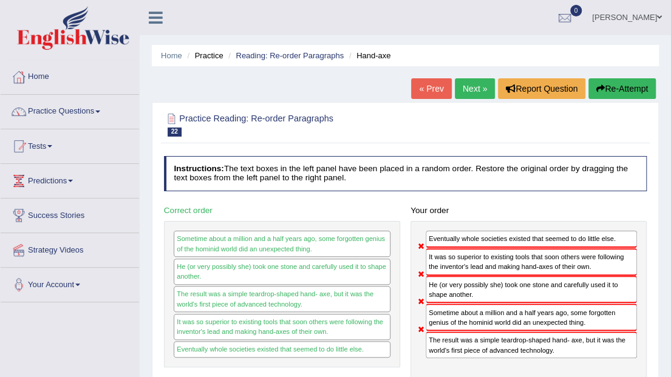
click at [476, 87] on link "Next »" at bounding box center [475, 88] width 40 height 21
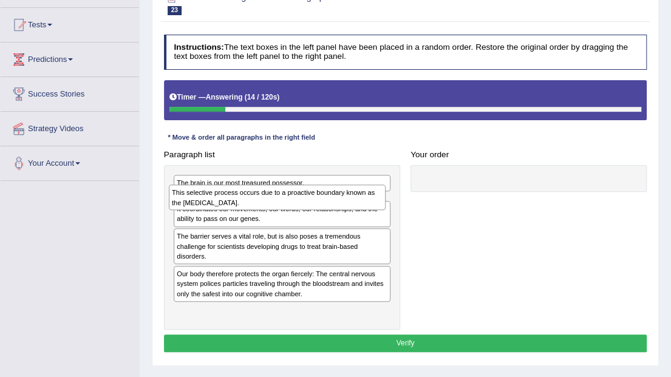
drag, startPoint x: 296, startPoint y: 267, endPoint x: 293, endPoint y: 202, distance: 65.0
click at [293, 202] on div "This selective process occurs due to a proactive boundary known as the blood-br…" at bounding box center [277, 196] width 217 height 25
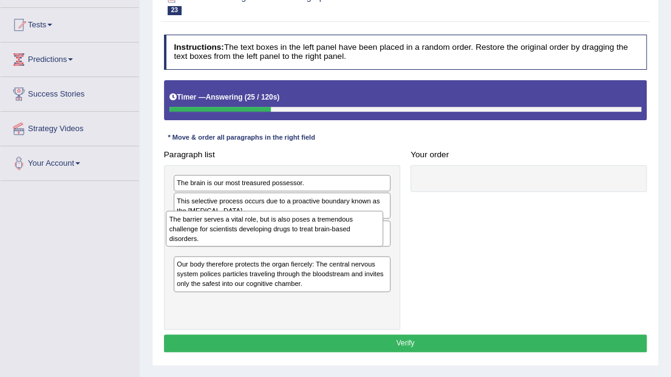
drag, startPoint x: 240, startPoint y: 263, endPoint x: 234, endPoint y: 239, distance: 25.0
click at [234, 239] on div "The barrier serves a vital role, but is also poses a tremendous challenge for s…" at bounding box center [274, 229] width 217 height 36
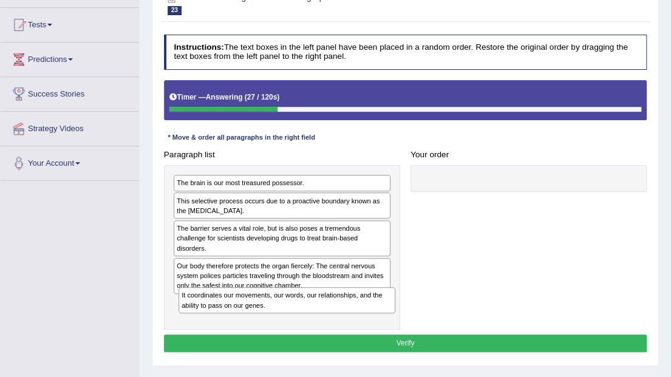
drag, startPoint x: 240, startPoint y: 235, endPoint x: 250, endPoint y: 331, distance: 96.4
click at [250, 331] on div "Instructions: The text boxes in the left panel have been placed in a random ord…" at bounding box center [405, 195] width 488 height 331
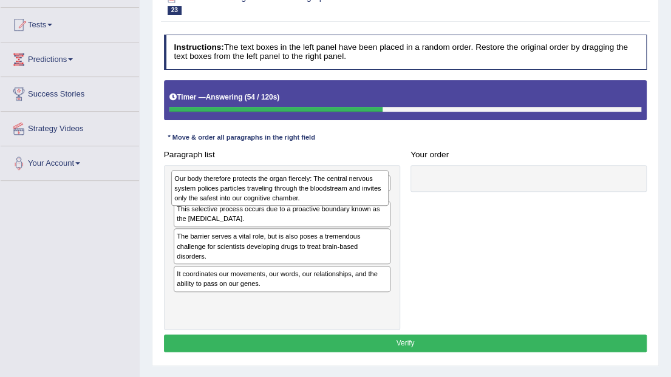
drag, startPoint x: 287, startPoint y: 276, endPoint x: 287, endPoint y: 194, distance: 81.9
click at [287, 194] on div "Our body therefore protects the organ fiercely: The central nervous system poli…" at bounding box center [279, 188] width 217 height 36
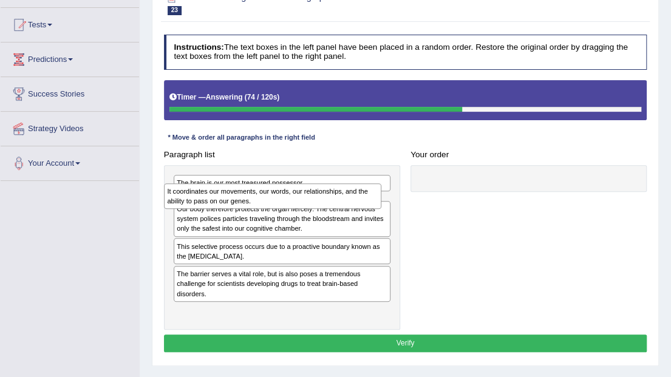
drag, startPoint x: 283, startPoint y: 306, endPoint x: 275, endPoint y: 202, distance: 104.1
click at [275, 202] on div "It coordinates our movements, our words, our relationships, and the ability to …" at bounding box center [272, 195] width 217 height 25
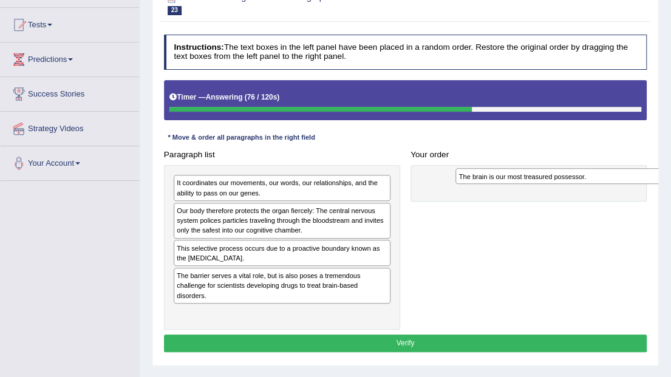
drag, startPoint x: 265, startPoint y: 177, endPoint x: 543, endPoint y: 187, distance: 278.1
click at [598, 174] on div "The brain is our most treasured possessor." at bounding box center [563, 176] width 217 height 16
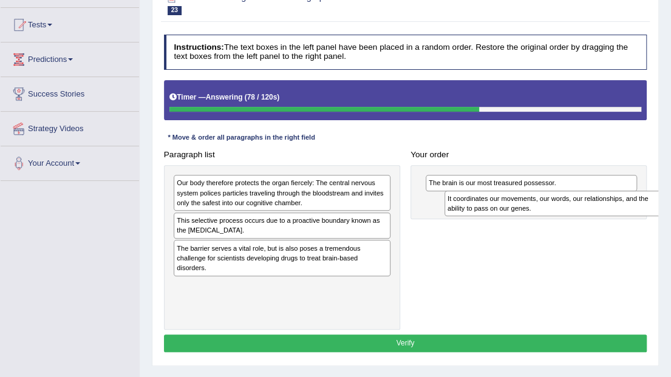
drag, startPoint x: 342, startPoint y: 185, endPoint x: 663, endPoint y: 209, distance: 321.9
click at [663, 209] on div "Home Practice Reading: Re-order Paragraphs Brain Function « Prev Next » Report …" at bounding box center [405, 182] width 531 height 607
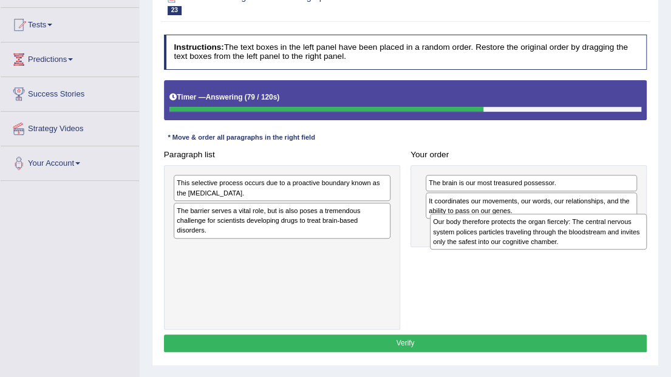
drag, startPoint x: 306, startPoint y: 198, endPoint x: 610, endPoint y: 249, distance: 308.3
click at [610, 249] on div "Paragraph list Our body therefore protects the organ fiercely: The central nerv…" at bounding box center [404, 238] width 493 height 184
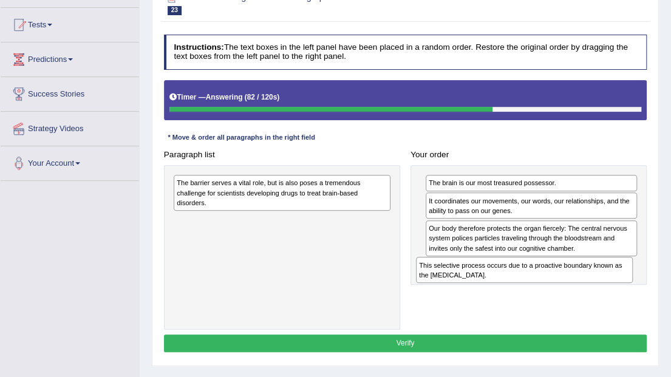
drag, startPoint x: 260, startPoint y: 184, endPoint x: 492, endPoint y: 271, distance: 247.3
click at [547, 282] on div "Paragraph list This selective process occurs due to a proactive boundary known …" at bounding box center [404, 238] width 493 height 184
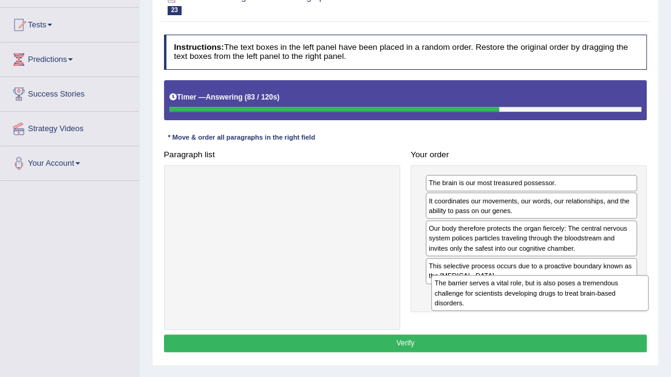
drag, startPoint x: 335, startPoint y: 257, endPoint x: 566, endPoint y: 313, distance: 237.7
click at [575, 315] on div "Paragraph list The barrier serves a vital role, but is also poses a tremendous …" at bounding box center [404, 238] width 493 height 184
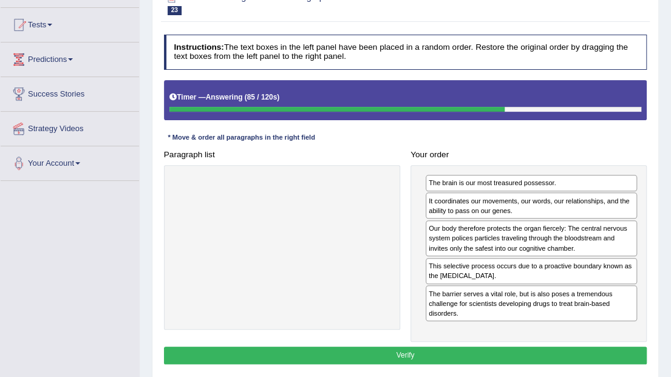
click at [507, 348] on button "Verify" at bounding box center [405, 356] width 483 height 18
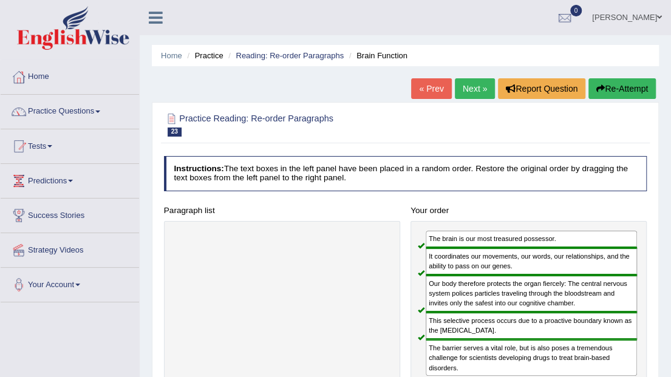
click at [483, 89] on link "Next »" at bounding box center [475, 88] width 40 height 21
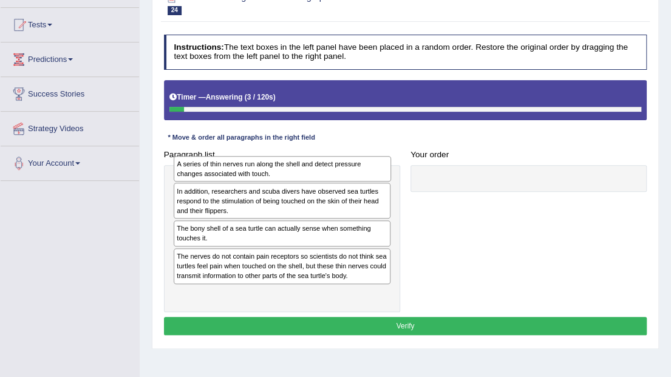
drag, startPoint x: 271, startPoint y: 226, endPoint x: 274, endPoint y: 172, distance: 54.1
click at [274, 172] on div "A series of thin nerves run along the shell and detect pressure changes associa…" at bounding box center [282, 168] width 217 height 25
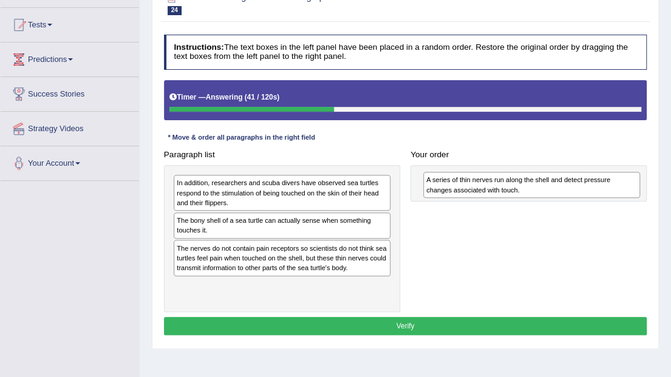
drag, startPoint x: 431, startPoint y: 188, endPoint x: 654, endPoint y: 188, distance: 223.3
click at [654, 188] on div "Practice Reading: Re-order Paragraphs 24 Sea Turtles Instructions: The text box…" at bounding box center [405, 165] width 507 height 368
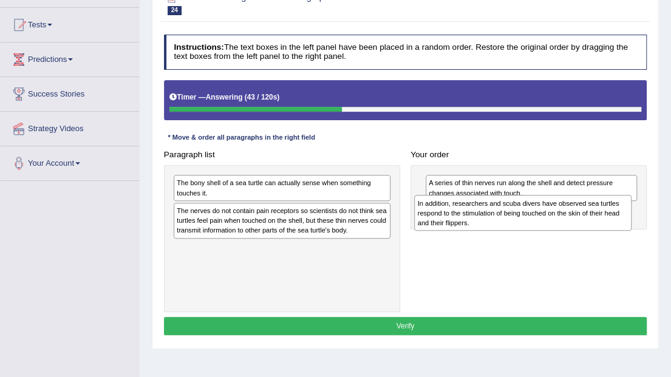
drag, startPoint x: 337, startPoint y: 199, endPoint x: 623, endPoint y: 228, distance: 287.3
click at [623, 228] on div "In addition, researchers and scuba divers have observed sea turtles respond to …" at bounding box center [522, 213] width 217 height 36
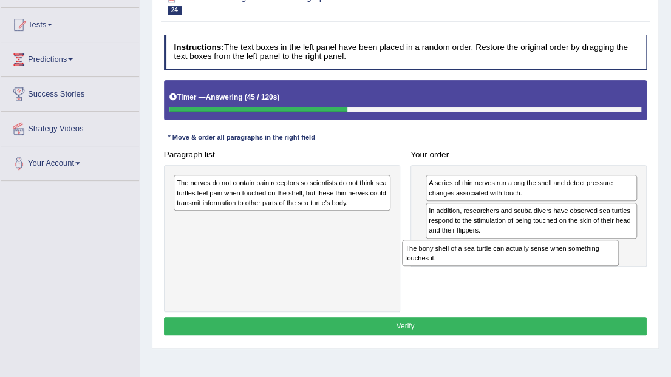
drag, startPoint x: 339, startPoint y: 189, endPoint x: 610, endPoint y: 271, distance: 283.4
click at [610, 271] on div "Paragraph list The bony shell of a sea turtle can actually sense when something…" at bounding box center [404, 229] width 493 height 166
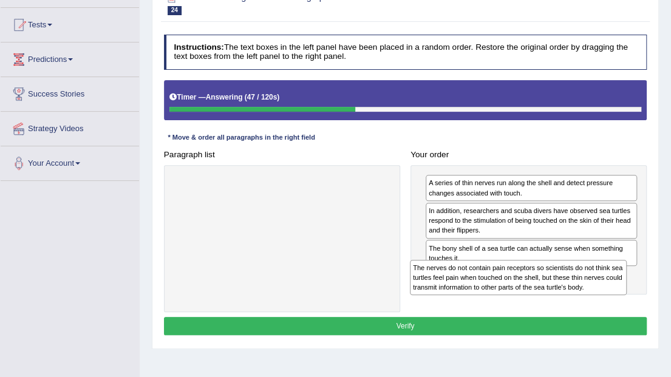
drag, startPoint x: 277, startPoint y: 201, endPoint x: 557, endPoint y: 306, distance: 299.2
click at [557, 306] on div "Paragraph list The nerves do not contain pain receptors so scientists do not th…" at bounding box center [404, 229] width 493 height 166
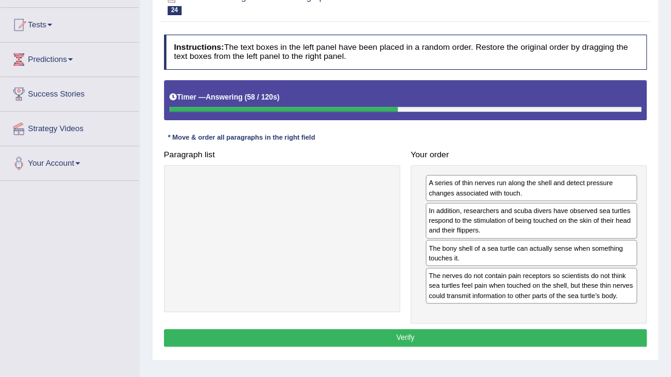
click at [539, 339] on button "Verify" at bounding box center [405, 338] width 483 height 18
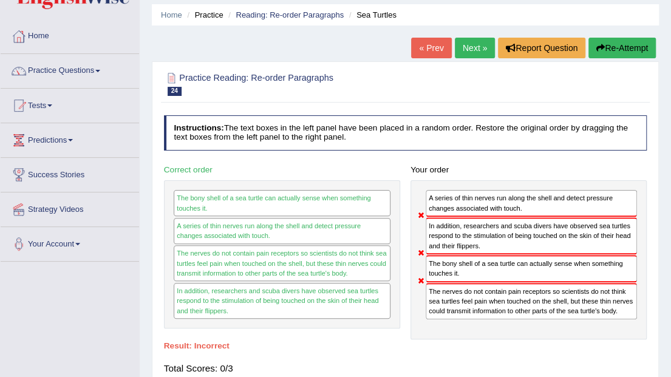
scroll to position [40, 0]
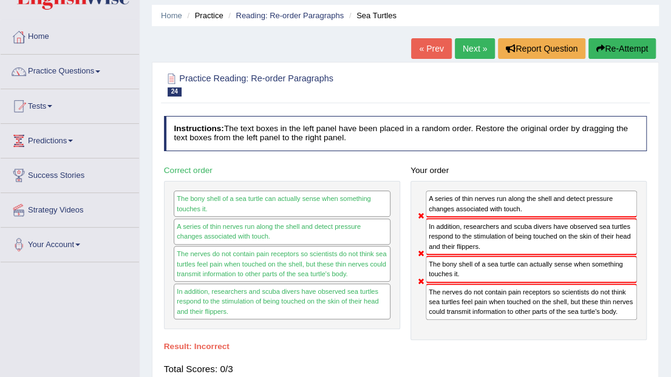
click at [478, 41] on link "Next »" at bounding box center [475, 48] width 40 height 21
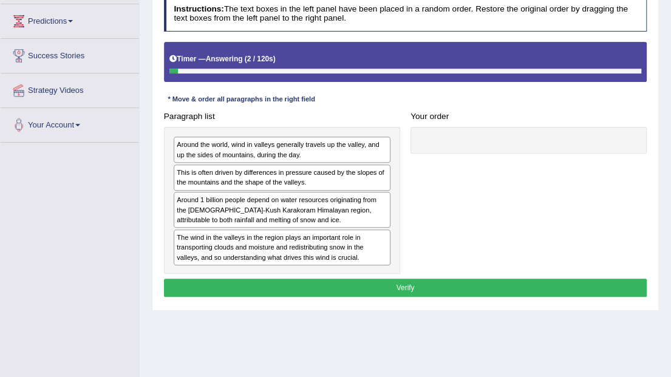
scroll to position [161, 0]
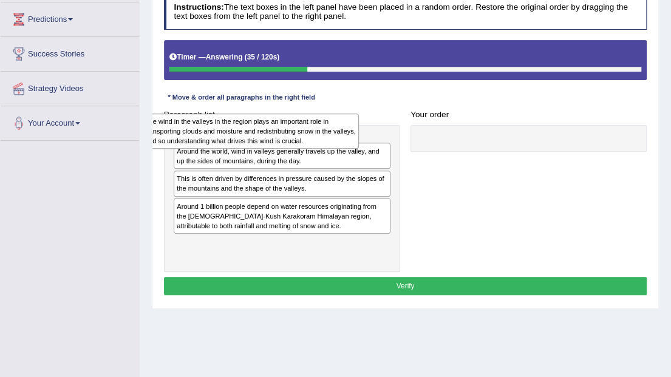
drag, startPoint x: 342, startPoint y: 249, endPoint x: 313, endPoint y: 139, distance: 114.1
click at [311, 140] on div "The wind in the valleys in the region plays an important role in transporting c…" at bounding box center [250, 131] width 217 height 36
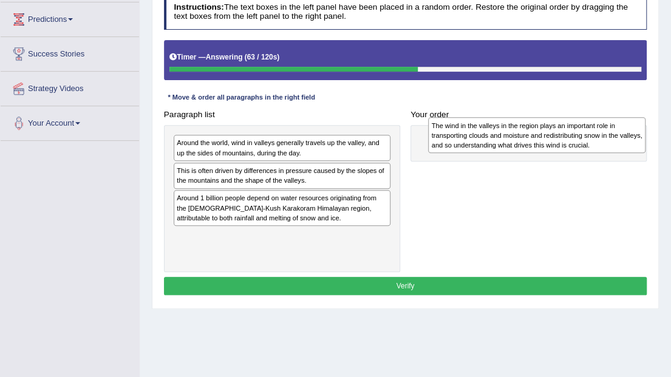
drag, startPoint x: 308, startPoint y: 146, endPoint x: 581, endPoint y: 129, distance: 273.6
click at [610, 131] on div "The wind in the valleys in the region plays an important role in transporting c…" at bounding box center [536, 135] width 217 height 36
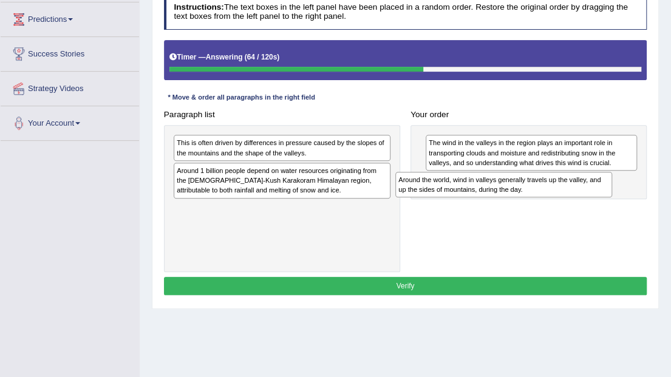
drag, startPoint x: 329, startPoint y: 146, endPoint x: 592, endPoint y: 195, distance: 267.9
click at [592, 195] on div "Around the world, wind in valleys generally travels up the valley, and up the s…" at bounding box center [503, 184] width 217 height 25
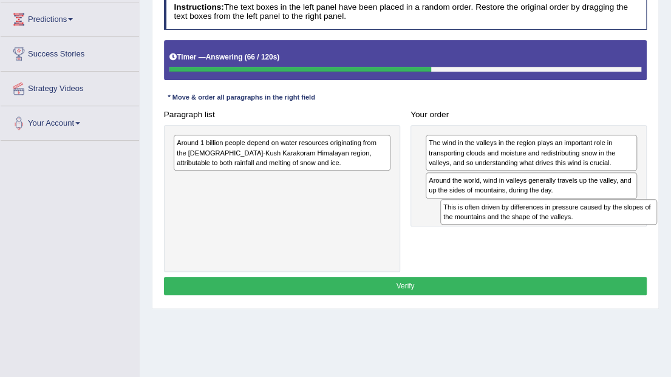
drag, startPoint x: 294, startPoint y: 143, endPoint x: 610, endPoint y: 224, distance: 326.3
click at [610, 224] on div "Paragraph list This is often driven by differences in pressure caused by the sl…" at bounding box center [404, 189] width 493 height 166
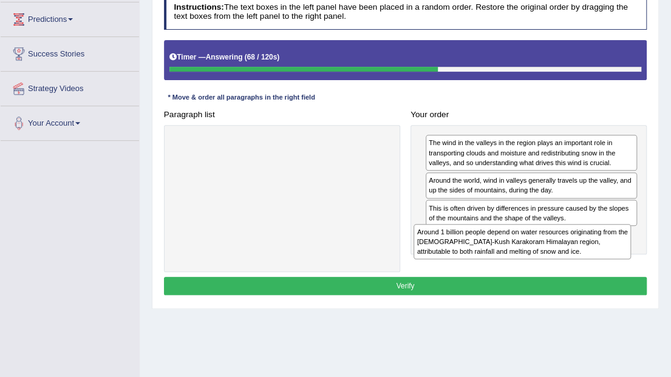
drag, startPoint x: 364, startPoint y: 152, endPoint x: 649, endPoint y: 262, distance: 305.6
click at [649, 262] on div "Paragraph list Around 1 billion people depend on water resources originating fr…" at bounding box center [404, 189] width 493 height 166
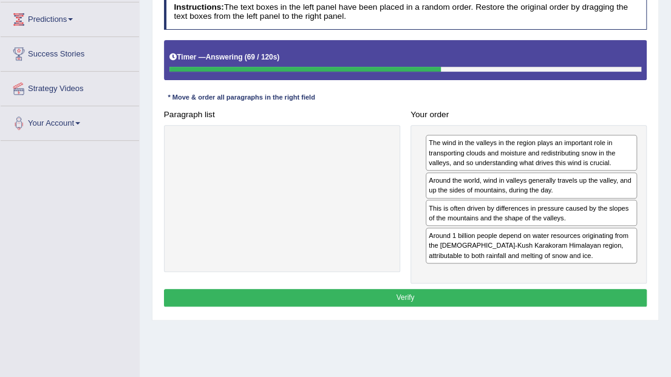
click at [504, 312] on div "Practice Reading: Re-order Paragraphs 25 Understanding Differences Instructions…" at bounding box center [405, 131] width 507 height 380
click at [505, 304] on div "Instructions: The text boxes in the left panel have been placed in a random ord…" at bounding box center [405, 152] width 488 height 325
click at [521, 289] on button "Verify" at bounding box center [405, 298] width 483 height 18
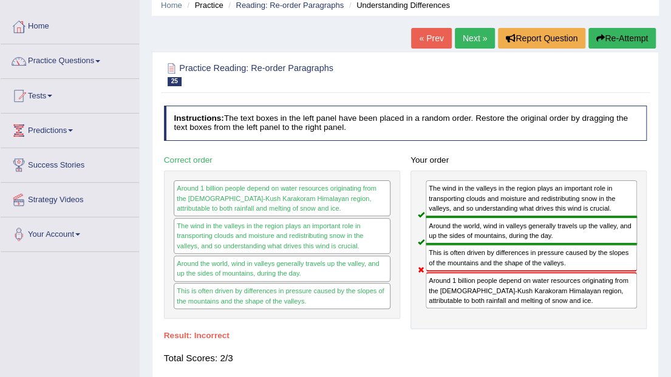
scroll to position [40, 0]
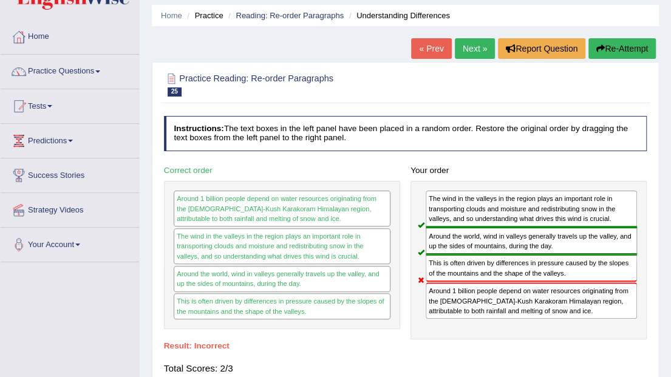
click at [464, 55] on link "Next »" at bounding box center [475, 48] width 40 height 21
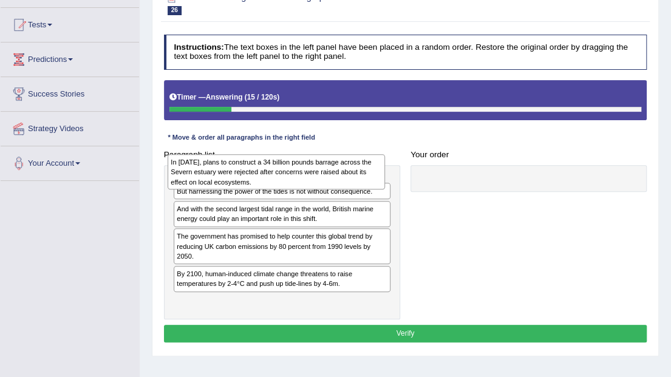
drag, startPoint x: 189, startPoint y: 263, endPoint x: 185, endPoint y: 172, distance: 91.1
click at [185, 172] on div "In 2013, plans to construct a 34 billion pounds barrage across the Severn estua…" at bounding box center [275, 172] width 217 height 36
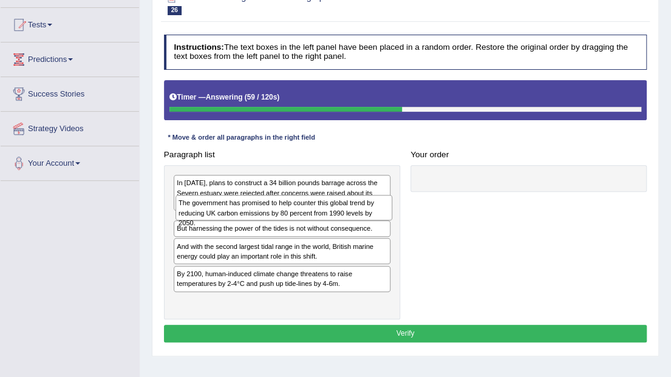
drag, startPoint x: 227, startPoint y: 275, endPoint x: 232, endPoint y: 222, distance: 53.0
click at [232, 222] on div "In 2013, plans to construct a 34 billion pounds barrage across the Severn estua…" at bounding box center [282, 242] width 236 height 154
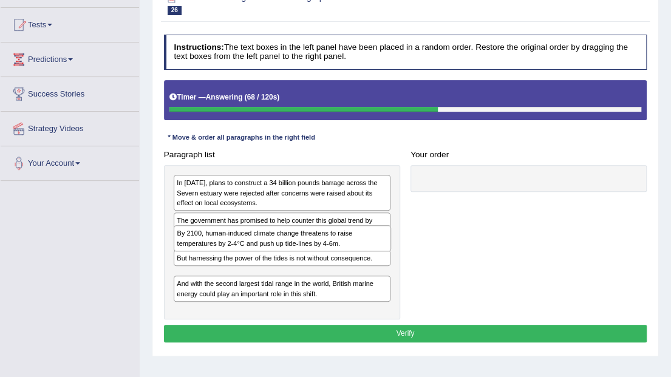
drag, startPoint x: 350, startPoint y: 302, endPoint x: 353, endPoint y: 257, distance: 44.4
click at [353, 257] on div "In 2013, plans to construct a 34 billion pounds barrage across the Severn estua…" at bounding box center [282, 242] width 236 height 154
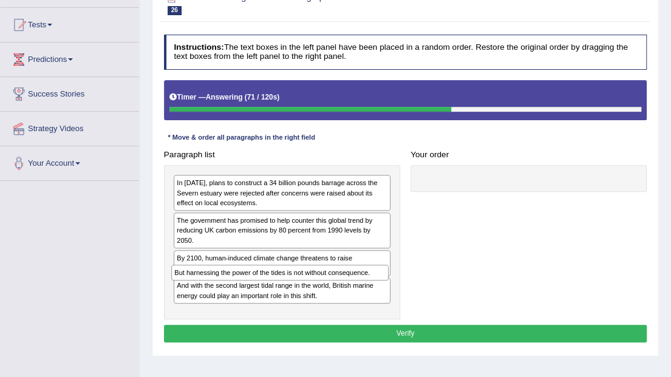
drag, startPoint x: 333, startPoint y: 248, endPoint x: 333, endPoint y: 295, distance: 46.7
click at [333, 295] on div "In 2013, plans to construct a 34 billion pounds barrage across the Severn estua…" at bounding box center [282, 242] width 236 height 154
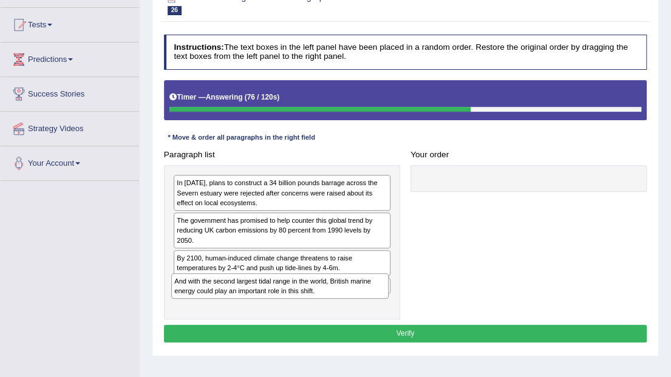
drag, startPoint x: 250, startPoint y: 278, endPoint x: 250, endPoint y: 307, distance: 29.1
click at [250, 307] on div "In 2013, plans to construct a 34 billion pounds barrage across the Severn estua…" at bounding box center [282, 242] width 236 height 154
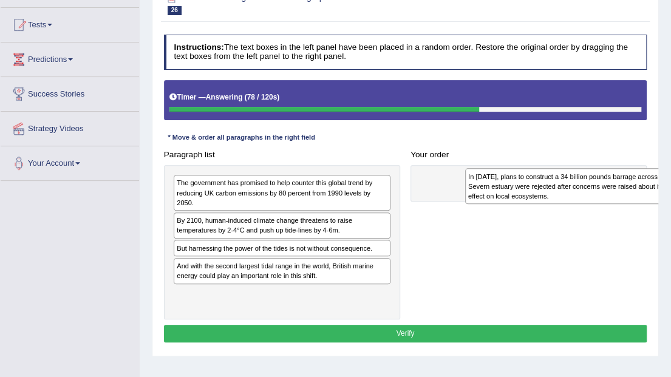
drag, startPoint x: 255, startPoint y: 191, endPoint x: 601, endPoint y: 188, distance: 345.3
click at [601, 188] on div "In 2013, plans to construct a 34 billion pounds barrage across the Severn estua…" at bounding box center [573, 186] width 217 height 36
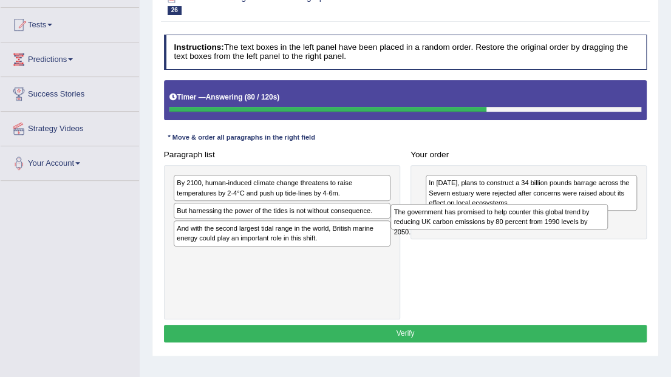
drag, startPoint x: 364, startPoint y: 191, endPoint x: 622, endPoint y: 230, distance: 260.9
click at [622, 230] on div "Paragraph list The government has promised to help counter this global trend by…" at bounding box center [404, 233] width 493 height 174
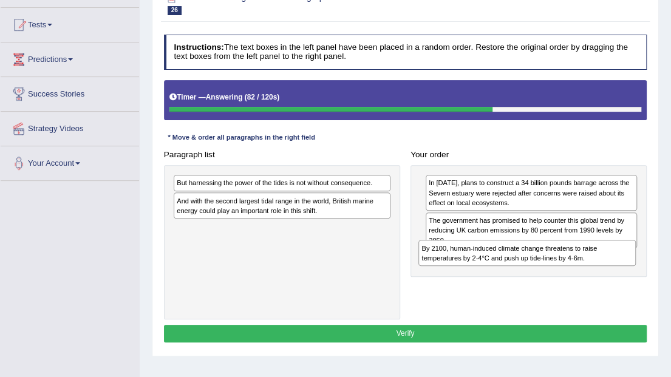
drag, startPoint x: 314, startPoint y: 187, endPoint x: 605, endPoint y: 269, distance: 302.0
click at [605, 269] on div "Paragraph list By 2100, human-induced climate change threatens to raise tempera…" at bounding box center [404, 233] width 493 height 174
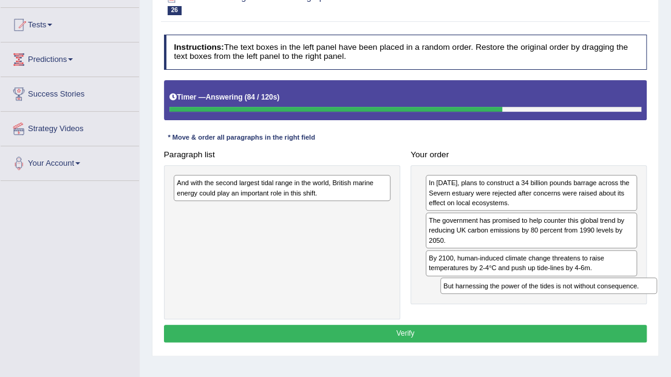
drag, startPoint x: 205, startPoint y: 180, endPoint x: 510, endPoint y: 306, distance: 330.3
click at [514, 306] on div "Paragraph list But harnessing the power of the tides is not without consequence…" at bounding box center [404, 233] width 493 height 174
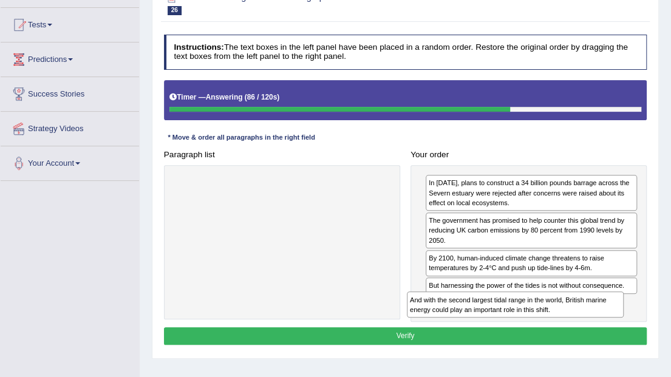
drag, startPoint x: 319, startPoint y: 180, endPoint x: 595, endPoint y: 322, distance: 311.3
click at [595, 322] on div "Instructions: The text boxes in the left panel have been placed in a random ord…" at bounding box center [405, 191] width 488 height 323
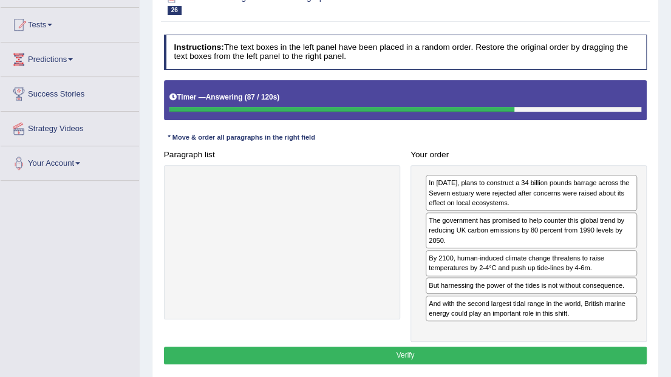
click at [403, 362] on div "Instructions: The text boxes in the left panel have been placed in a random ord…" at bounding box center [405, 201] width 488 height 343
click at [409, 352] on button "Verify" at bounding box center [405, 356] width 483 height 18
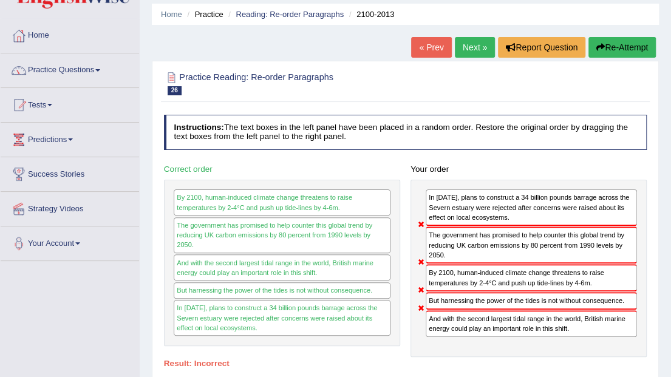
scroll to position [40, 0]
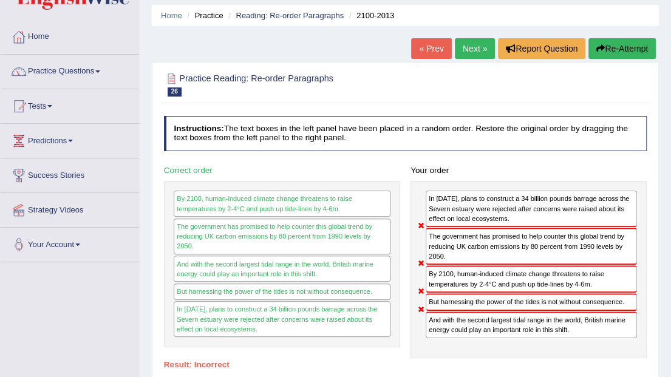
click at [483, 44] on link "Next »" at bounding box center [475, 48] width 40 height 21
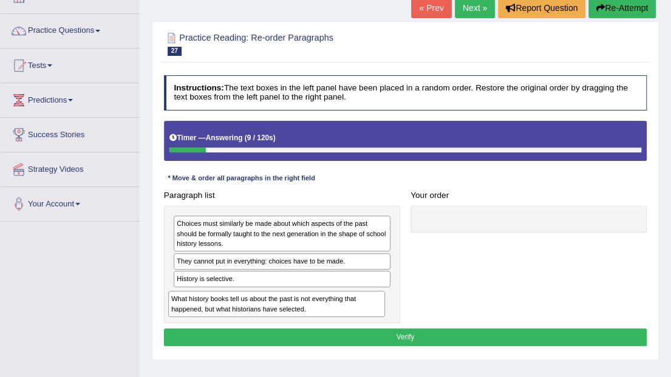
drag, startPoint x: 289, startPoint y: 284, endPoint x: 285, endPoint y: 324, distance: 40.2
click at [285, 324] on div "Instructions: The text boxes in the left panel have been placed in a random ord…" at bounding box center [405, 212] width 488 height 284
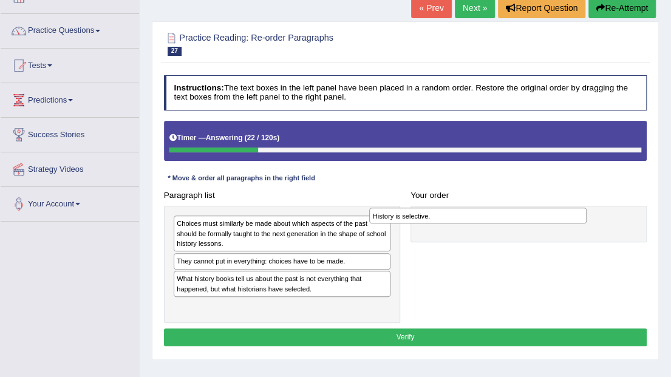
drag, startPoint x: 272, startPoint y: 276, endPoint x: 505, endPoint y: 218, distance: 240.1
click at [505, 218] on div "History is selective." at bounding box center [477, 216] width 217 height 16
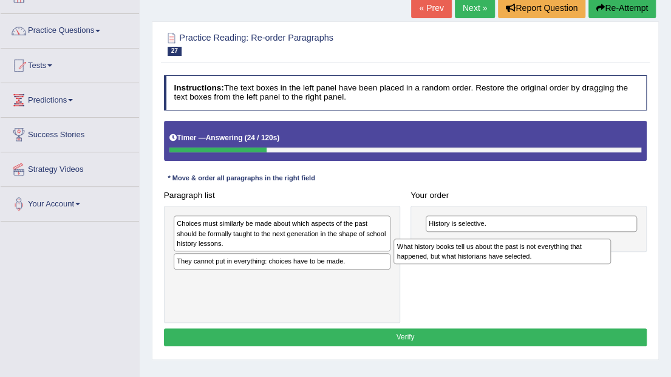
drag, startPoint x: 265, startPoint y: 287, endPoint x: 531, endPoint y: 265, distance: 267.4
click at [531, 265] on div "Paragraph list Choices must similarly be made about which aspects of the past s…" at bounding box center [404, 254] width 493 height 137
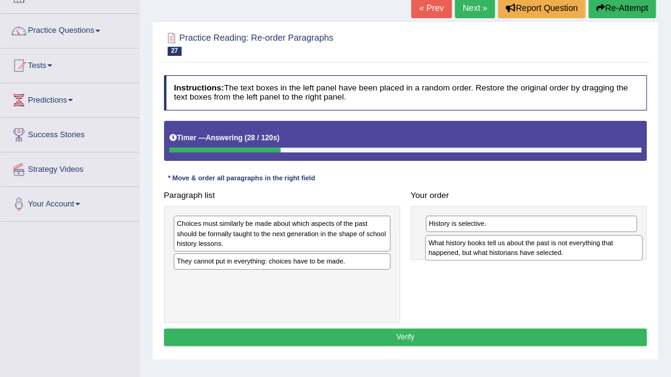
drag, startPoint x: 201, startPoint y: 279, endPoint x: 501, endPoint y: 259, distance: 300.5
click at [501, 259] on div "What history books tell us about the past is not everything that happened, but …" at bounding box center [533, 247] width 217 height 25
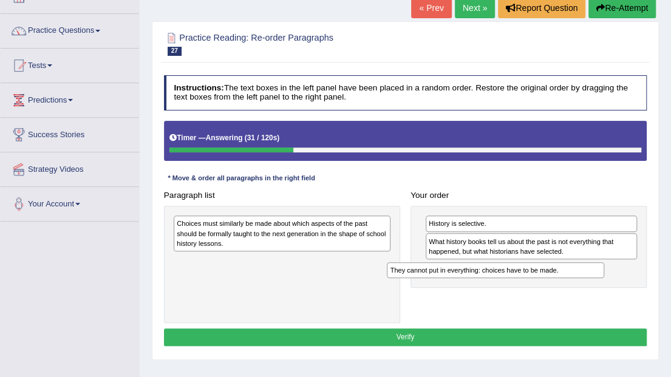
drag, startPoint x: 342, startPoint y: 260, endPoint x: 601, endPoint y: 283, distance: 260.1
click at [601, 283] on div "Paragraph list Choices must similarly be made about which aspects of the past s…" at bounding box center [404, 254] width 493 height 137
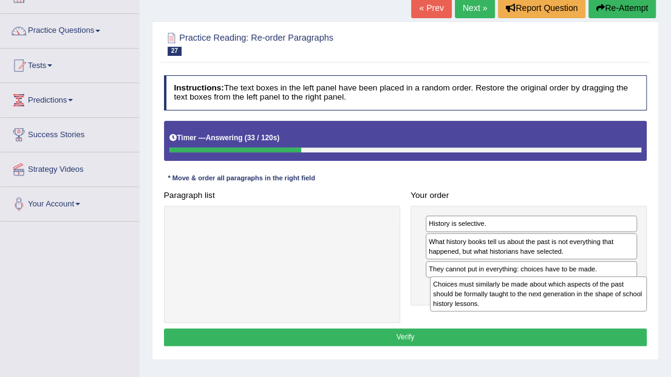
drag, startPoint x: 231, startPoint y: 225, endPoint x: 527, endPoint y: 297, distance: 304.4
click at [527, 297] on div "Choices must similarly be made about which aspects of the past should be formal…" at bounding box center [538, 294] width 217 height 36
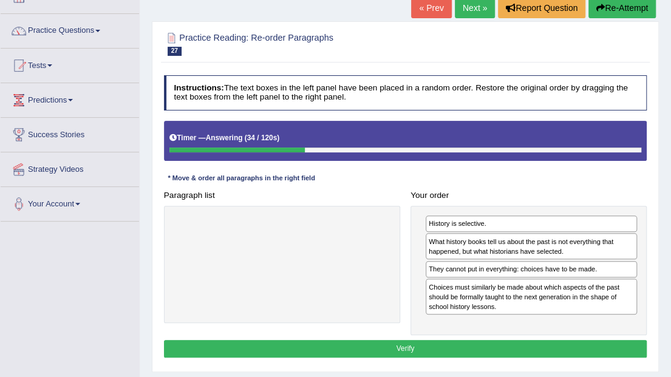
click at [484, 334] on div "Instructions: The text boxes in the left panel have been placed in a random ord…" at bounding box center [405, 218] width 488 height 296
click at [484, 340] on button "Verify" at bounding box center [405, 349] width 483 height 18
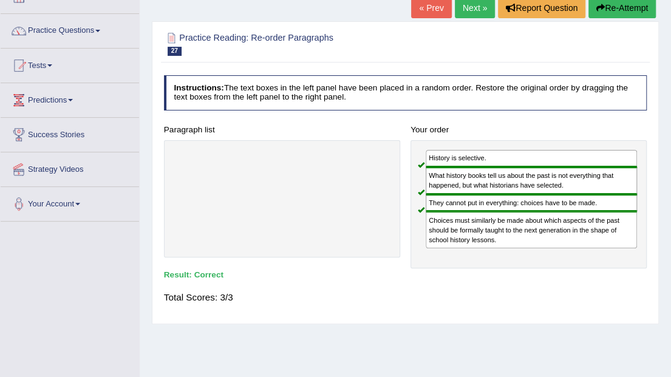
click at [470, 6] on link "Next »" at bounding box center [475, 8] width 40 height 21
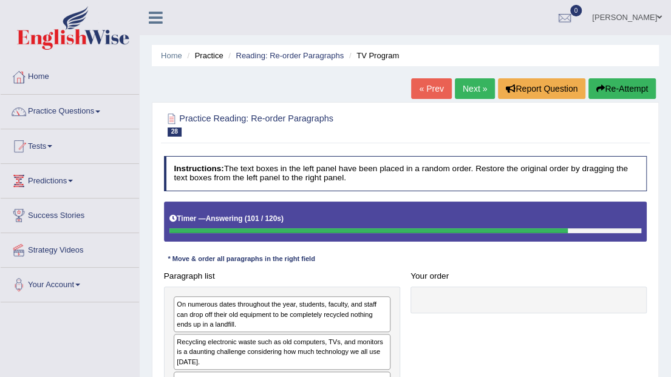
click at [602, 96] on button "Re-Attempt" at bounding box center [621, 88] width 67 height 21
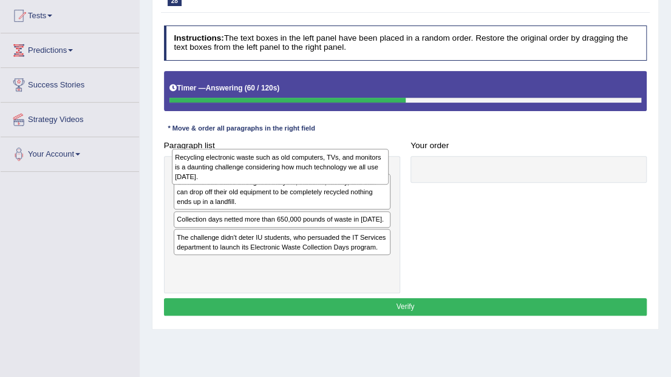
drag, startPoint x: 312, startPoint y: 221, endPoint x: 306, endPoint y: 174, distance: 47.7
click at [306, 174] on div "Recycling electronic waste such as old computers, TVs, and monitors is a daunti…" at bounding box center [280, 167] width 217 height 36
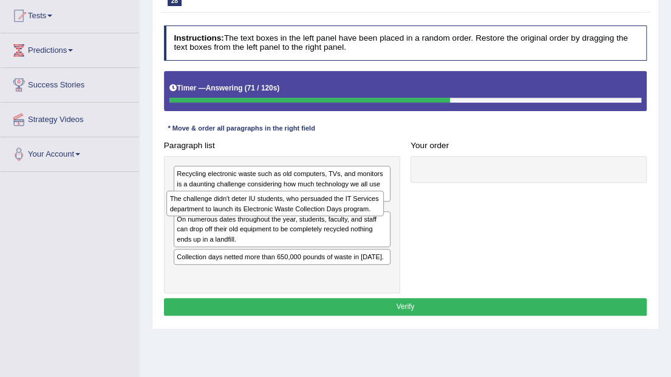
drag, startPoint x: 328, startPoint y: 275, endPoint x: 323, endPoint y: 218, distance: 57.3
click at [323, 218] on div "Recycling electronic waste such as old computers, TVs, and monitors is a daunti…" at bounding box center [282, 224] width 236 height 137
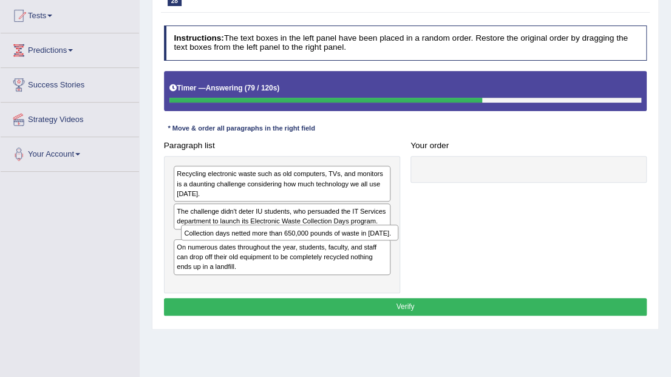
drag, startPoint x: 227, startPoint y: 273, endPoint x: 239, endPoint y: 247, distance: 28.8
click at [239, 247] on div "Recycling electronic waste such as old computers, TVs, and monitors is a daunti…" at bounding box center [282, 224] width 236 height 137
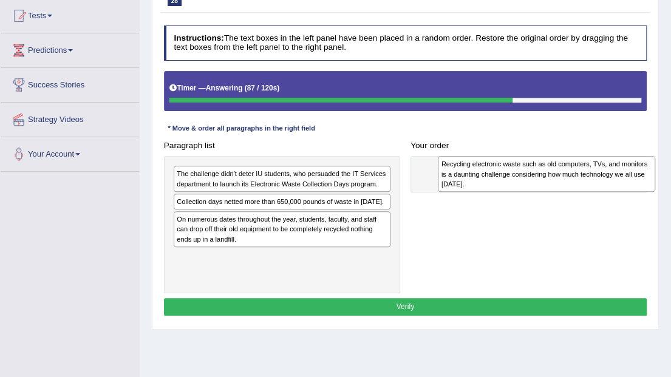
drag, startPoint x: 245, startPoint y: 180, endPoint x: 543, endPoint y: 172, distance: 297.5
click at [558, 173] on div "Recycling electronic waste such as old computers, TVs, and monitors is a daunti…" at bounding box center [546, 174] width 217 height 36
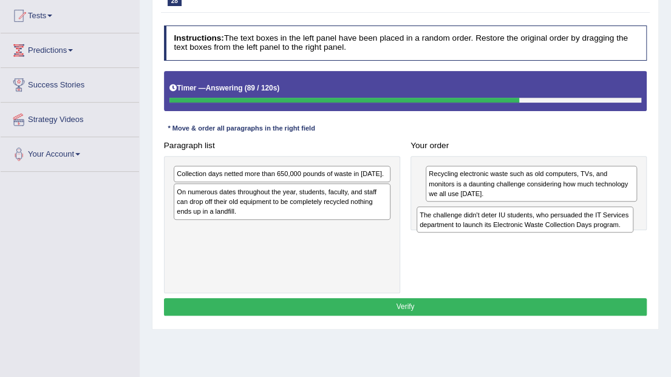
drag, startPoint x: 266, startPoint y: 180, endPoint x: 500, endPoint y: 225, distance: 238.6
click at [555, 232] on div "Paragraph list The challenge didn't deter IU students, who persuaded the IT Ser…" at bounding box center [404, 215] width 493 height 157
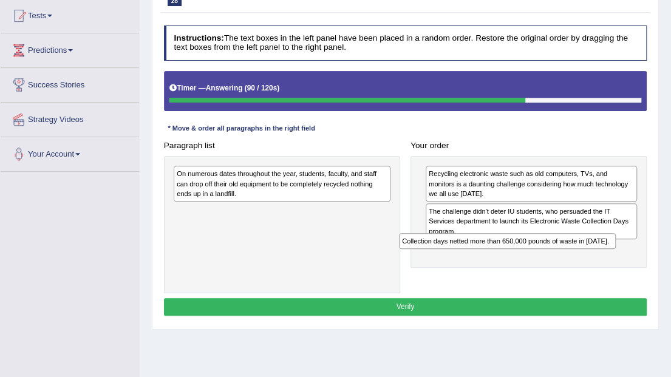
drag, startPoint x: 305, startPoint y: 175, endPoint x: 544, endPoint y: 252, distance: 251.4
click at [572, 258] on div "Paragraph list Collection days netted more than 650,000 pounds of waste in [DAT…" at bounding box center [404, 215] width 493 height 157
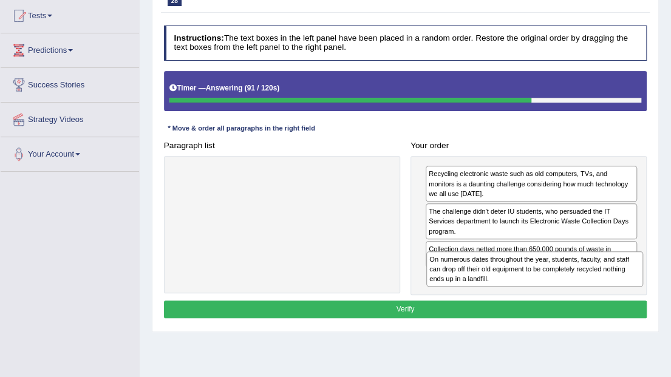
drag, startPoint x: 251, startPoint y: 191, endPoint x: 546, endPoint y: 291, distance: 311.7
click at [546, 291] on div "Instructions: The text boxes in the left panel have been placed in a random ord…" at bounding box center [405, 173] width 488 height 305
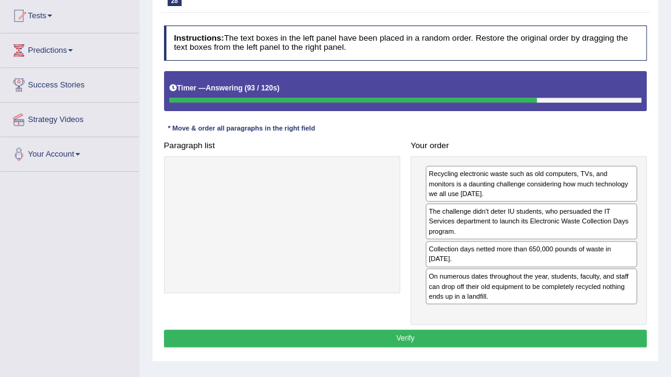
click at [470, 330] on button "Verify" at bounding box center [405, 339] width 483 height 18
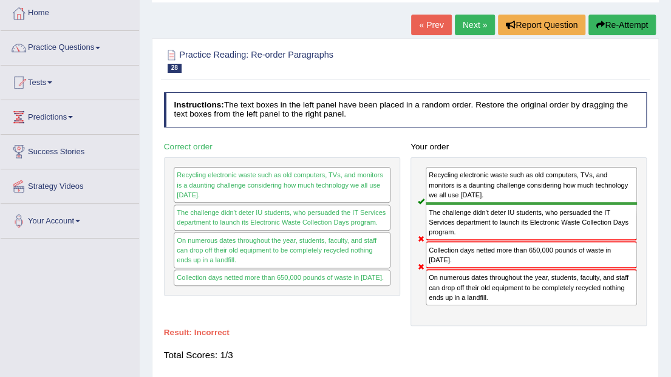
scroll to position [50, 0]
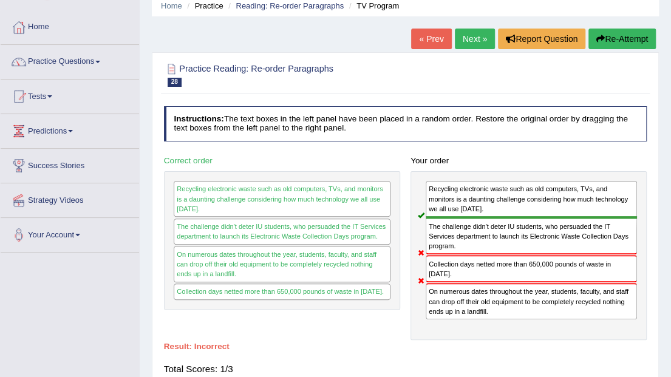
click at [467, 38] on link "Next »" at bounding box center [475, 39] width 40 height 21
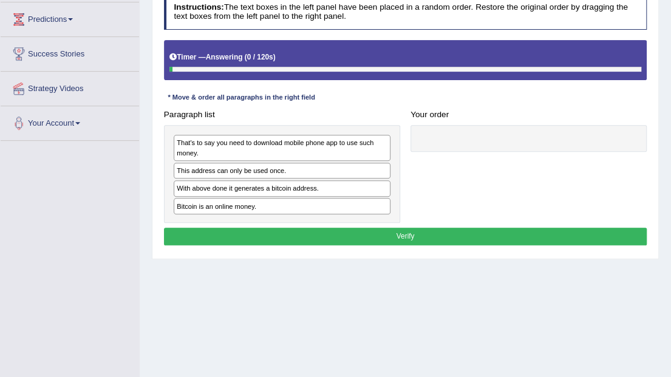
scroll to position [161, 0]
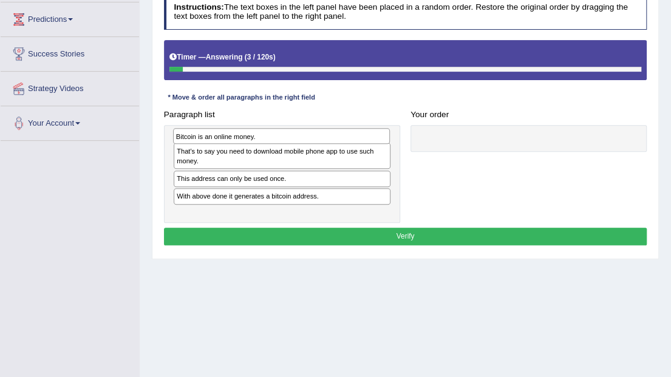
drag, startPoint x: 273, startPoint y: 207, endPoint x: 275, endPoint y: 143, distance: 63.7
click at [275, 143] on div "That's to say you need to download mobile phone app to use such money. This add…" at bounding box center [282, 174] width 236 height 98
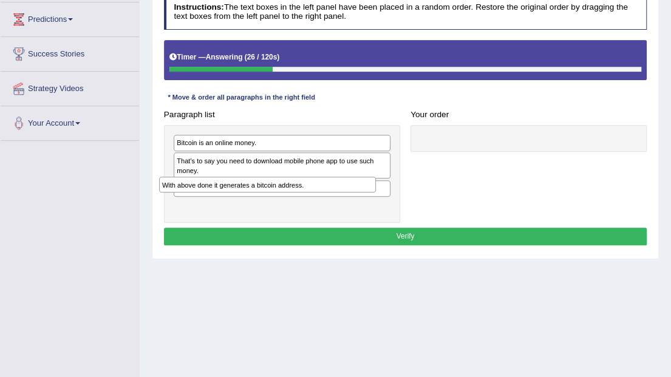
drag, startPoint x: 244, startPoint y: 208, endPoint x: 229, endPoint y: 200, distance: 16.6
click at [229, 200] on div "Bitcoin is an online money. That's to say you need to download mobile phone app…" at bounding box center [282, 174] width 236 height 98
drag, startPoint x: 231, startPoint y: 183, endPoint x: 229, endPoint y: 214, distance: 31.0
click at [229, 214] on div "Bitcoin is an online money. That's to say you need to download mobile phone app…" at bounding box center [282, 174] width 236 height 98
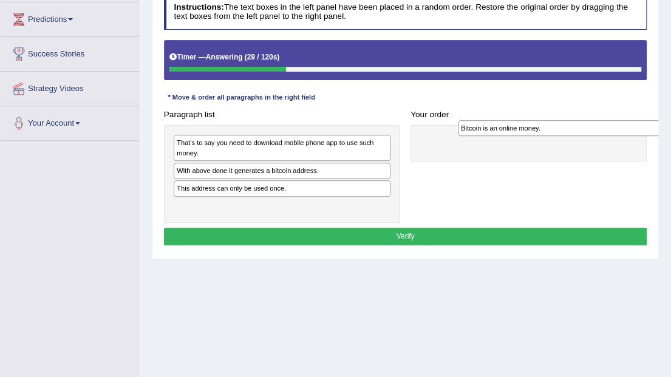
drag, startPoint x: 248, startPoint y: 140, endPoint x: 585, endPoint y: 128, distance: 337.0
click at [585, 128] on div "Bitcoin is an online money." at bounding box center [566, 128] width 217 height 16
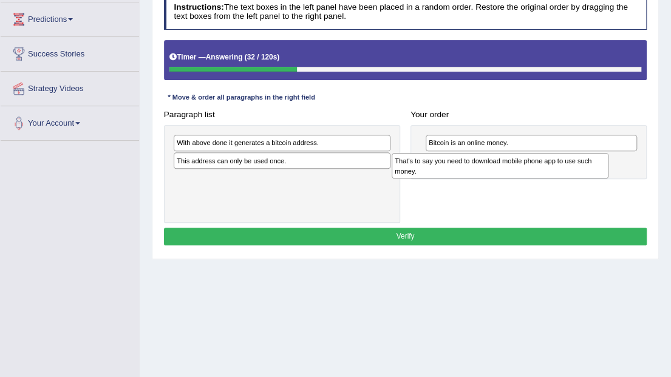
drag, startPoint x: 314, startPoint y: 147, endPoint x: 573, endPoint y: 174, distance: 260.5
click at [573, 174] on div "That's to say you need to download mobile phone app to use such money." at bounding box center [499, 165] width 217 height 25
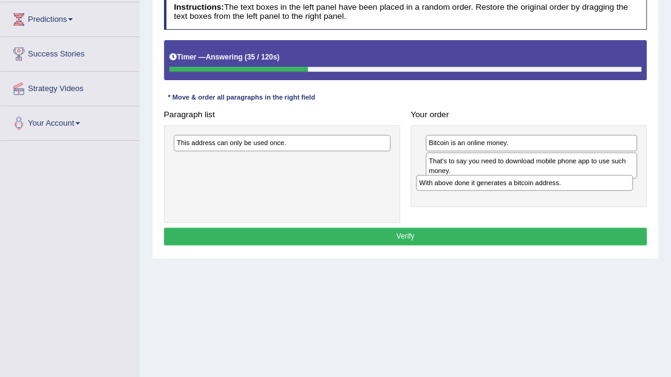
drag, startPoint x: 305, startPoint y: 138, endPoint x: 592, endPoint y: 191, distance: 292.5
click at [592, 191] on div "Paragraph list With above done it generates a bitcoin address. This address can…" at bounding box center [404, 164] width 493 height 117
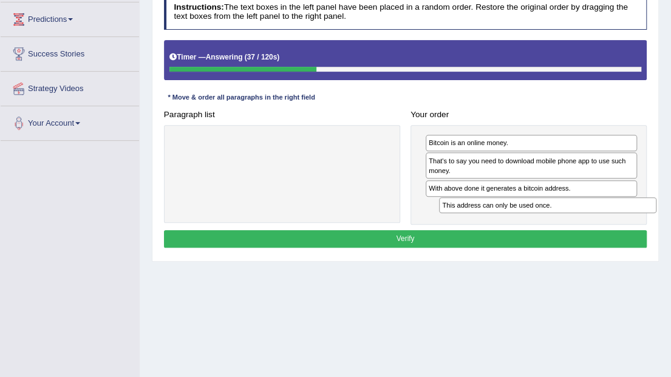
drag, startPoint x: 272, startPoint y: 143, endPoint x: 585, endPoint y: 221, distance: 322.0
click at [586, 222] on div "Instructions: The text boxes in the left panel have been placed in a random ord…" at bounding box center [405, 123] width 488 height 266
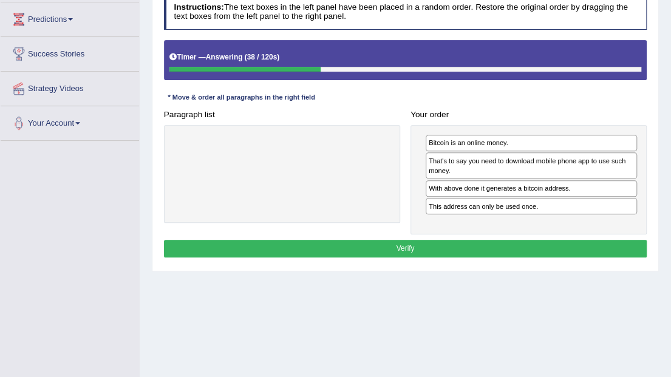
click at [575, 240] on button "Verify" at bounding box center [405, 249] width 483 height 18
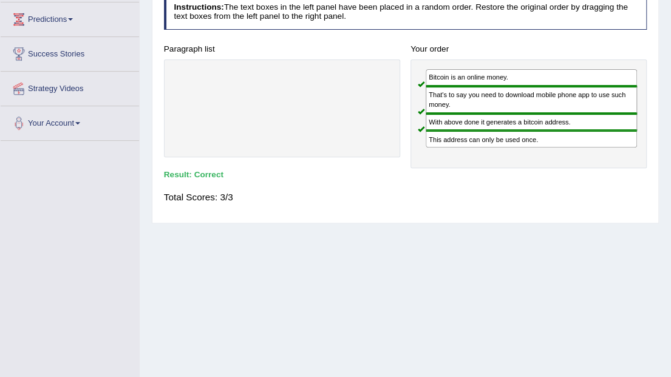
scroll to position [0, 0]
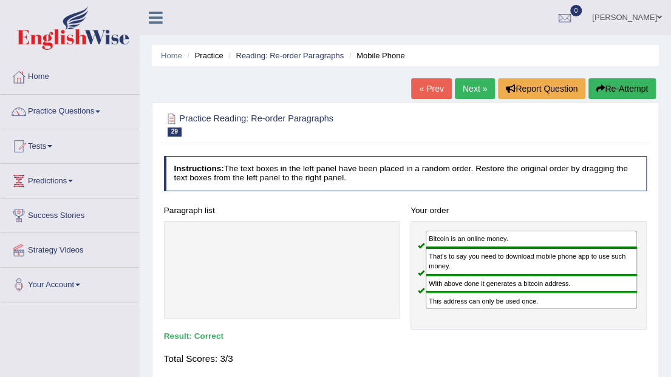
click at [464, 83] on link "Next »" at bounding box center [475, 88] width 40 height 21
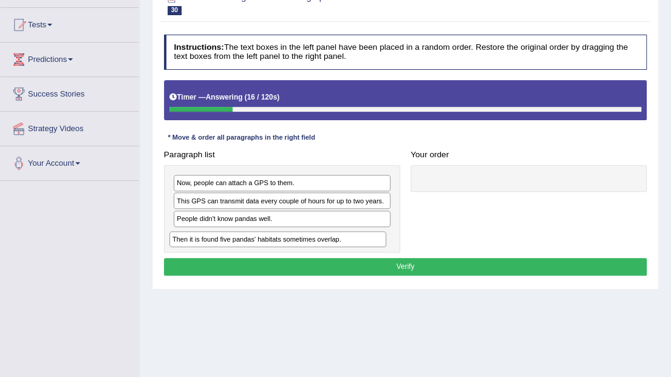
drag, startPoint x: 277, startPoint y: 178, endPoint x: 274, endPoint y: 250, distance: 71.6
click at [274, 250] on div "Then it is found five pandas' habitats sometimes overlap. Now, people can attac…" at bounding box center [282, 209] width 236 height 88
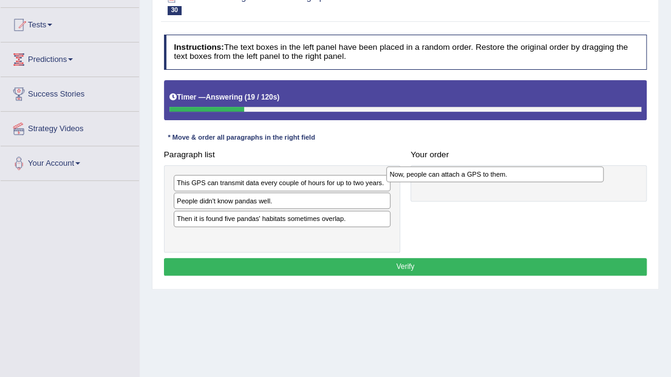
drag, startPoint x: 276, startPoint y: 177, endPoint x: 545, endPoint y: 172, distance: 268.9
click at [545, 172] on div "Now, people can attach a GPS to them." at bounding box center [494, 174] width 217 height 16
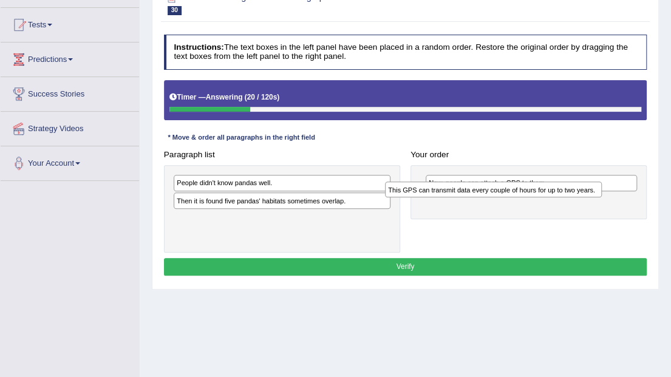
drag, startPoint x: 342, startPoint y: 184, endPoint x: 602, endPoint y: 199, distance: 260.2
click at [602, 199] on div "Paragraph list This GPS can transmit data every couple of hours for up to two y…" at bounding box center [404, 199] width 493 height 107
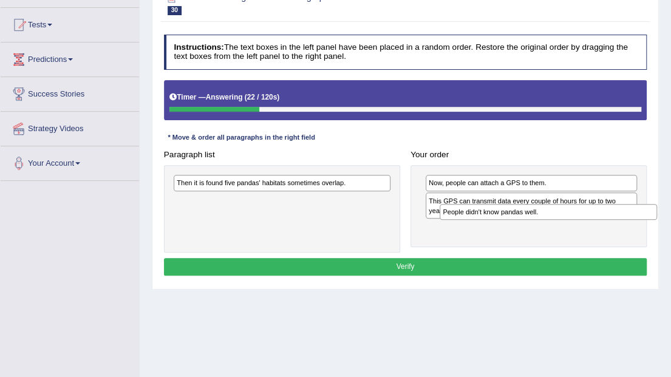
drag, startPoint x: 293, startPoint y: 183, endPoint x: 604, endPoint y: 223, distance: 313.8
click at [604, 223] on div "Paragraph list People didn't know pandas well. Then it is found five pandas' ha…" at bounding box center [404, 199] width 493 height 107
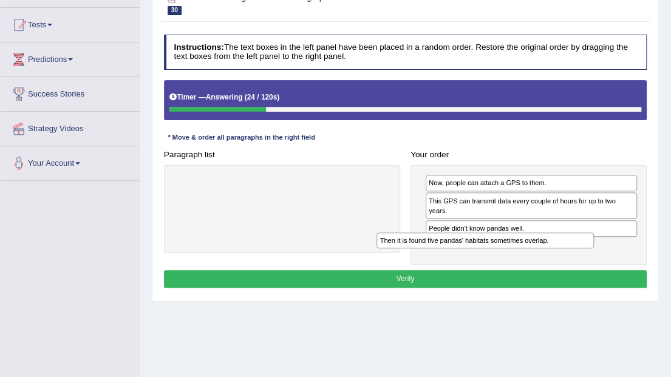
drag, startPoint x: 292, startPoint y: 184, endPoint x: 536, endPoint y: 255, distance: 254.5
click at [536, 255] on div "Instructions: The text boxes in the left panel have been placed in a random ord…" at bounding box center [405, 163] width 488 height 266
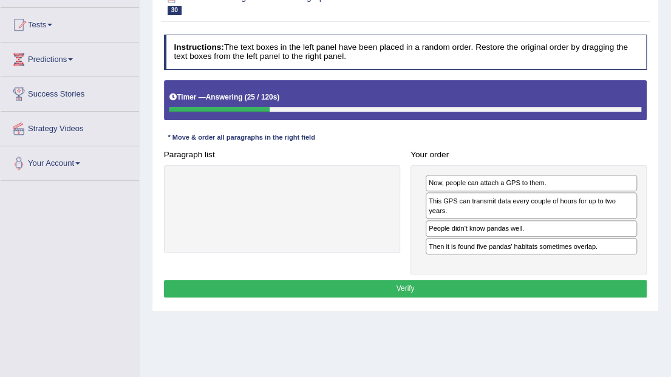
click at [459, 280] on button "Verify" at bounding box center [405, 289] width 483 height 18
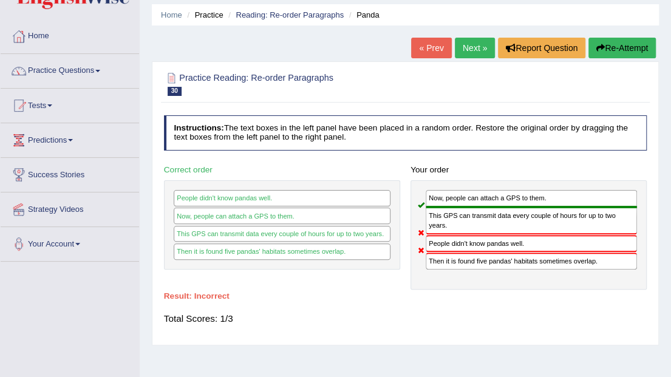
scroll to position [40, 0]
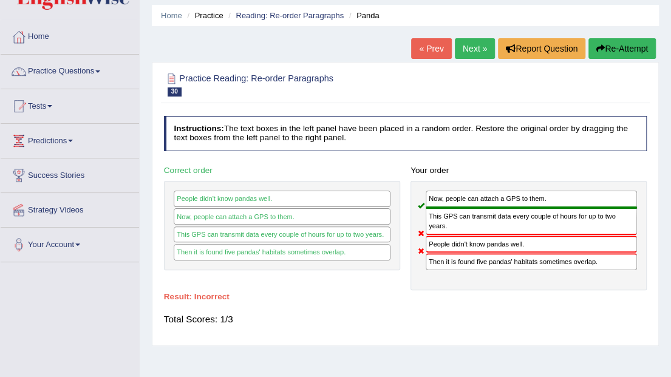
click at [483, 40] on link "Next »" at bounding box center [475, 48] width 40 height 21
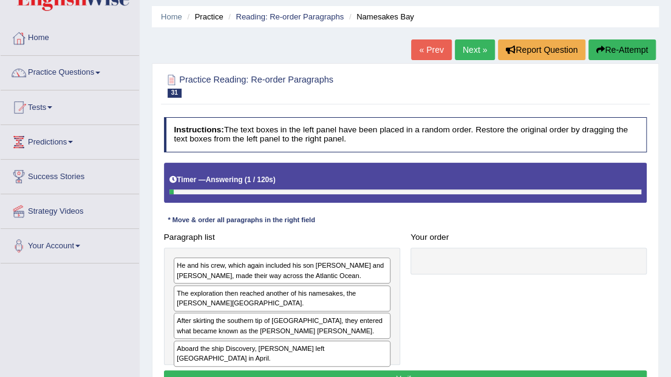
scroll to position [81, 0]
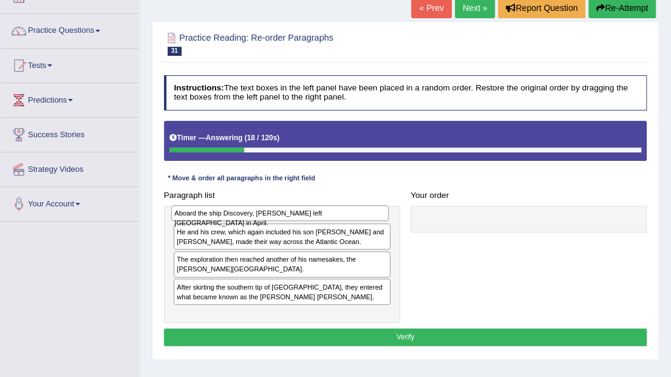
drag, startPoint x: 289, startPoint y: 303, endPoint x: 289, endPoint y: 211, distance: 92.2
click at [289, 211] on div "Aboard the ship Discovery, Hudson left England in April." at bounding box center [279, 213] width 217 height 16
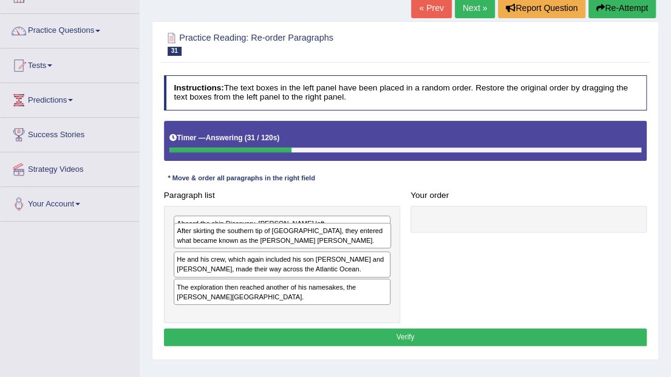
drag, startPoint x: 294, startPoint y: 304, endPoint x: 297, endPoint y: 245, distance: 58.9
click at [297, 245] on div "After skirting the southern tip of Greenland, they entered what became known as…" at bounding box center [282, 235] width 217 height 25
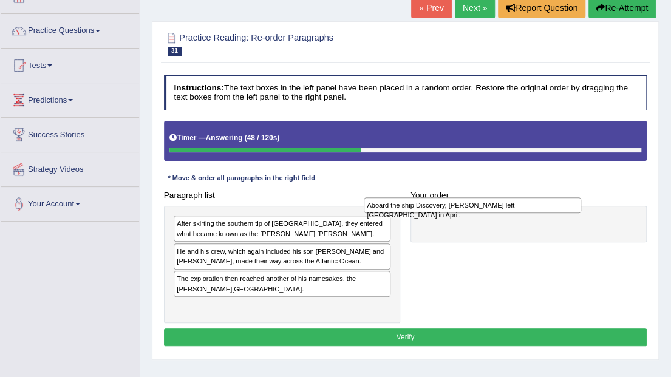
drag, startPoint x: 267, startPoint y: 223, endPoint x: 495, endPoint y: 208, distance: 228.7
click at [495, 208] on div "Aboard the ship Discovery, Hudson left England in April." at bounding box center [472, 205] width 217 height 16
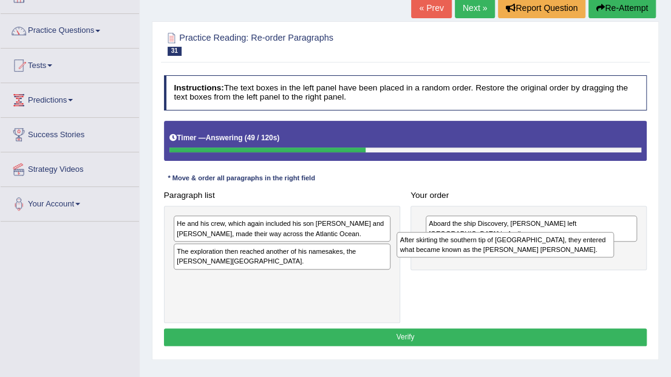
drag, startPoint x: 277, startPoint y: 226, endPoint x: 542, endPoint y: 250, distance: 266.3
click at [542, 250] on div "After skirting the southern tip of Greenland, they entered what became known as…" at bounding box center [504, 244] width 217 height 25
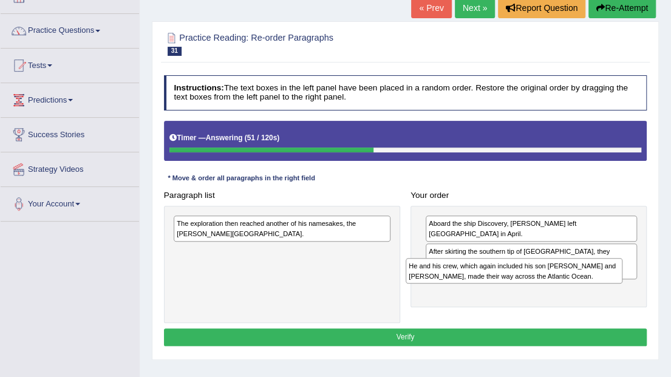
drag, startPoint x: 325, startPoint y: 228, endPoint x: 600, endPoint y: 283, distance: 281.0
click at [600, 283] on div "Paragraph list He and his crew, which again included his son John and Robert Ju…" at bounding box center [404, 254] width 493 height 137
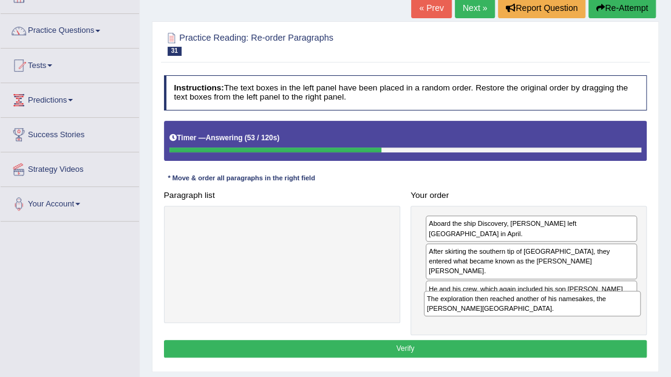
drag, startPoint x: 249, startPoint y: 218, endPoint x: 544, endPoint y: 312, distance: 308.8
click at [546, 312] on div "The exploration then reached another of his namesakes, the Hudson Bay." at bounding box center [532, 303] width 217 height 25
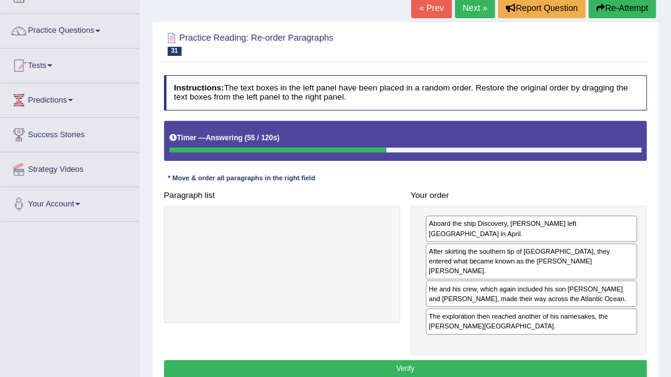
click at [498, 360] on button "Verify" at bounding box center [405, 369] width 483 height 18
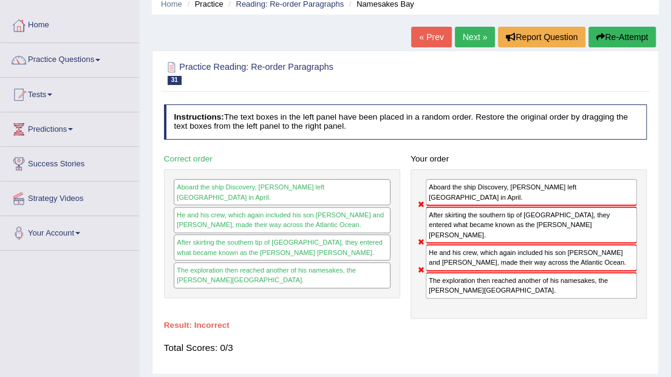
scroll to position [40, 0]
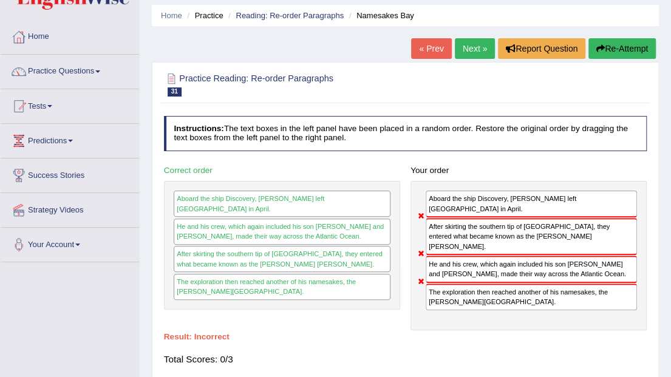
click at [471, 50] on link "Next »" at bounding box center [475, 48] width 40 height 21
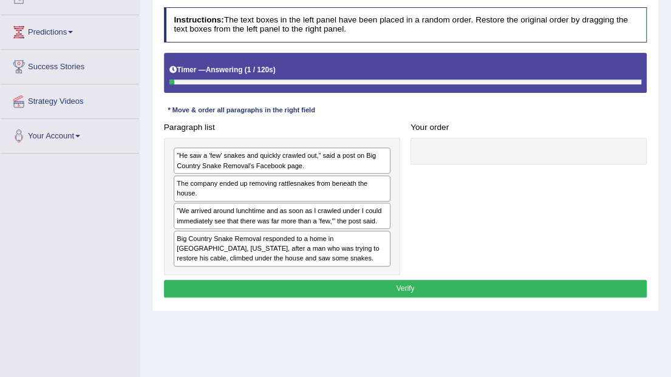
scroll to position [121, 0]
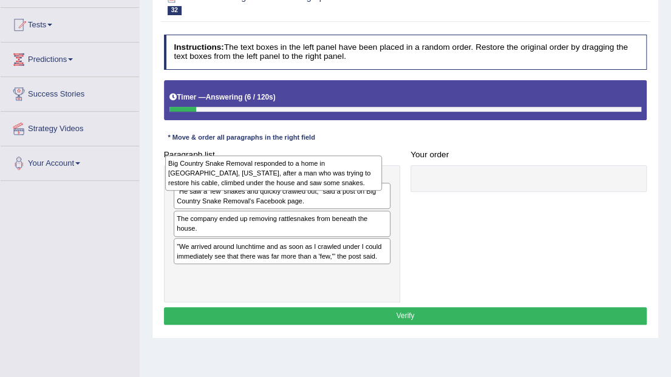
drag, startPoint x: 282, startPoint y: 278, endPoint x: 268, endPoint y: 186, distance: 93.2
click at [268, 186] on div "Big Country Snake Removal responded to a home in Albany, Texas, after a man who…" at bounding box center [273, 173] width 217 height 36
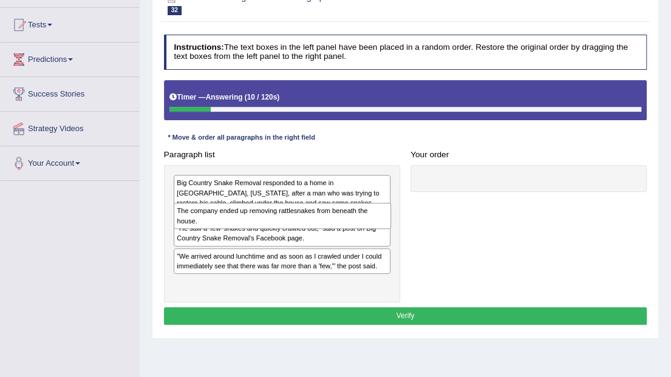
drag, startPoint x: 207, startPoint y: 251, endPoint x: 210, endPoint y: 225, distance: 26.3
click at [210, 225] on div "The company ended up removing rattlesnakes from beneath the house." at bounding box center [282, 215] width 217 height 25
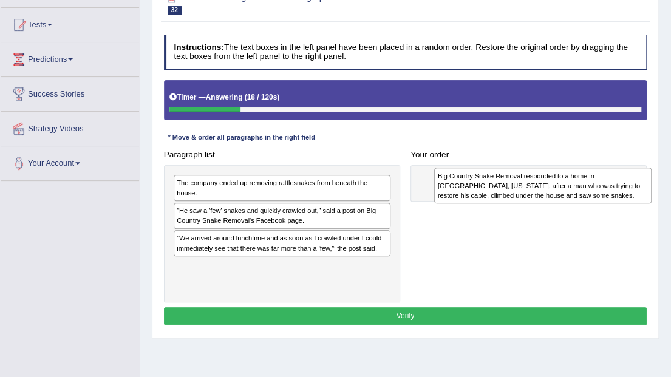
drag, startPoint x: 246, startPoint y: 194, endPoint x: 546, endPoint y: 179, distance: 300.2
click at [549, 179] on div "Big Country Snake Removal responded to a home in Albany, Texas, after a man who…" at bounding box center [542, 185] width 217 height 36
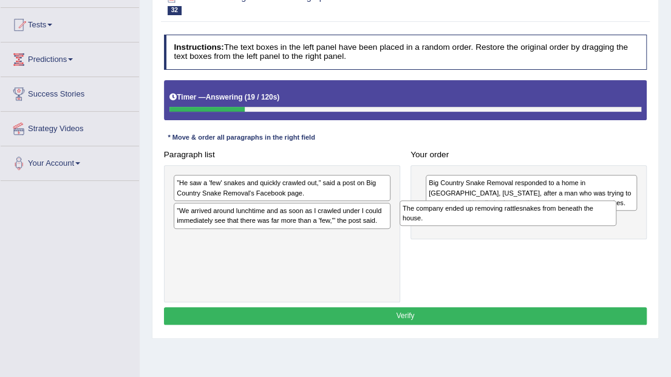
drag, startPoint x: 293, startPoint y: 188, endPoint x: 566, endPoint y: 229, distance: 276.2
click at [566, 232] on div "Paragraph list The company ended up removing rattlesnakes from beneath the hous…" at bounding box center [404, 224] width 493 height 157
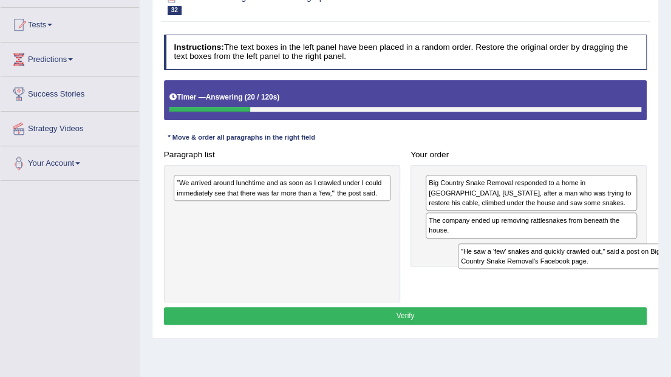
drag, startPoint x: 234, startPoint y: 185, endPoint x: 571, endPoint y: 271, distance: 347.5
click at [571, 271] on div "Paragraph list ”He saw a 'few' snakes and quickly crawled out,” said a post on …" at bounding box center [404, 224] width 493 height 157
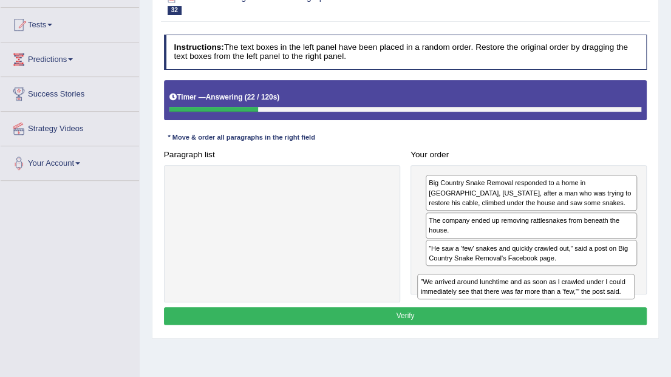
drag, startPoint x: 323, startPoint y: 189, endPoint x: 606, endPoint y: 305, distance: 305.6
click at [607, 306] on div "Instructions: The text boxes in the left panel have been placed in a random ord…" at bounding box center [405, 181] width 488 height 303
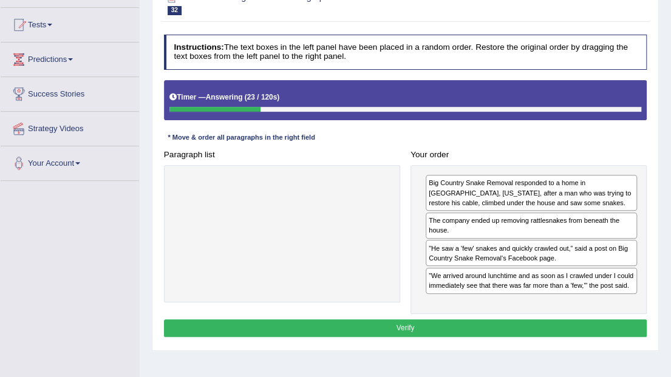
click at [517, 326] on button "Verify" at bounding box center [405, 328] width 483 height 18
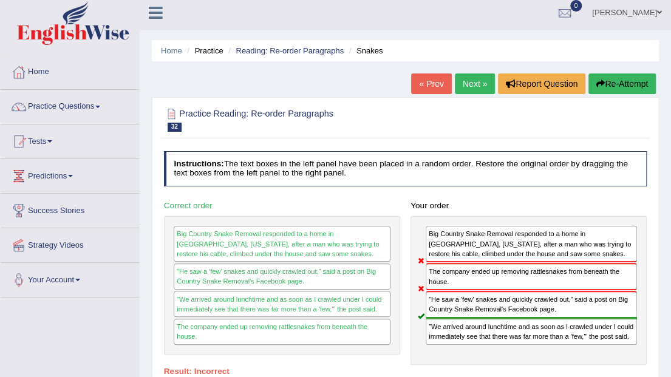
scroll to position [0, 0]
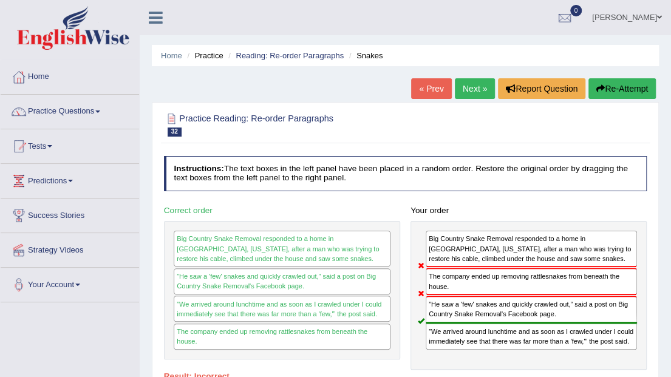
click at [470, 86] on link "Next »" at bounding box center [475, 88] width 40 height 21
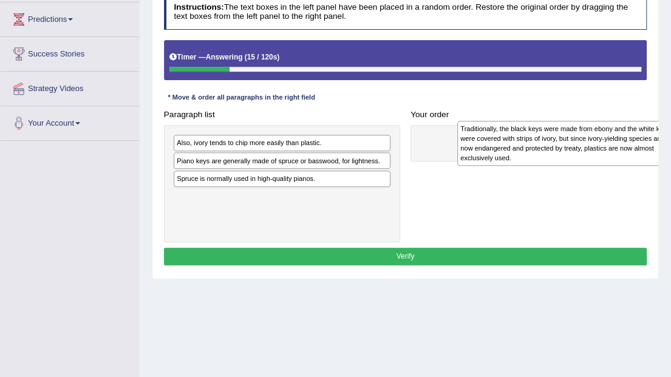
drag, startPoint x: 243, startPoint y: 154, endPoint x: 582, endPoint y: 140, distance: 339.5
click at [582, 140] on div "Traditionally, the black keys were made from ebony and the white keys were cove…" at bounding box center [565, 144] width 217 height 46
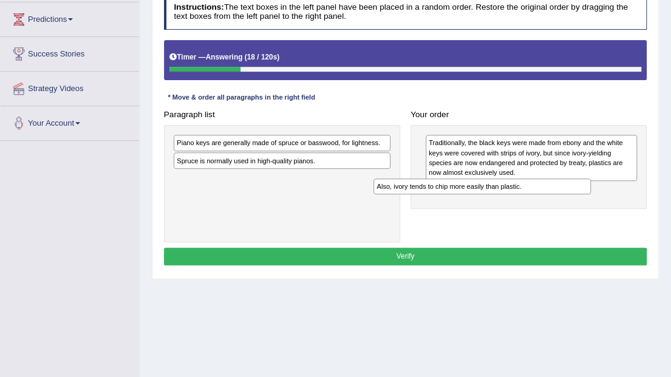
drag, startPoint x: 297, startPoint y: 141, endPoint x: 535, endPoint y: 197, distance: 244.3
click at [535, 197] on div "Paragraph list Also, ivory tends to chip more easily than plastic. Piano keys a…" at bounding box center [404, 174] width 493 height 137
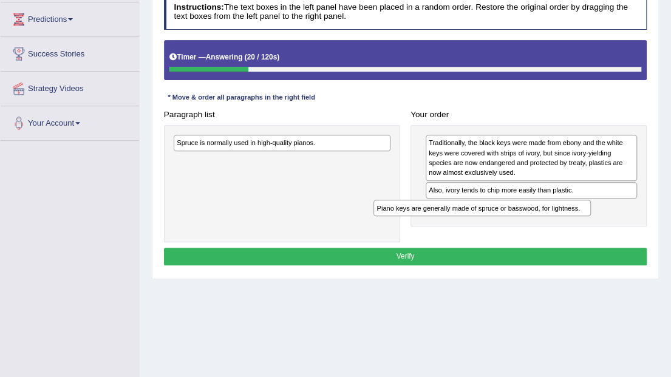
drag, startPoint x: 368, startPoint y: 136, endPoint x: 606, endPoint y: 218, distance: 251.6
click at [606, 218] on div "Paragraph list Piano keys are generally made of spruce or basswood, for lightne…" at bounding box center [404, 174] width 493 height 137
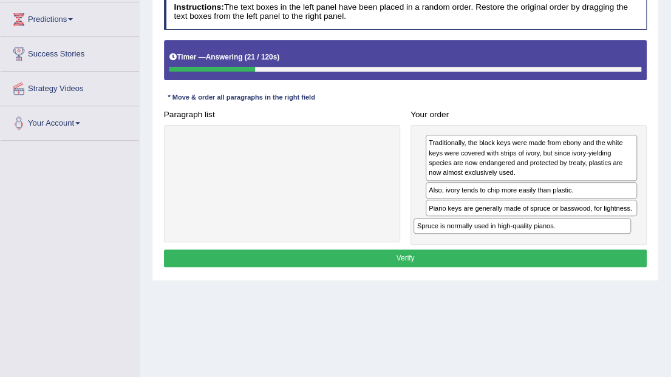
drag, startPoint x: 276, startPoint y: 137, endPoint x: 564, endPoint y: 240, distance: 306.2
click at [564, 240] on div "Instructions: The text boxes in the left panel have been placed in a random ord…" at bounding box center [405, 133] width 488 height 286
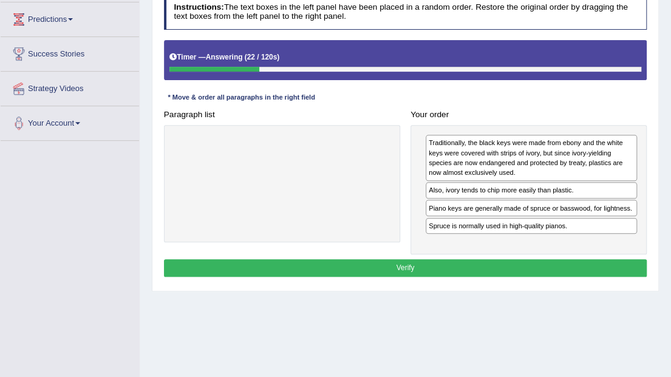
click at [479, 265] on button "Verify" at bounding box center [405, 268] width 483 height 18
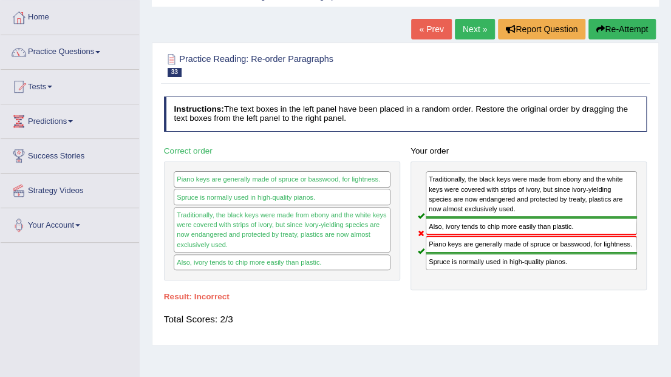
scroll to position [40, 0]
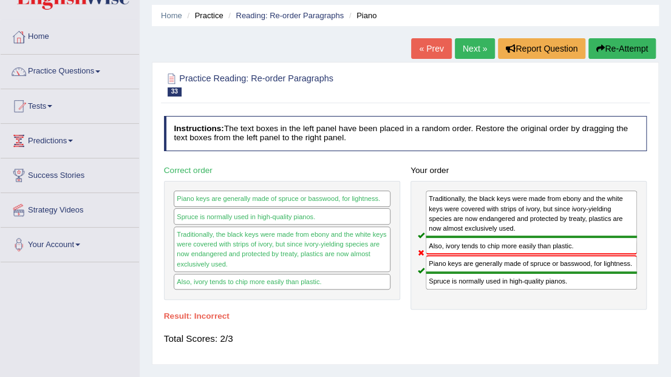
click at [465, 45] on link "Next »" at bounding box center [475, 48] width 40 height 21
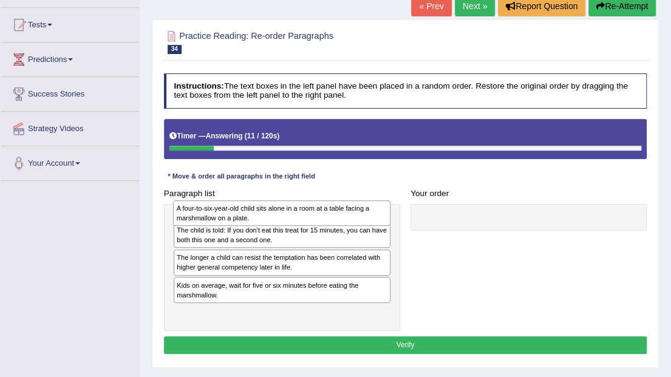
drag, startPoint x: 265, startPoint y: 307, endPoint x: 267, endPoint y: 215, distance: 92.3
click at [267, 215] on div "A four-to-six-year-old child sits alone in a room at a table facing a marshmall…" at bounding box center [281, 212] width 217 height 25
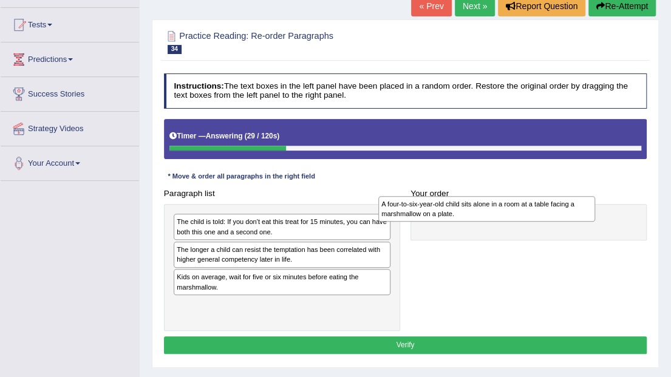
drag, startPoint x: 325, startPoint y: 227, endPoint x: 575, endPoint y: 216, distance: 250.3
click at [575, 216] on div "A four-to-six-year-old child sits alone in a room at a table facing a marshmall…" at bounding box center [486, 208] width 217 height 25
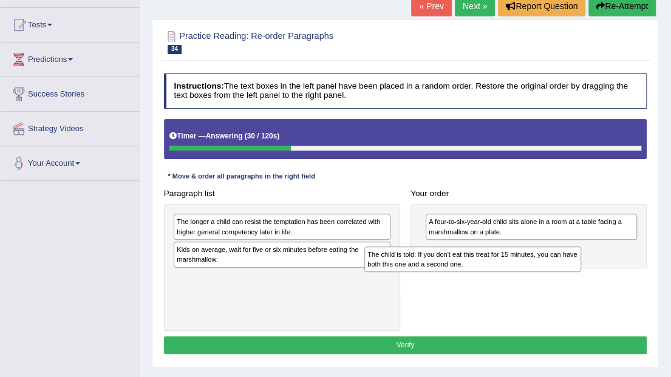
drag, startPoint x: 352, startPoint y: 227, endPoint x: 590, endPoint y: 268, distance: 241.9
click at [590, 268] on div "Paragraph list The child is told: If you don't eat this treat for 15 minutes, y…" at bounding box center [404, 257] width 493 height 146
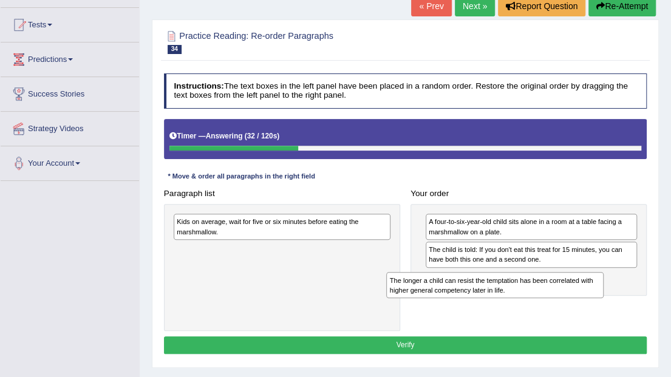
drag, startPoint x: 391, startPoint y: 261, endPoint x: 558, endPoint y: 297, distance: 171.4
click at [561, 299] on div "Paragraph list The longer a child can resist the temptation has been correlated…" at bounding box center [404, 257] width 493 height 146
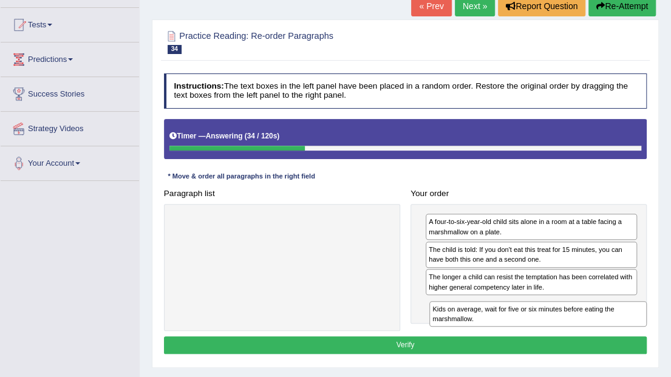
drag, startPoint x: 255, startPoint y: 231, endPoint x: 558, endPoint y: 339, distance: 321.5
click at [558, 339] on div "Instructions: The text boxes in the left panel have been placed in a random ord…" at bounding box center [405, 216] width 488 height 294
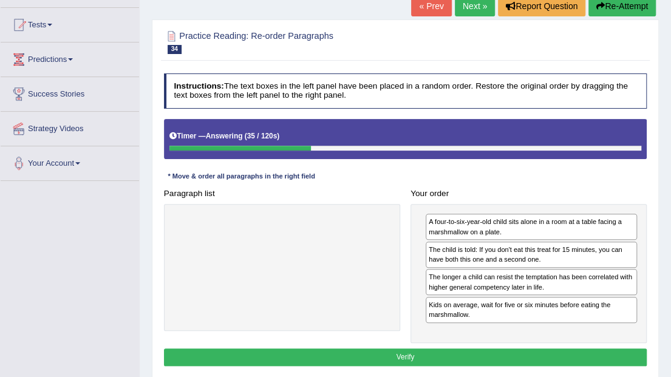
click at [511, 357] on button "Verify" at bounding box center [405, 357] width 483 height 18
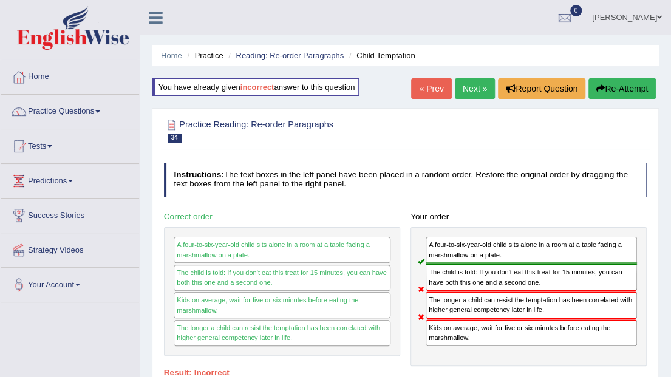
click at [478, 86] on link "Next »" at bounding box center [475, 88] width 40 height 21
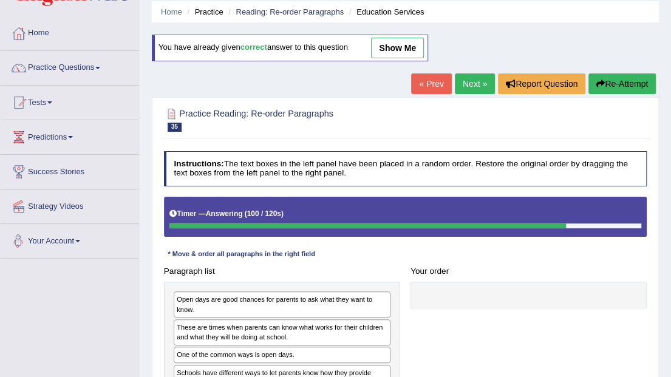
scroll to position [40, 0]
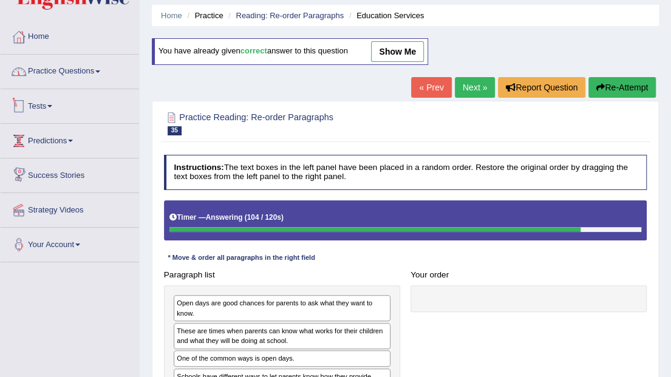
click at [75, 73] on link "Practice Questions" at bounding box center [70, 70] width 138 height 30
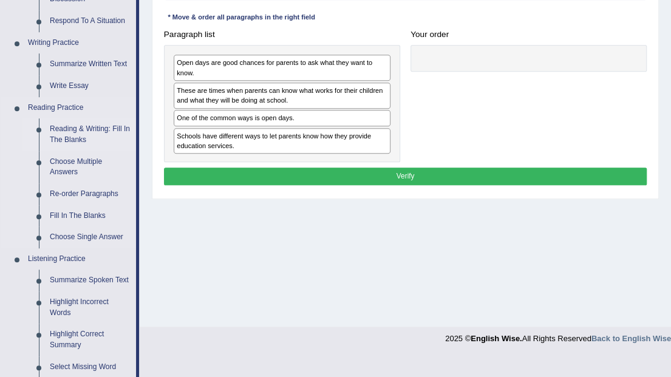
scroll to position [283, 0]
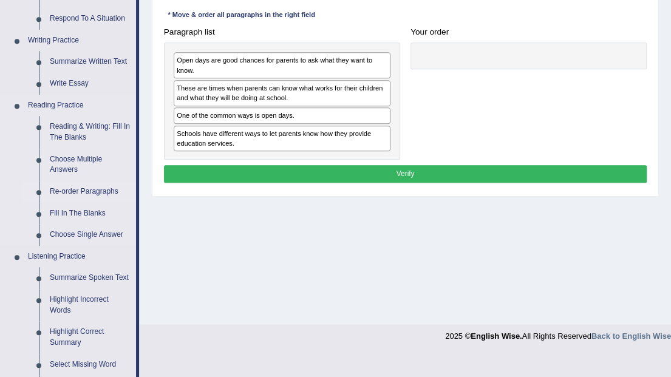
click at [86, 191] on link "Re-order Paragraphs" at bounding box center [90, 192] width 92 height 22
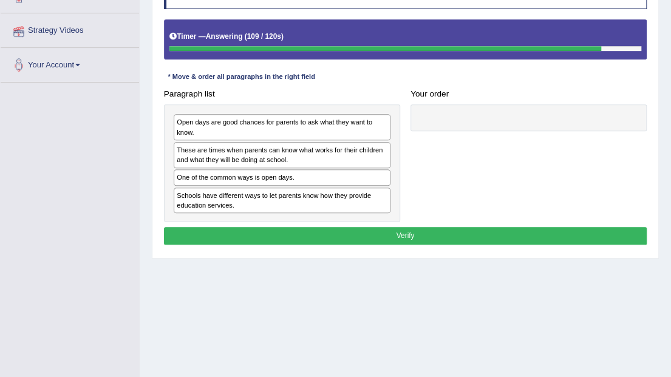
scroll to position [260, 0]
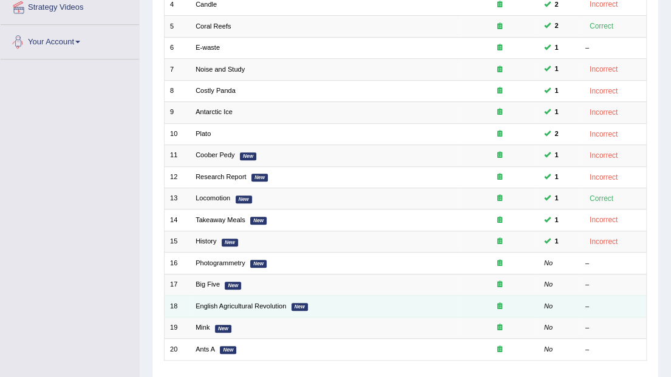
scroll to position [319, 0]
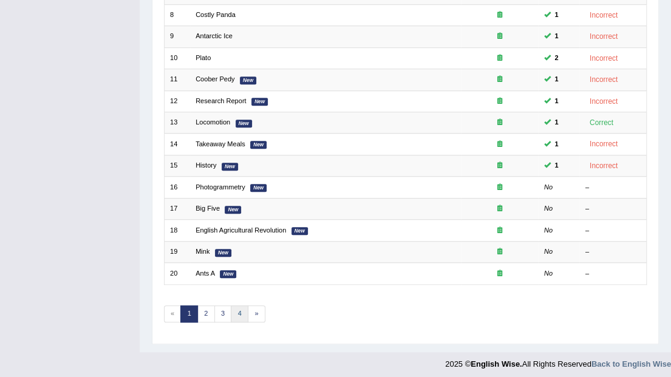
click at [233, 311] on link "4" at bounding box center [240, 313] width 18 height 17
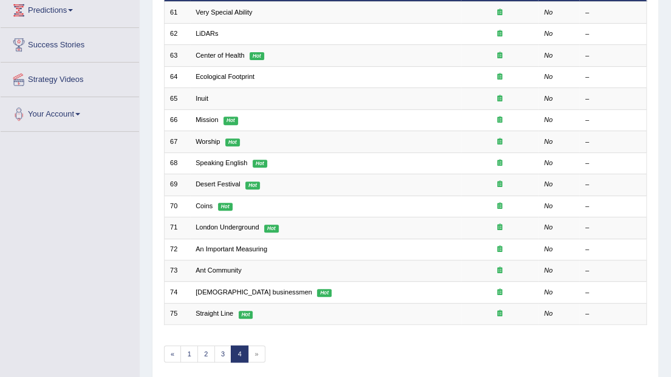
scroll to position [161, 0]
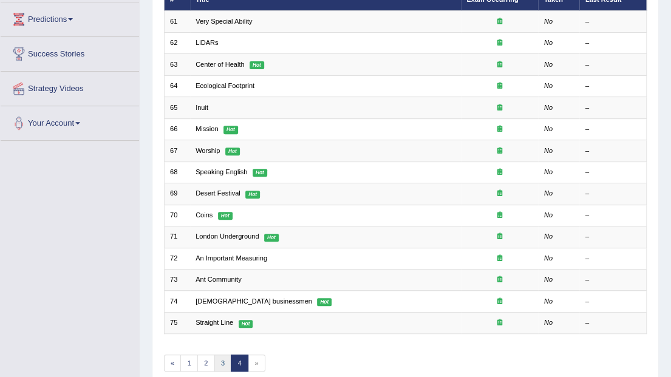
click at [225, 357] on link "3" at bounding box center [223, 362] width 18 height 17
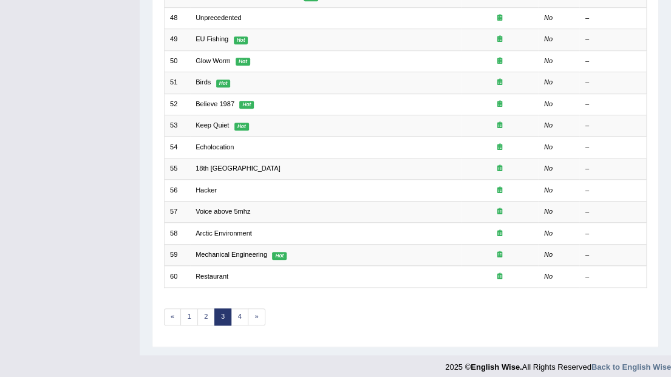
scroll to position [319, 0]
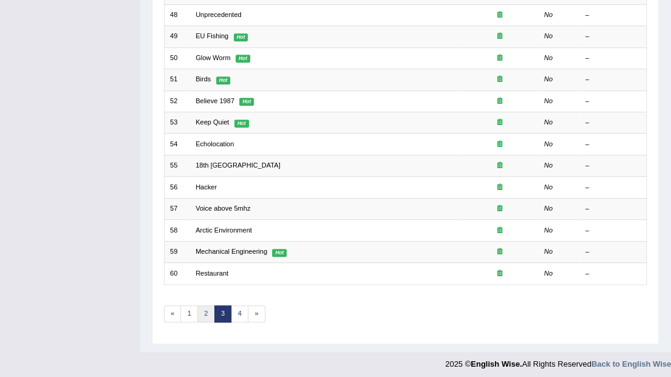
click at [200, 305] on link "2" at bounding box center [206, 313] width 18 height 17
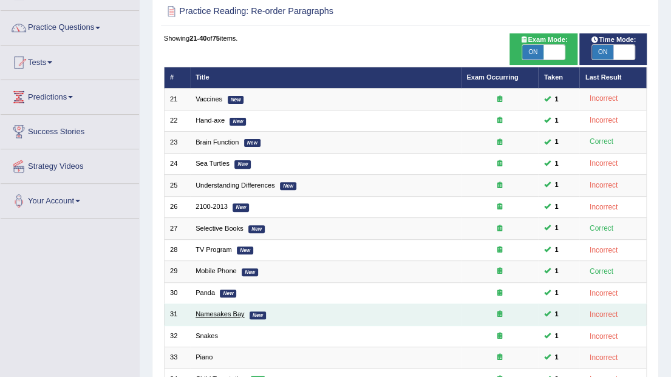
scroll to position [81, 0]
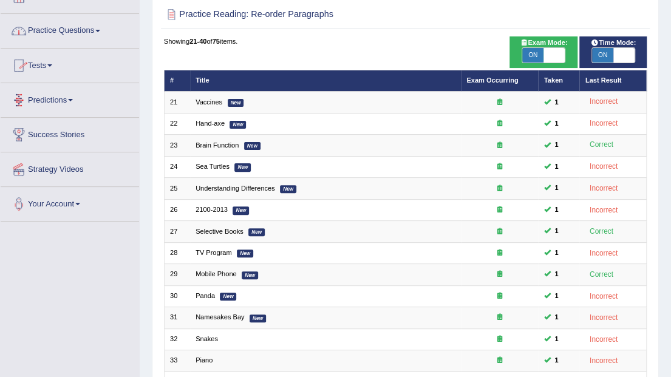
click at [80, 28] on link "Practice Questions" at bounding box center [70, 29] width 138 height 30
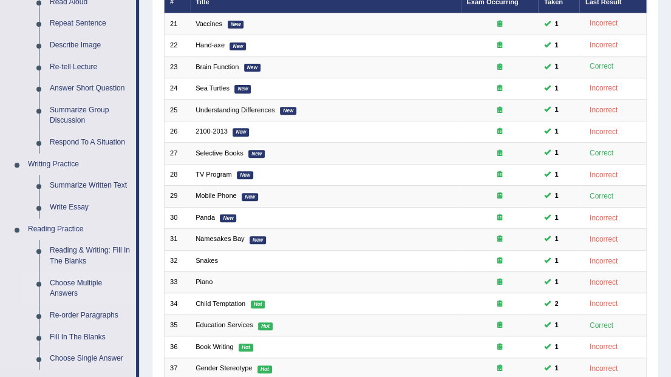
scroll to position [161, 0]
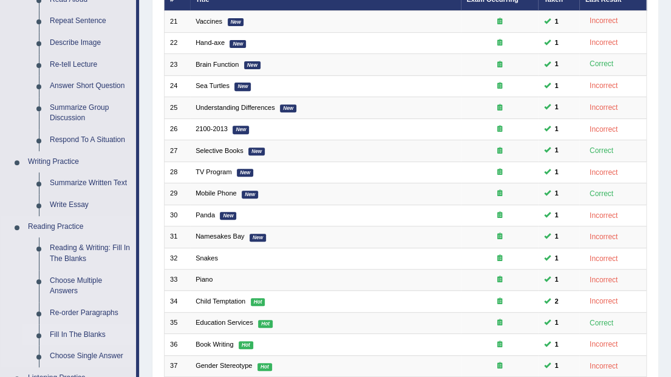
click at [73, 335] on link "Fill In The Blanks" at bounding box center [90, 335] width 92 height 22
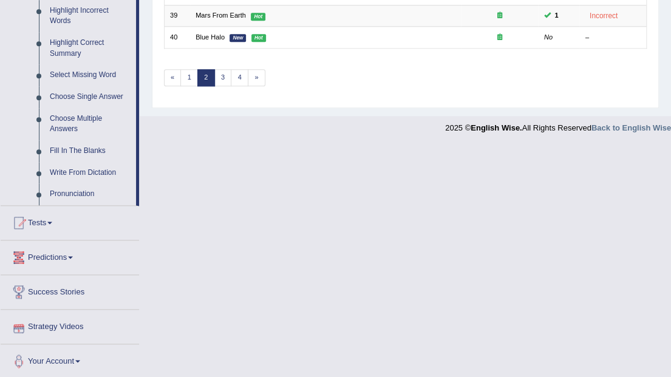
scroll to position [493, 0]
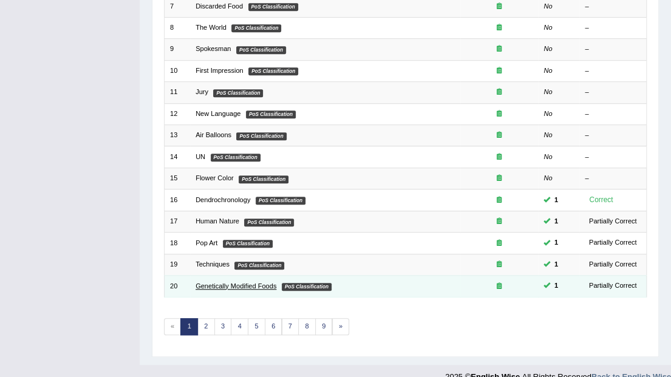
scroll to position [319, 0]
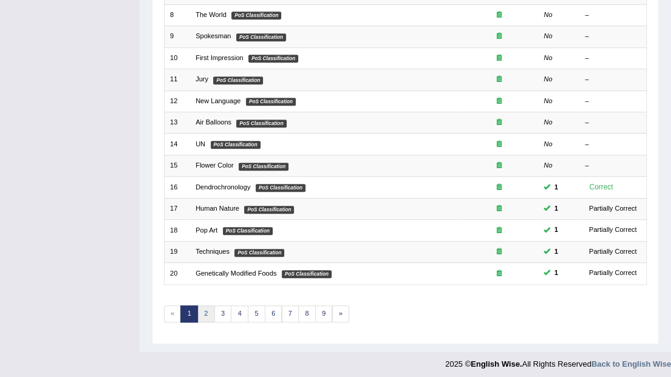
click at [203, 313] on link "2" at bounding box center [206, 313] width 18 height 17
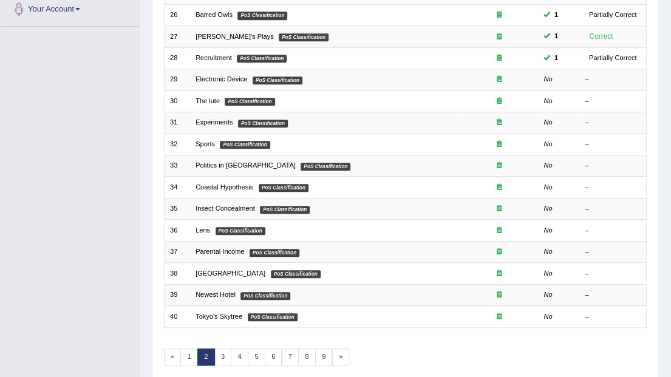
scroll to position [319, 0]
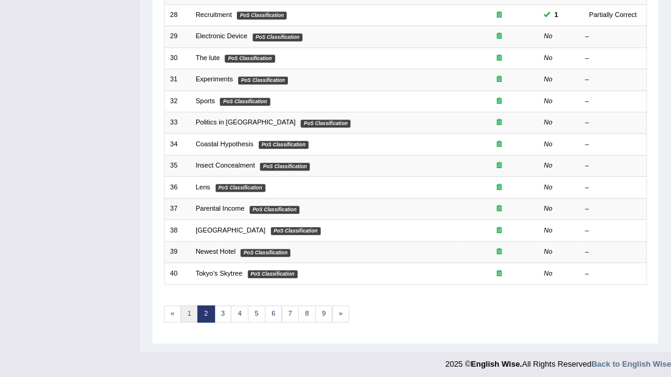
click at [184, 312] on link "1" at bounding box center [189, 313] width 18 height 17
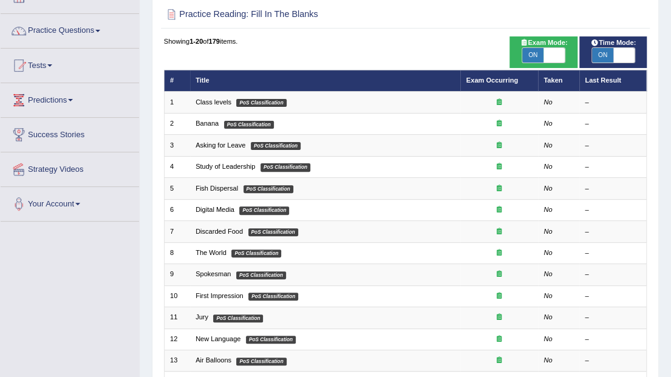
scroll to position [40, 0]
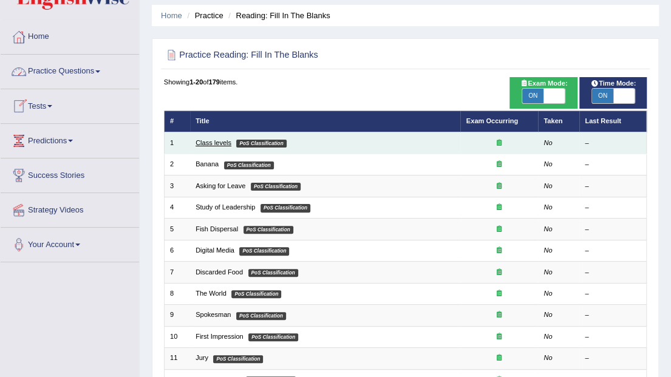
click at [195, 141] on link "Class levels" at bounding box center [213, 142] width 36 height 7
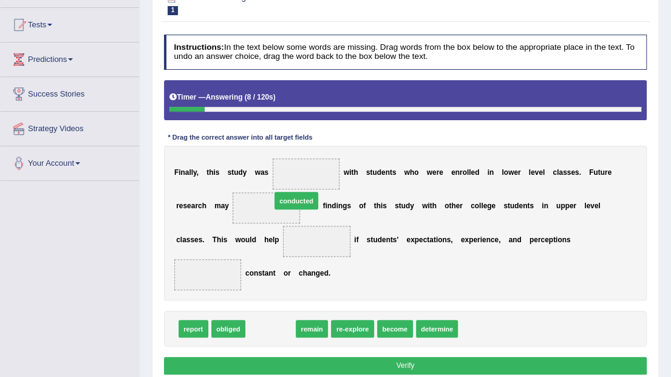
drag, startPoint x: 261, startPoint y: 294, endPoint x: 291, endPoint y: 143, distance: 153.5
click at [291, 143] on div "Instructions: In the text below some words are missing. Drag words from the box…" at bounding box center [405, 206] width 488 height 353
drag, startPoint x: 273, startPoint y: 296, endPoint x: 285, endPoint y: 181, distance: 115.3
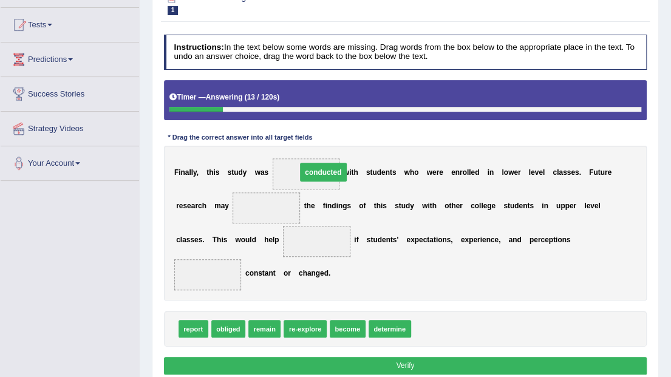
drag, startPoint x: 234, startPoint y: 206, endPoint x: 301, endPoint y: 166, distance: 78.2
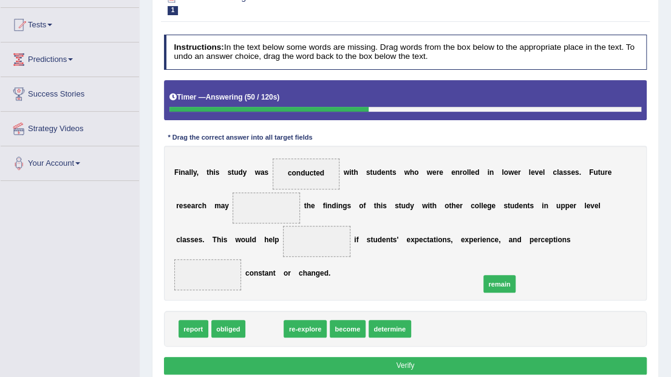
drag, startPoint x: 269, startPoint y: 293, endPoint x: 545, endPoint y: 240, distance: 281.1
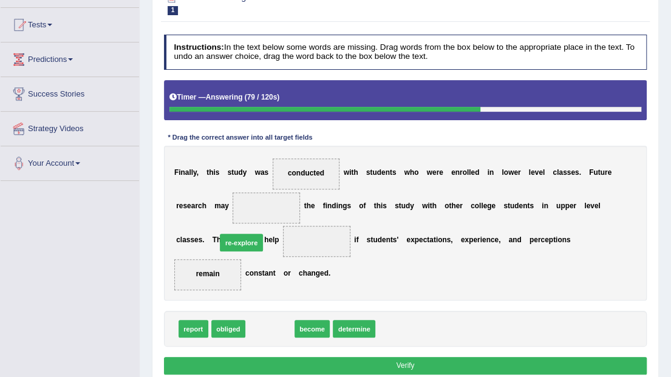
drag, startPoint x: 263, startPoint y: 296, endPoint x: 229, endPoint y: 195, distance: 106.7
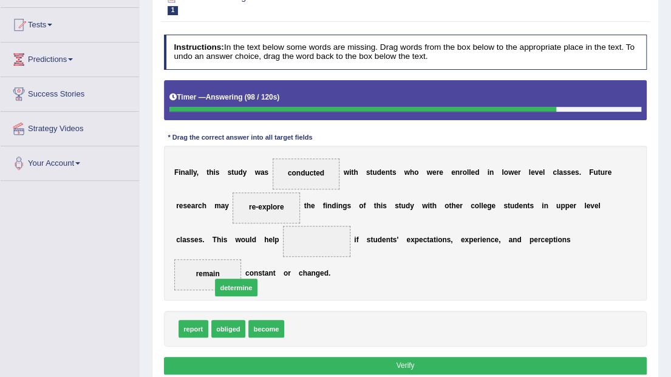
drag, startPoint x: 295, startPoint y: 295, endPoint x: 210, endPoint y: 246, distance: 97.9
click at [262, 357] on button "Verify" at bounding box center [405, 366] width 483 height 18
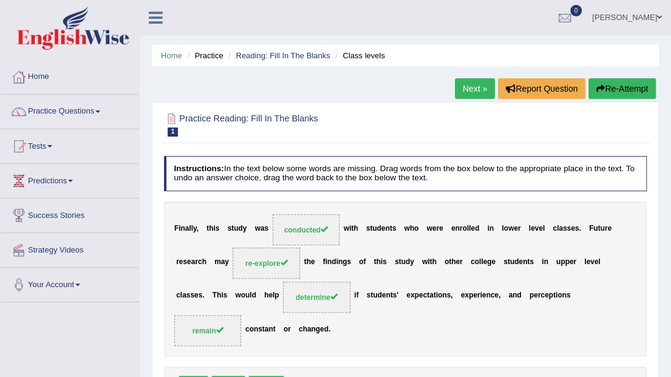
click at [479, 82] on link "Next »" at bounding box center [475, 88] width 40 height 21
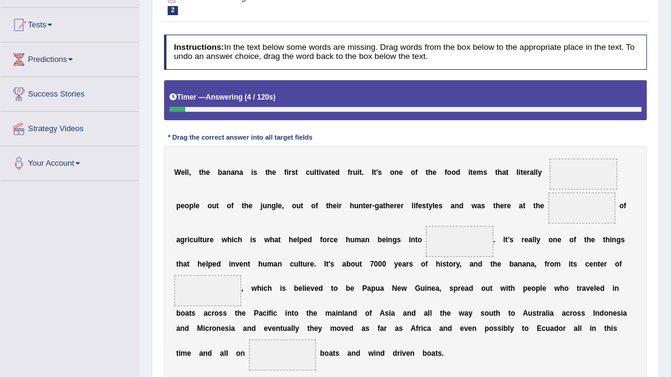
click at [561, 166] on span at bounding box center [582, 173] width 67 height 31
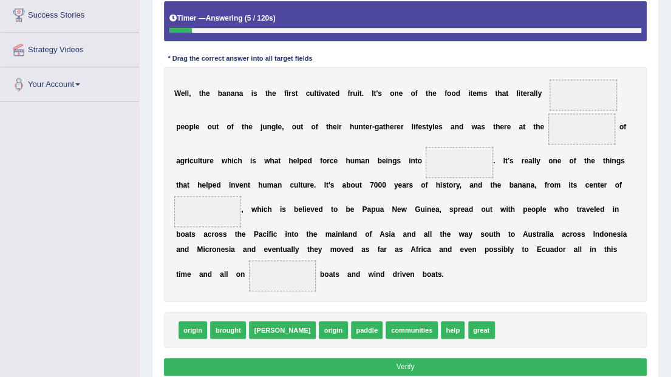
scroll to position [202, 0]
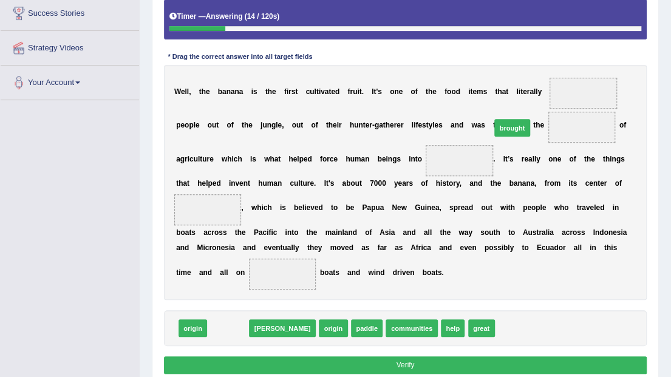
drag, startPoint x: 227, startPoint y: 326, endPoint x: 563, endPoint y: 93, distance: 409.4
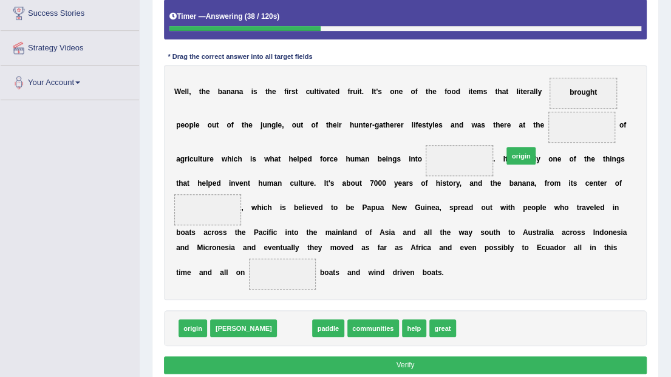
drag, startPoint x: 256, startPoint y: 330, endPoint x: 522, endPoint y: 126, distance: 335.5
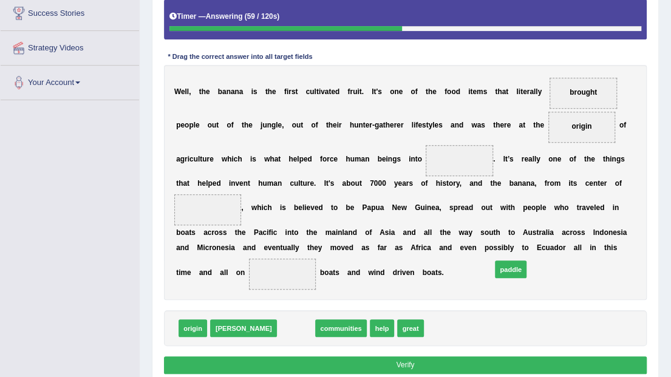
drag, startPoint x: 259, startPoint y: 324, endPoint x: 511, endPoint y: 255, distance: 261.6
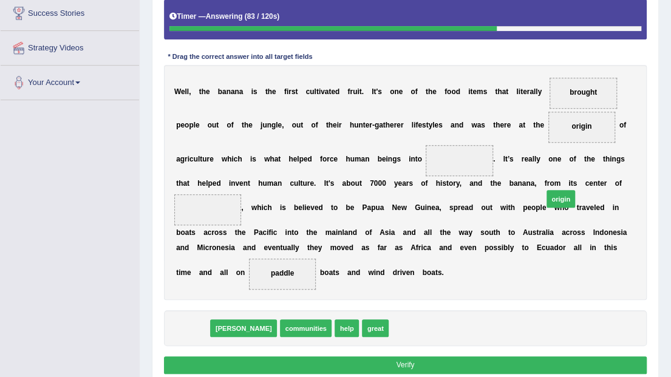
drag, startPoint x: 191, startPoint y: 328, endPoint x: 623, endPoint y: 177, distance: 458.3
click at [623, 177] on div "Instructions: In the text below some words are missing. Drag words from the box…" at bounding box center [405, 165] width 488 height 433
drag, startPoint x: 193, startPoint y: 323, endPoint x: 548, endPoint y: 186, distance: 380.6
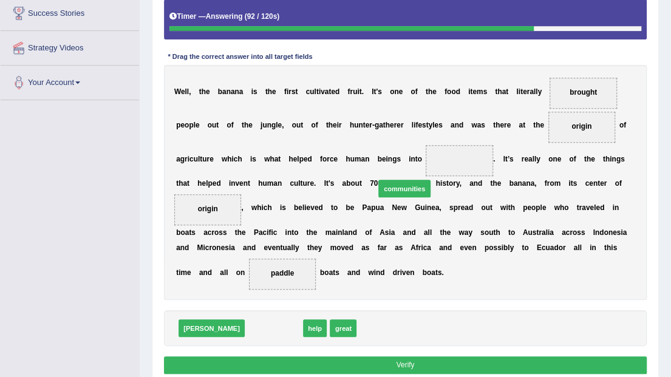
drag, startPoint x: 240, startPoint y: 326, endPoint x: 393, endPoint y: 164, distance: 222.8
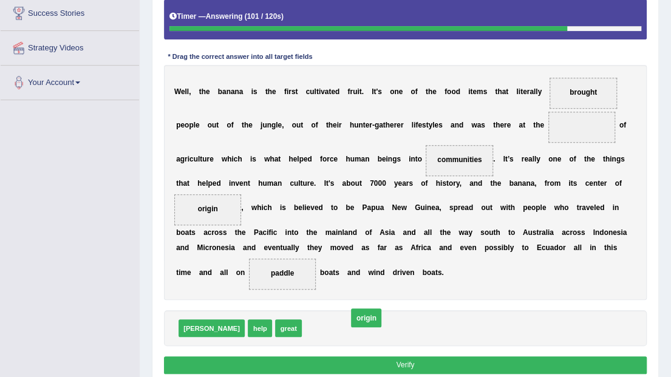
drag, startPoint x: 529, startPoint y: 123, endPoint x: 274, endPoint y: 348, distance: 340.5
click at [275, 326] on span "great" at bounding box center [288, 328] width 27 height 18
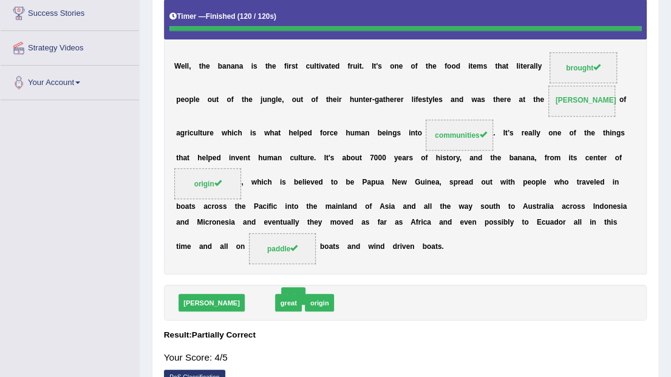
drag, startPoint x: 215, startPoint y: 322, endPoint x: 240, endPoint y: 315, distance: 26.5
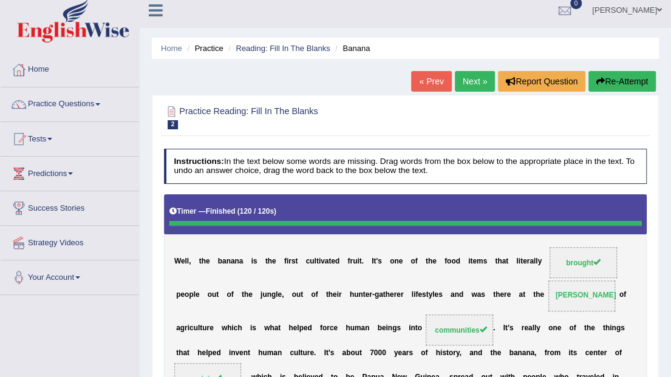
scroll to position [0, 0]
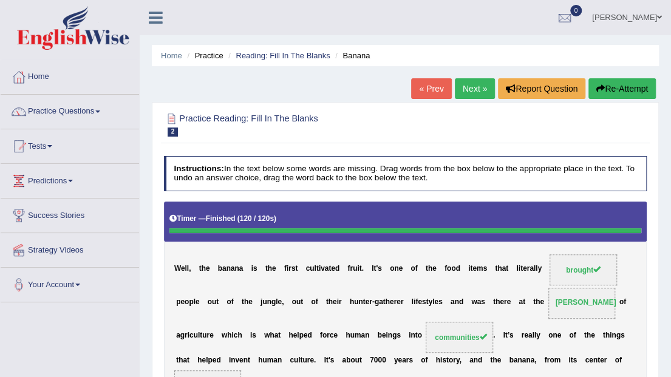
click at [475, 87] on link "Next »" at bounding box center [475, 88] width 40 height 21
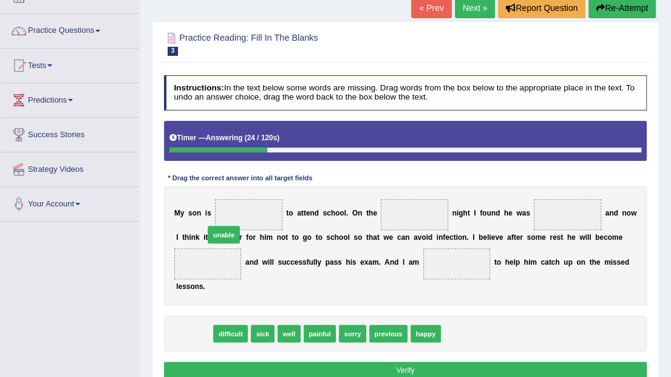
drag, startPoint x: 195, startPoint y: 326, endPoint x: 230, endPoint y: 210, distance: 121.0
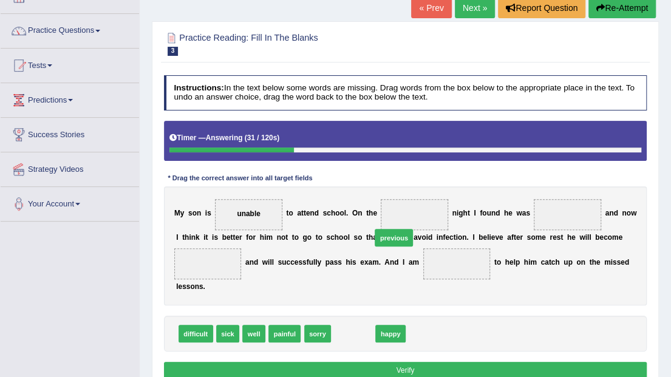
drag, startPoint x: 349, startPoint y: 331, endPoint x: 397, endPoint y: 219, distance: 122.1
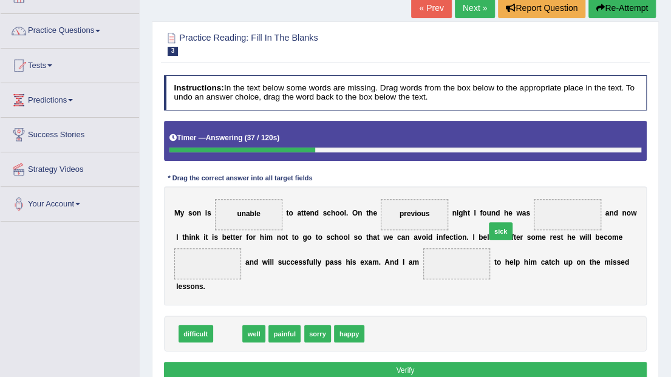
drag, startPoint x: 228, startPoint y: 328, endPoint x: 549, endPoint y: 208, distance: 342.8
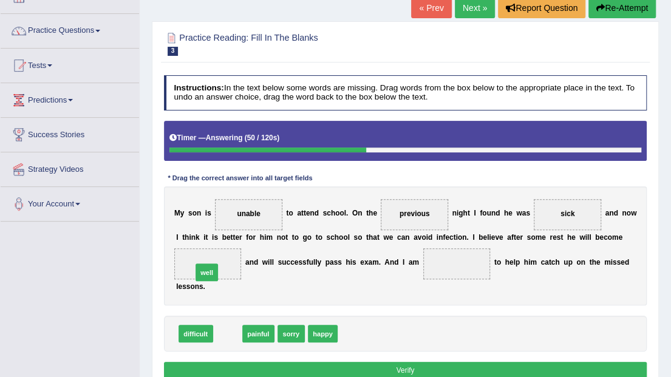
drag, startPoint x: 228, startPoint y: 330, endPoint x: 204, endPoint y: 257, distance: 76.2
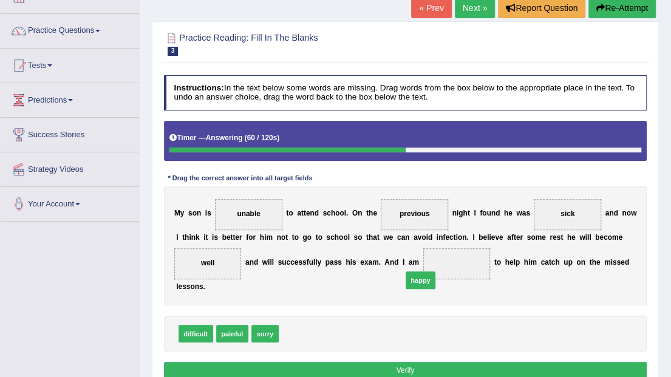
drag, startPoint x: 300, startPoint y: 326, endPoint x: 445, endPoint y: 263, distance: 158.7
click at [271, 362] on button "Verify" at bounding box center [405, 371] width 483 height 18
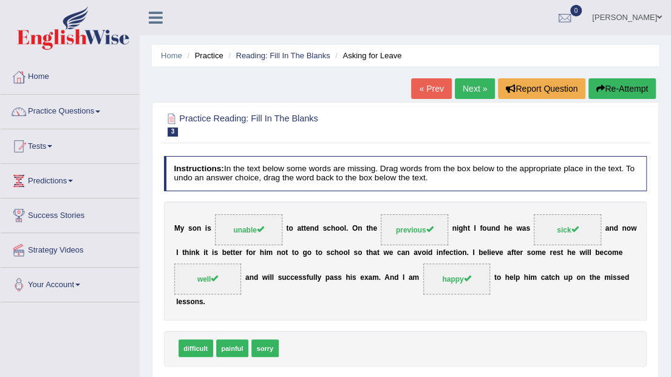
click at [485, 94] on link "Next »" at bounding box center [475, 88] width 40 height 21
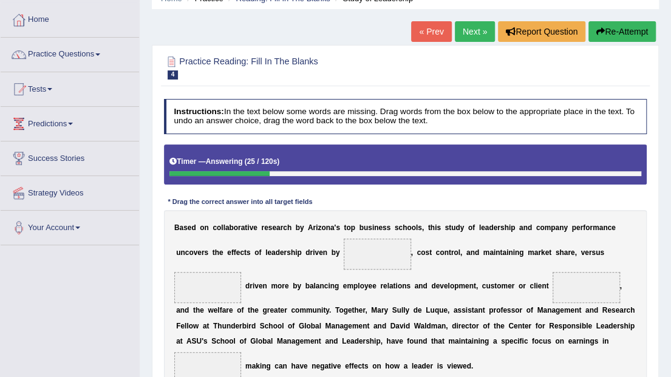
scroll to position [56, 0]
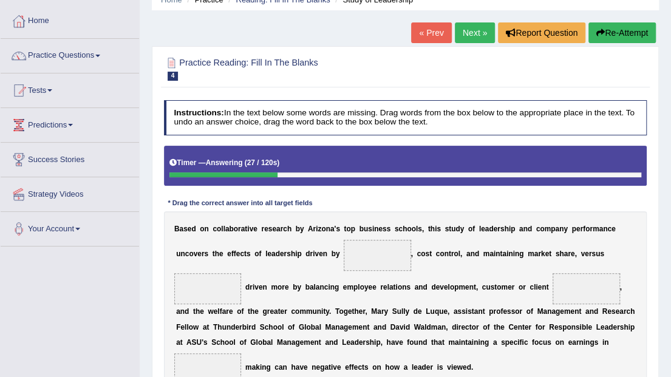
click at [602, 32] on icon "button" at bounding box center [600, 33] width 8 height 8
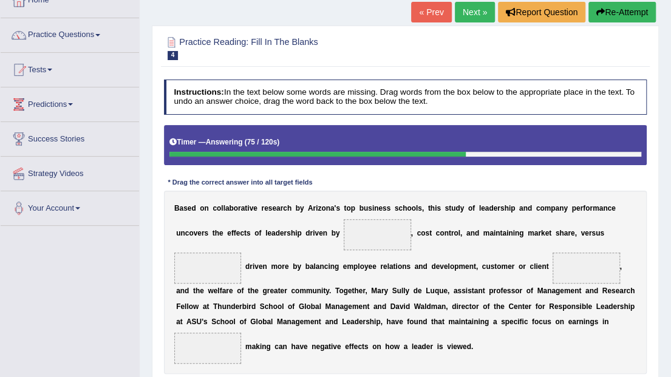
scroll to position [56, 0]
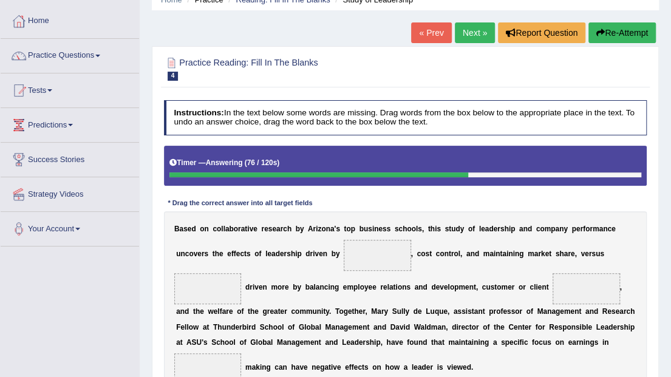
click at [619, 33] on button "Re-Attempt" at bounding box center [621, 32] width 67 height 21
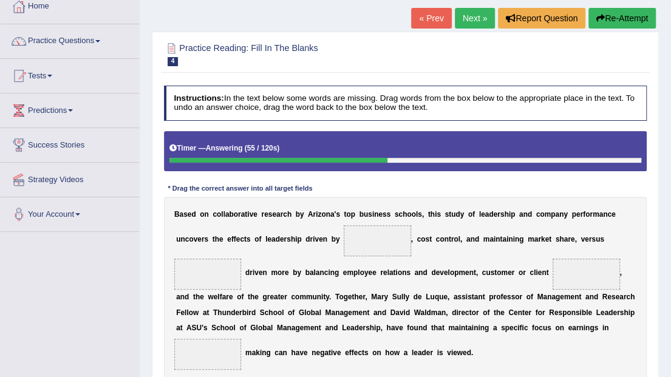
scroll to position [56, 0]
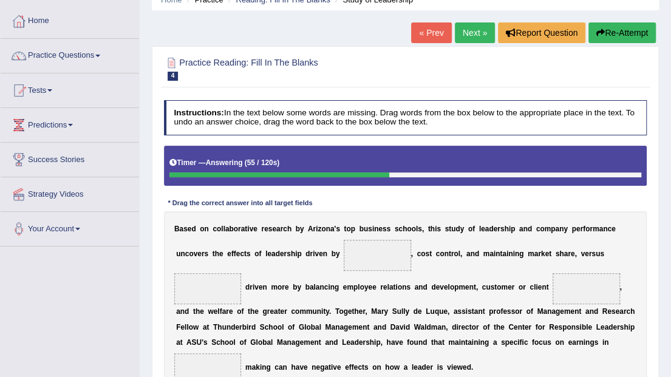
click at [626, 33] on button "Re-Attempt" at bounding box center [621, 32] width 67 height 21
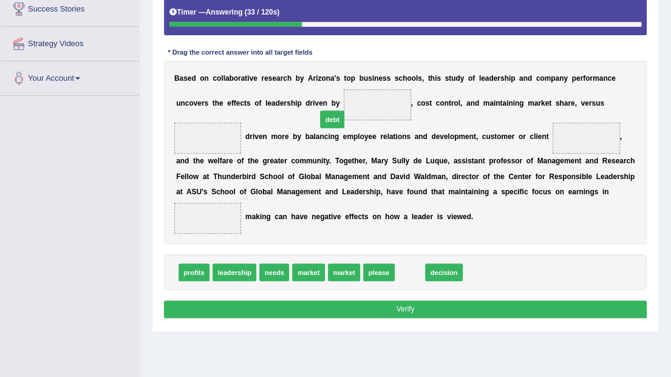
drag, startPoint x: 404, startPoint y: 271, endPoint x: 313, endPoint y: 91, distance: 201.4
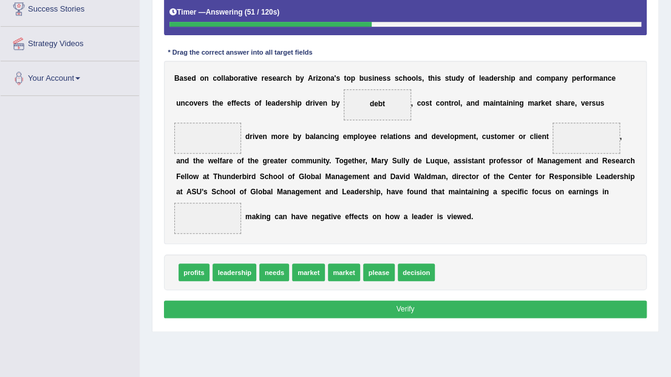
click at [433, 201] on div "Instructions: In the text below some words are missing. Drag words from the box…" at bounding box center [405, 136] width 488 height 382
click at [421, 263] on span "decision" at bounding box center [416, 272] width 38 height 18
drag, startPoint x: 416, startPoint y: 272, endPoint x: 473, endPoint y: 132, distance: 151.3
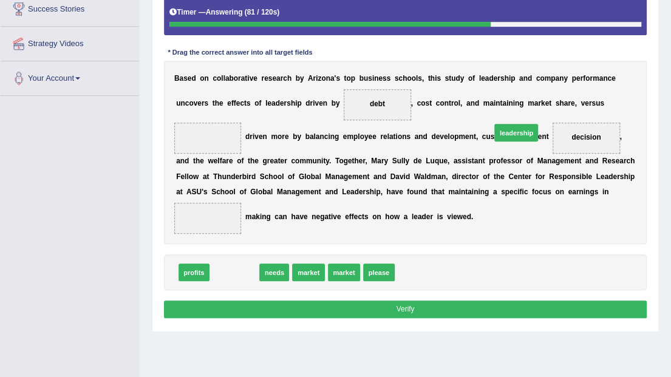
drag, startPoint x: 241, startPoint y: 266, endPoint x: 572, endPoint y: 101, distance: 369.9
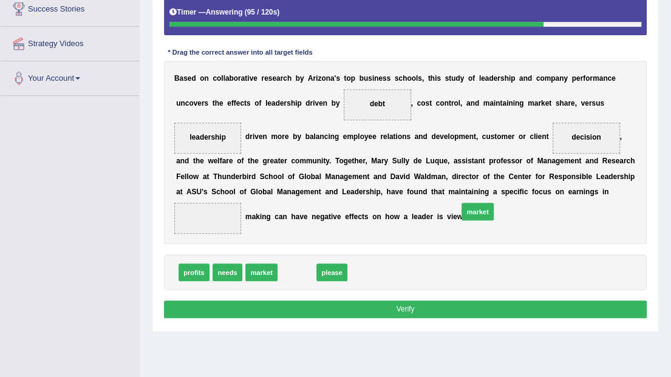
drag, startPoint x: 297, startPoint y: 266, endPoint x: 510, endPoint y: 194, distance: 224.1
drag, startPoint x: 481, startPoint y: 199, endPoint x: 307, endPoint y: 288, distance: 195.4
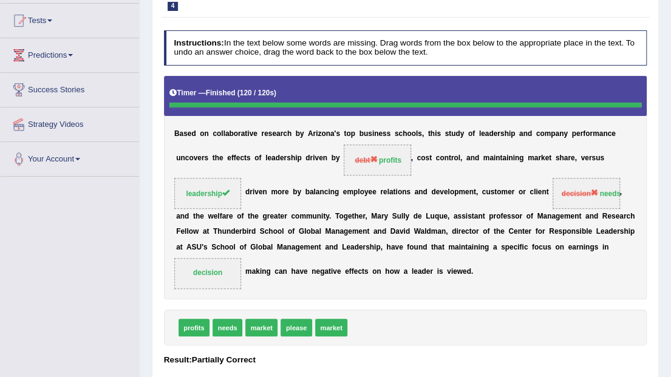
scroll to position [85, 0]
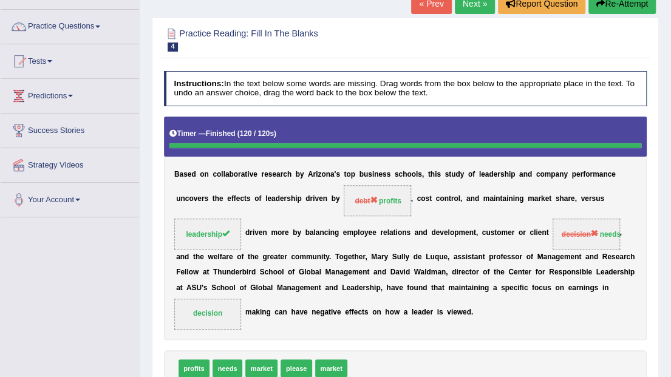
click at [478, 1] on link "Next »" at bounding box center [475, 3] width 40 height 21
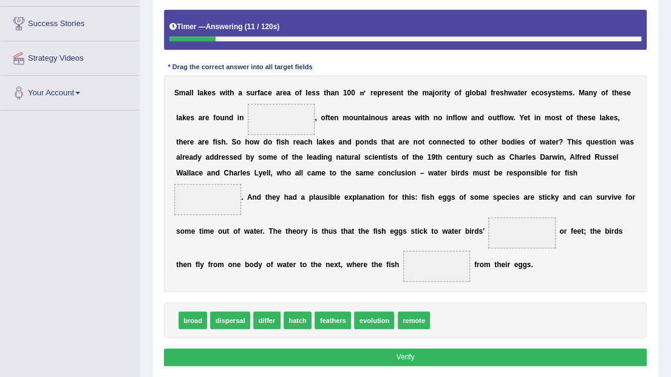
scroll to position [177, 0]
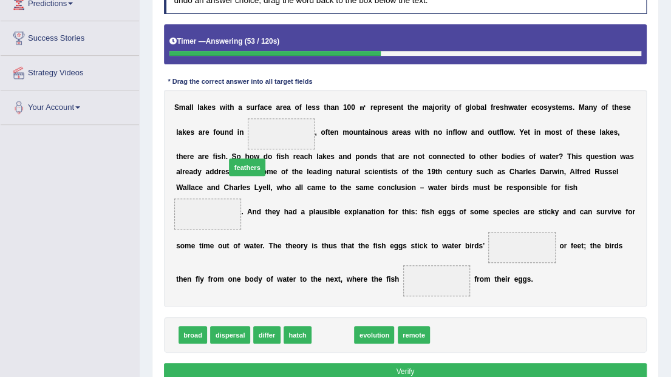
drag, startPoint x: 340, startPoint y: 329, endPoint x: 242, endPoint y: 131, distance: 220.6
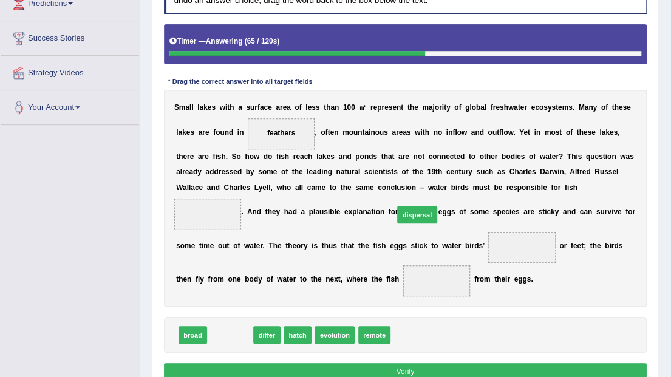
drag, startPoint x: 239, startPoint y: 333, endPoint x: 458, endPoint y: 190, distance: 261.7
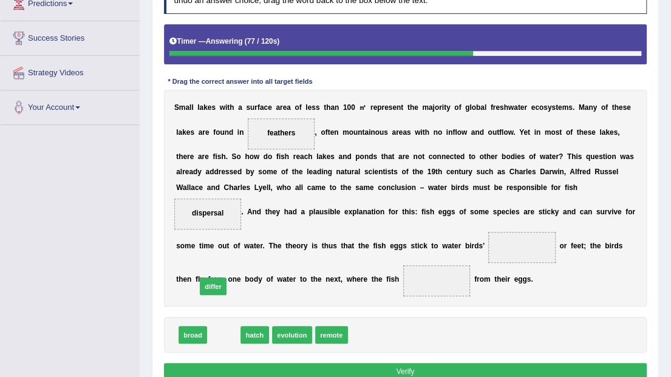
drag, startPoint x: 228, startPoint y: 334, endPoint x: 215, endPoint y: 277, distance: 58.6
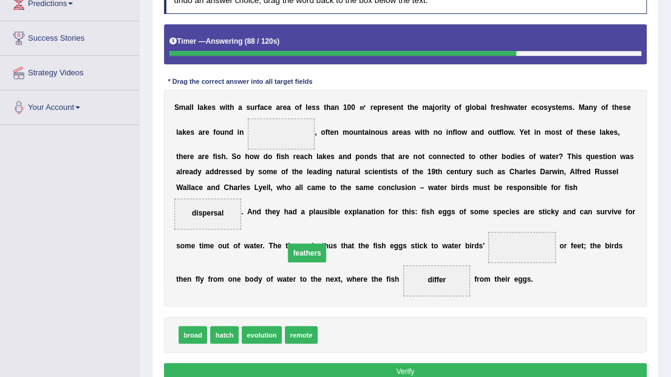
drag, startPoint x: 256, startPoint y: 129, endPoint x: 287, endPoint y: 269, distance: 144.2
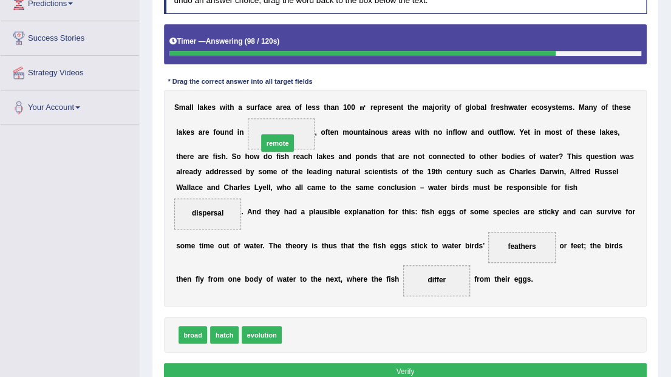
drag, startPoint x: 288, startPoint y: 330, endPoint x: 260, endPoint y: 104, distance: 228.1
click at [328, 368] on button "Verify" at bounding box center [405, 372] width 483 height 18
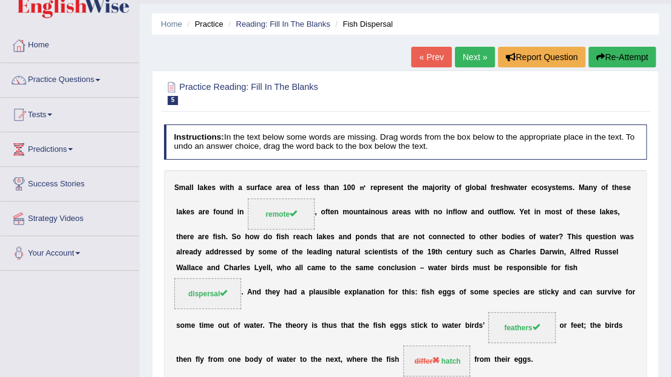
scroll to position [16, 0]
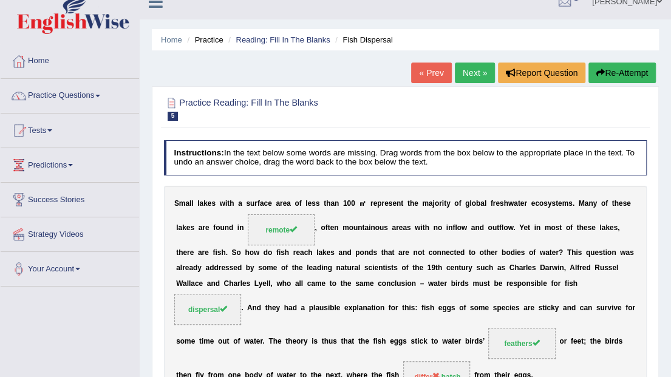
click at [479, 70] on link "Next »" at bounding box center [475, 73] width 40 height 21
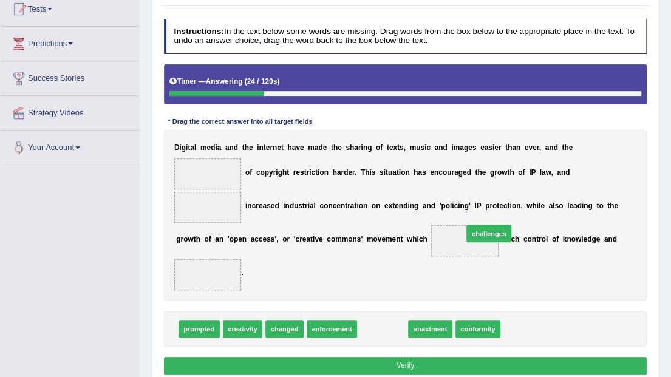
drag, startPoint x: 369, startPoint y: 294, endPoint x: 494, endPoint y: 182, distance: 167.6
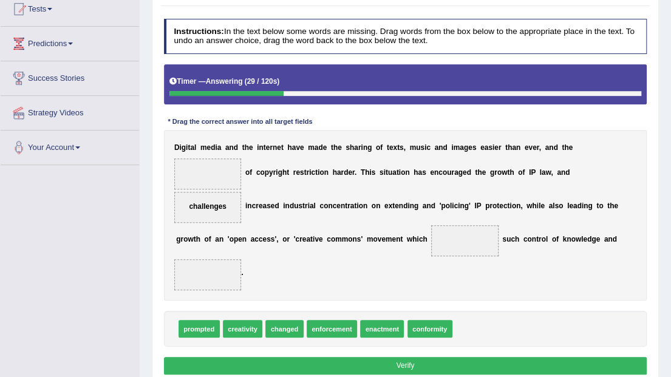
drag, startPoint x: 371, startPoint y: 260, endPoint x: 321, endPoint y: 279, distance: 53.8
click at [329, 279] on div "Instructions: In the text below some words are missing. Drag words from the box…" at bounding box center [405, 198] width 488 height 369
drag, startPoint x: 248, startPoint y: 291, endPoint x: 462, endPoint y: 240, distance: 220.8
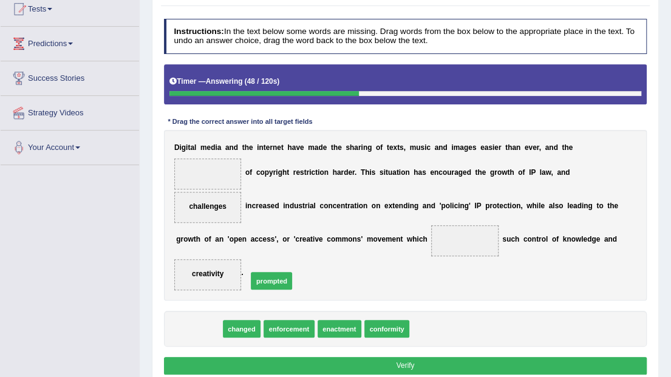
drag, startPoint x: 208, startPoint y: 297, endPoint x: 293, endPoint y: 241, distance: 102.2
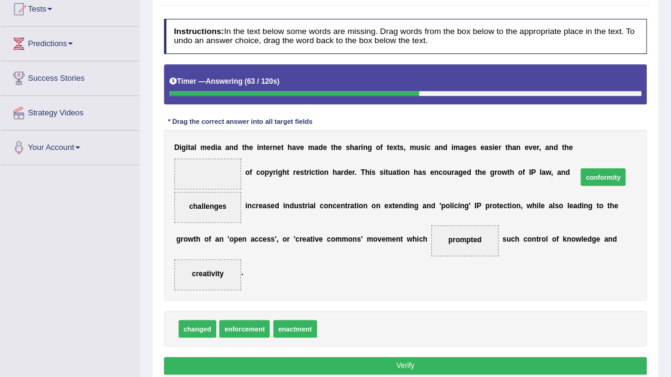
drag, startPoint x: 345, startPoint y: 294, endPoint x: 651, endPoint y: 115, distance: 354.6
click at [651, 115] on div "Practice Reading: Fill In The Blanks 6 Digital Media Instructions: In the text …" at bounding box center [405, 177] width 507 height 424
drag, startPoint x: 337, startPoint y: 299, endPoint x: 569, endPoint y: 164, distance: 268.1
click at [373, 357] on button "Verify" at bounding box center [405, 366] width 483 height 18
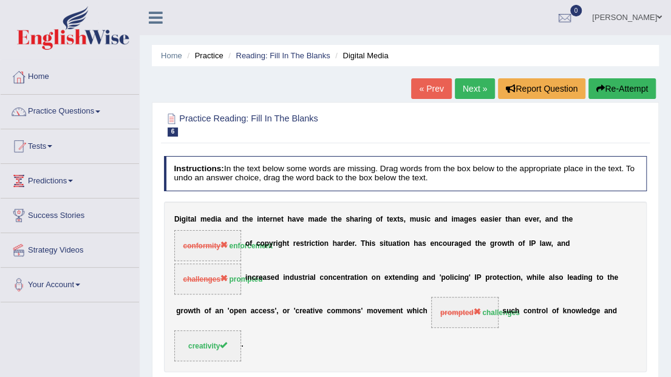
click at [468, 85] on link "Next »" at bounding box center [475, 88] width 40 height 21
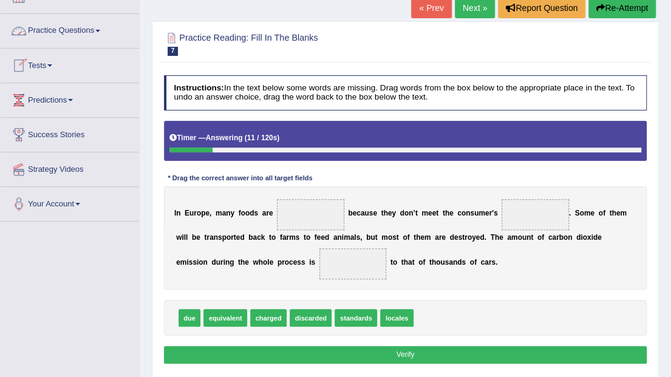
scroll to position [121, 0]
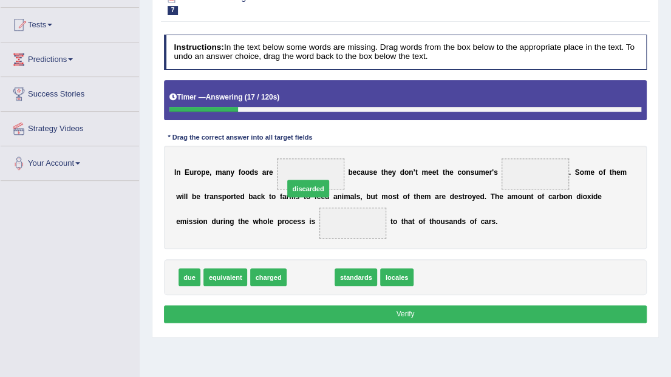
drag, startPoint x: 302, startPoint y: 274, endPoint x: 299, endPoint y: 170, distance: 104.4
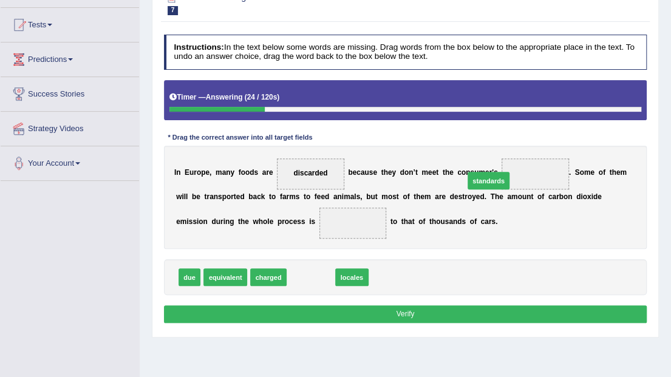
drag, startPoint x: 305, startPoint y: 269, endPoint x: 513, endPoint y: 155, distance: 237.6
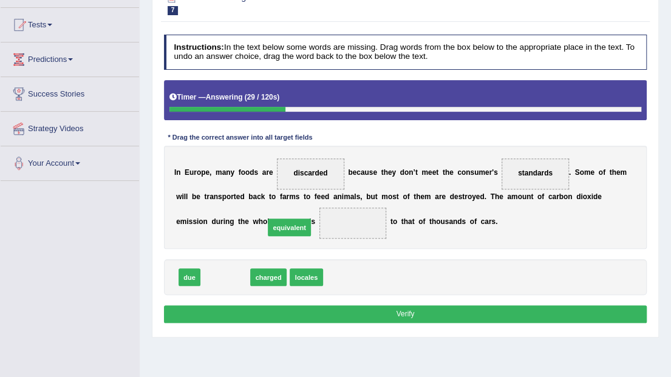
drag, startPoint x: 220, startPoint y: 274, endPoint x: 295, endPoint y: 215, distance: 95.5
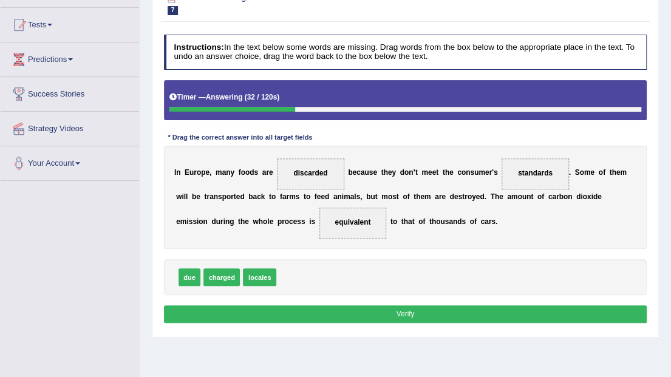
click at [335, 311] on button "Verify" at bounding box center [405, 314] width 483 height 18
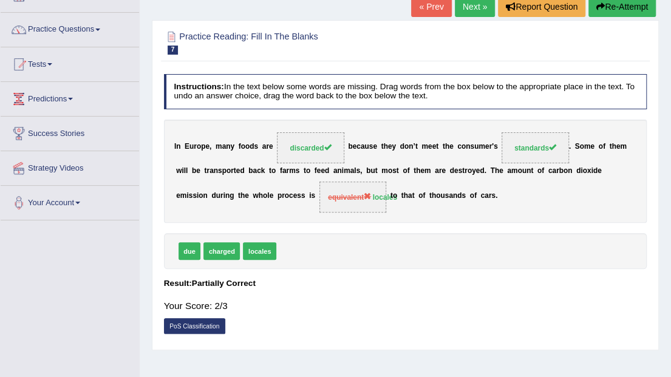
scroll to position [0, 0]
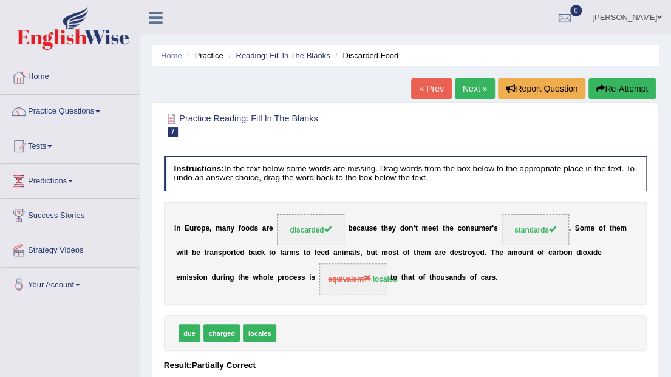
click at [466, 83] on link "Next »" at bounding box center [475, 88] width 40 height 21
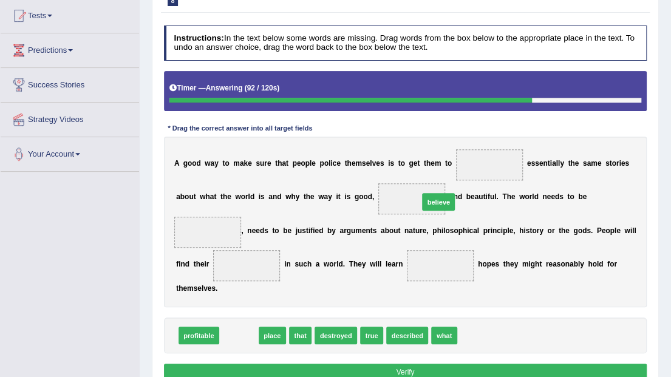
drag, startPoint x: 236, startPoint y: 294, endPoint x: 482, endPoint y: 135, distance: 293.0
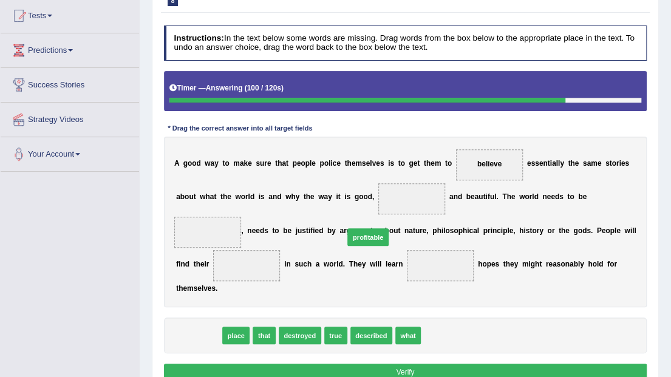
drag, startPoint x: 200, startPoint y: 300, endPoint x: 399, endPoint y: 185, distance: 230.0
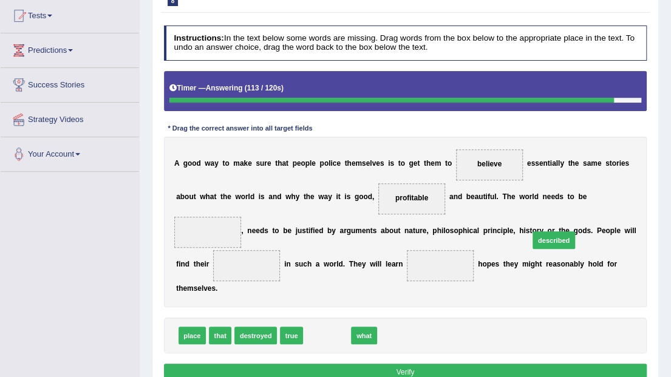
drag, startPoint x: 328, startPoint y: 301, endPoint x: 592, endPoint y: 188, distance: 287.1
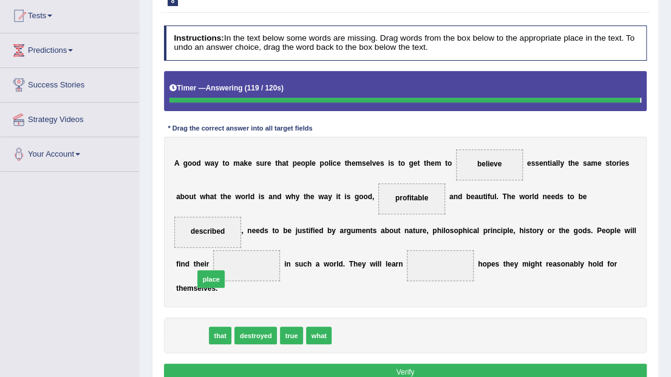
drag, startPoint x: 187, startPoint y: 299, endPoint x: 209, endPoint y: 233, distance: 69.3
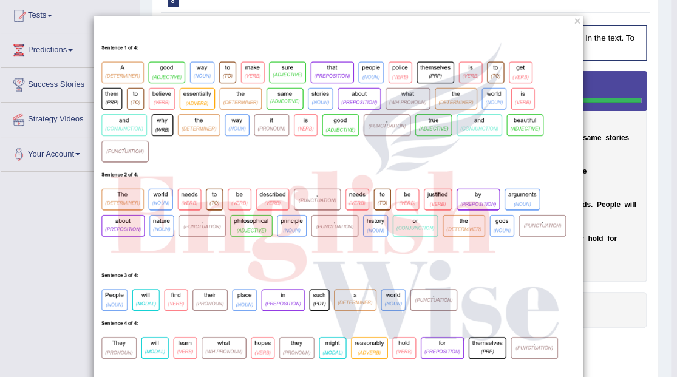
click at [638, 247] on div "×" at bounding box center [338, 199] width 677 height 367
click at [169, 37] on img at bounding box center [338, 206] width 489 height 353
click at [569, 19] on div "×" at bounding box center [338, 199] width 490 height 367
click at [574, 19] on button "×" at bounding box center [577, 21] width 6 height 11
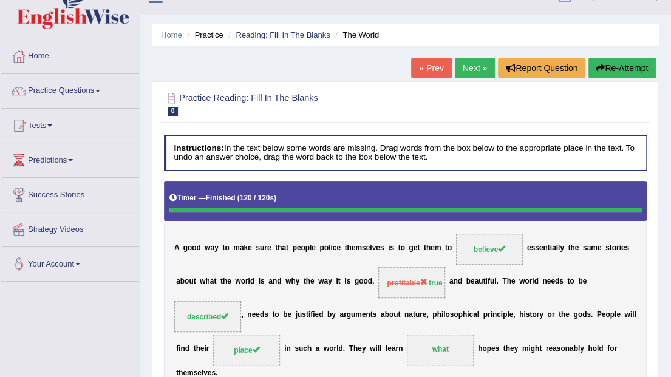
scroll to position [9, 0]
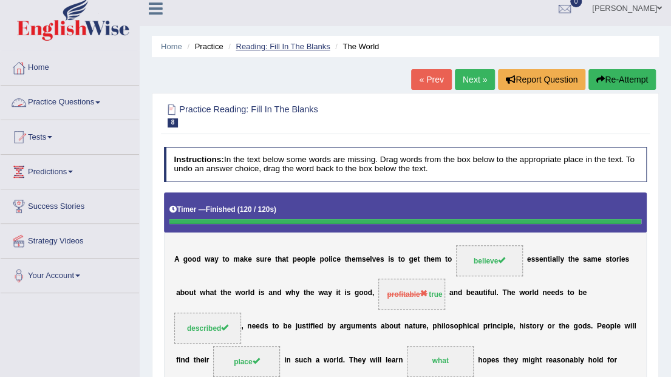
click at [255, 49] on link "Reading: Fill In The Blanks" at bounding box center [282, 46] width 94 height 9
click at [256, 46] on link "Reading: Fill In The Blanks" at bounding box center [282, 46] width 94 height 9
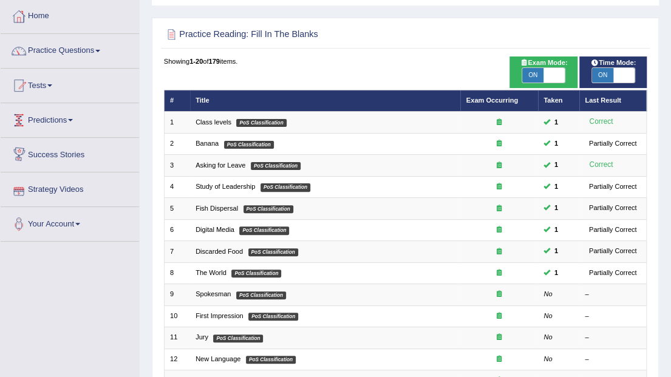
scroll to position [81, 0]
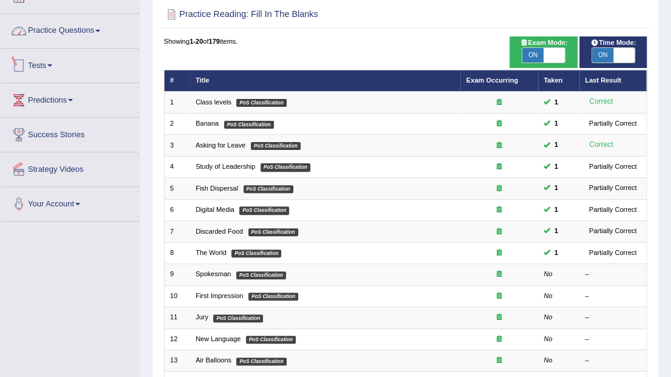
click at [65, 17] on link "Practice Questions" at bounding box center [70, 29] width 138 height 30
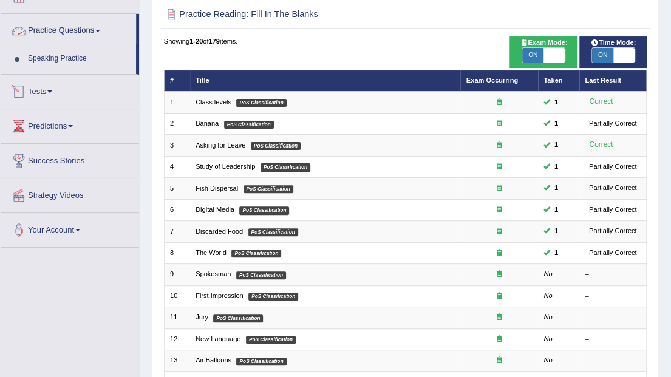
click at [66, 27] on link "Practice Questions" at bounding box center [68, 29] width 135 height 30
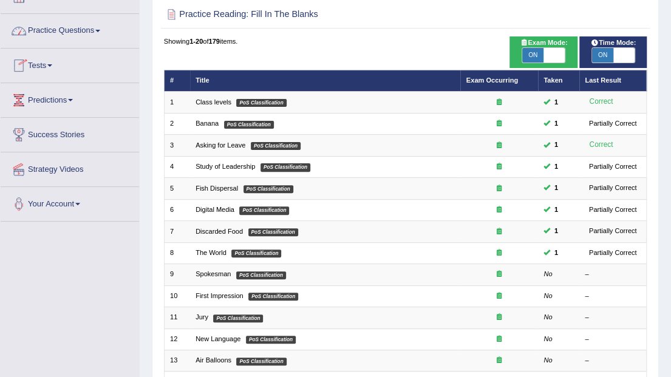
click at [68, 27] on link "Practice Questions" at bounding box center [70, 29] width 138 height 30
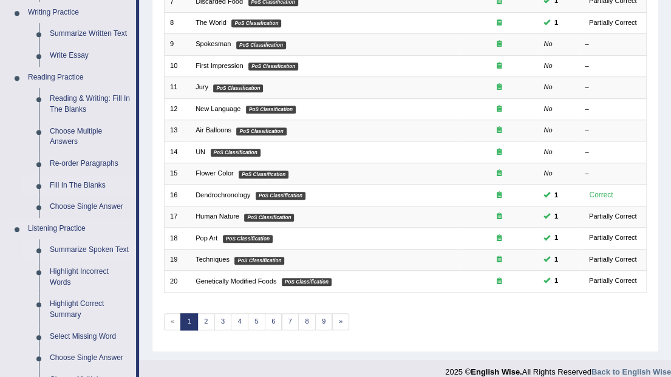
scroll to position [323, 0]
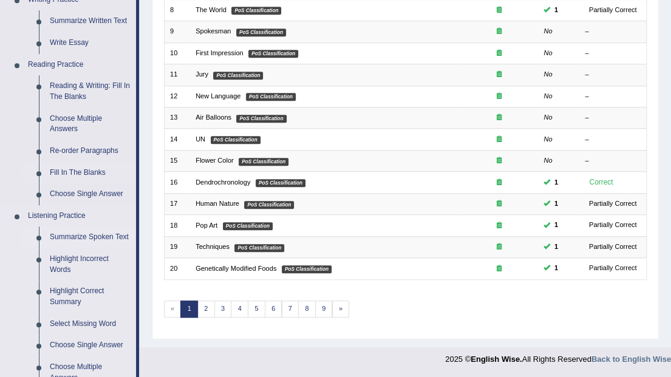
click at [107, 235] on link "Summarize Spoken Text" at bounding box center [90, 237] width 92 height 22
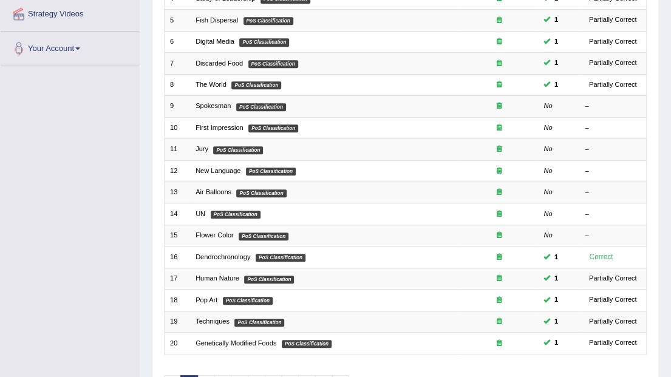
scroll to position [319, 0]
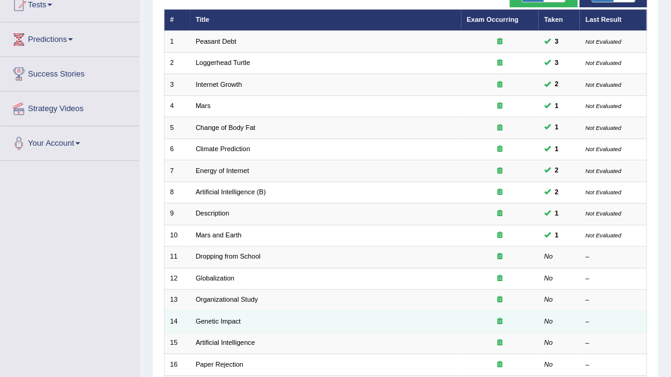
scroll to position [161, 0]
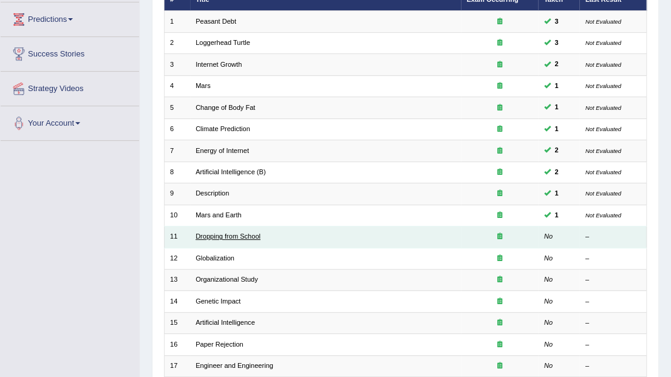
click at [227, 232] on link "Dropping from School" at bounding box center [227, 235] width 65 height 7
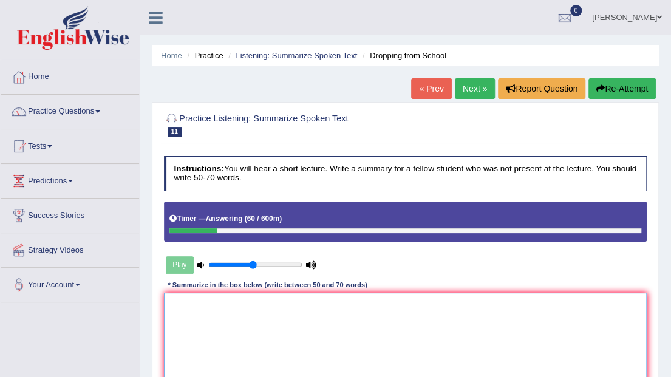
click at [352, 333] on textarea at bounding box center [405, 343] width 483 height 100
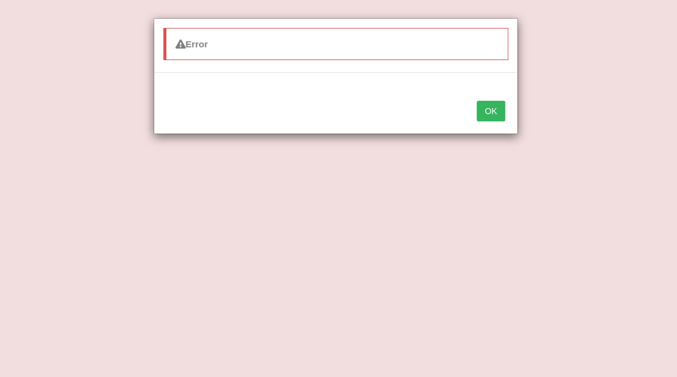
click at [513, 104] on div "OK" at bounding box center [335, 112] width 363 height 42
click at [487, 112] on button "OK" at bounding box center [490, 111] width 28 height 21
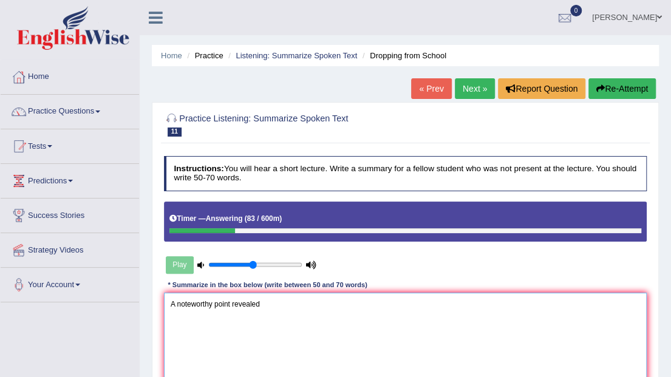
click at [305, 323] on textarea "A noteworthy point revealed" at bounding box center [405, 343] width 483 height 100
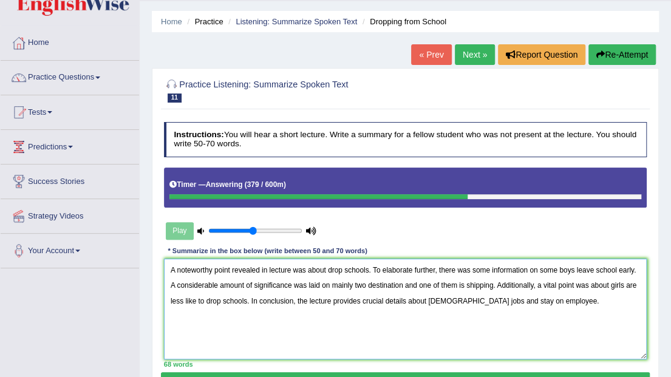
scroll to position [81, 0]
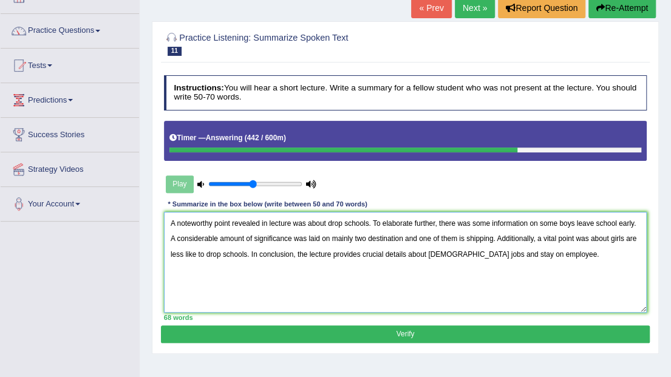
type textarea "A noteworthy point revealed in lecture was about drop schools. To elaborate fur…"
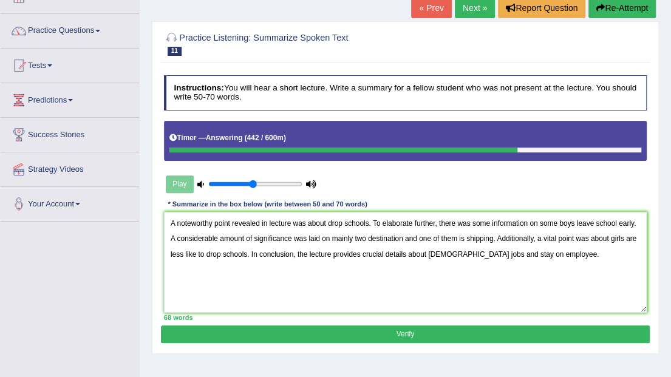
click at [308, 336] on button "Verify" at bounding box center [405, 334] width 488 height 18
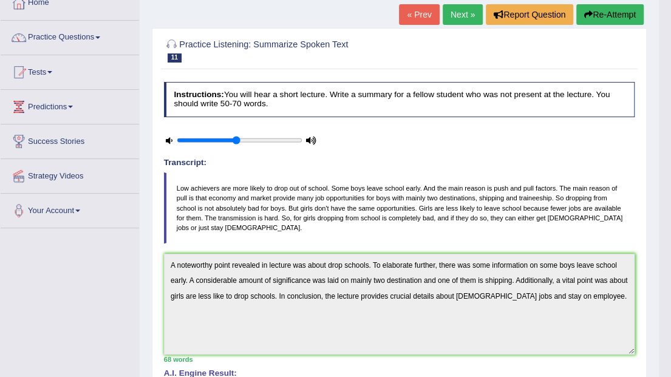
scroll to position [0, 0]
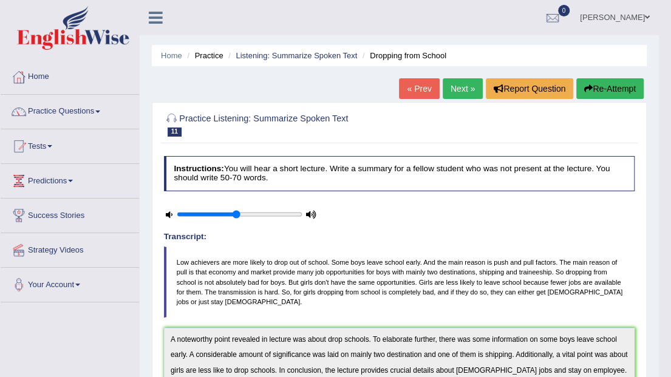
click at [471, 75] on div "Home Practice Listening: Summarize Spoken Text Dropping from School « Prev Next…" at bounding box center [399, 339] width 519 height 679
click at [472, 84] on link "Next »" at bounding box center [462, 88] width 40 height 21
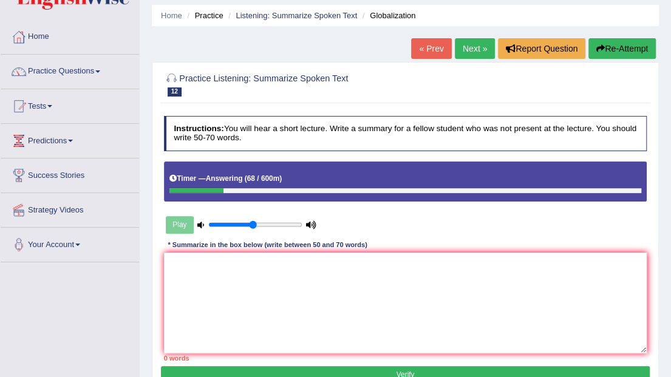
click at [340, 240] on div "* Summarize in the box below (write between 50 and 70 words)" at bounding box center [268, 245] width 208 height 10
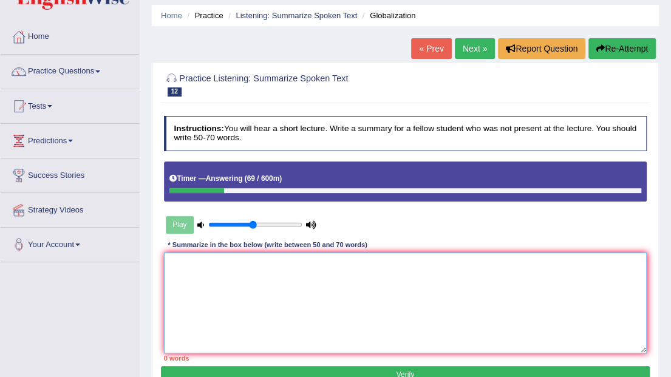
click at [347, 278] on textarea at bounding box center [405, 302] width 483 height 100
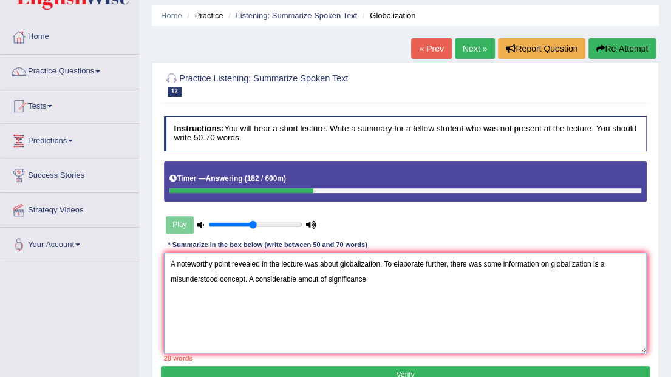
click at [318, 280] on textarea "A noteworthy point revealed in the lecture was about globalization. To elaborat…" at bounding box center [405, 302] width 483 height 100
click at [379, 283] on textarea "A noteworthy point revealed in the lecture was about globalization. To elaborat…" at bounding box center [405, 302] width 483 height 100
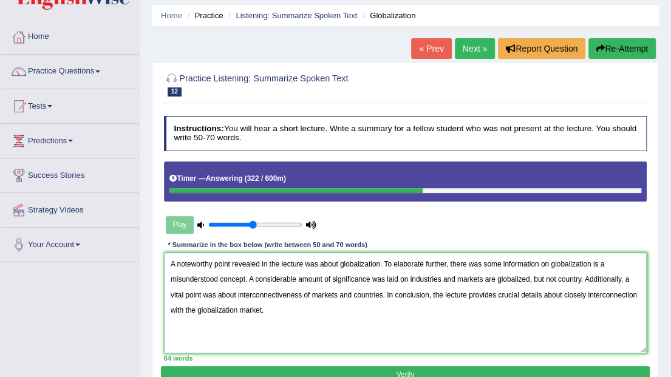
type textarea "A noteworthy point revealed in the lecture was about globalization. To elaborat…"
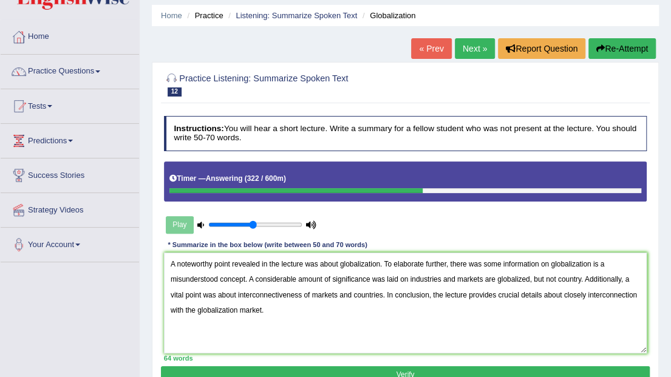
click at [336, 373] on button "Verify" at bounding box center [405, 375] width 488 height 18
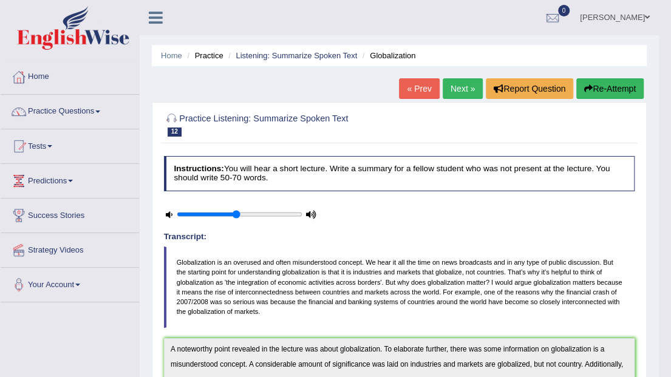
click at [632, 16] on link "Amanjot Kaur" at bounding box center [614, 16] width 88 height 32
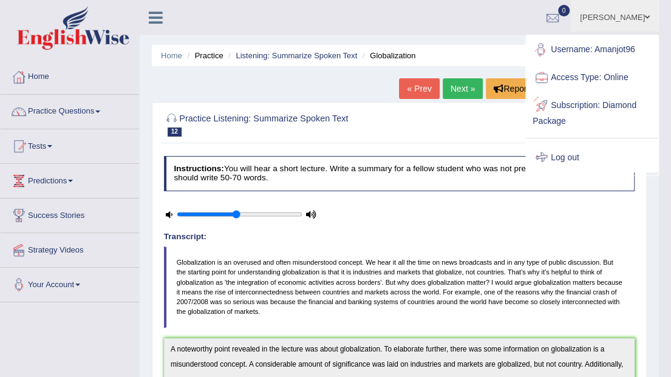
click at [572, 153] on link "Log out" at bounding box center [591, 158] width 131 height 28
